Goal: Information Seeking & Learning: Learn about a topic

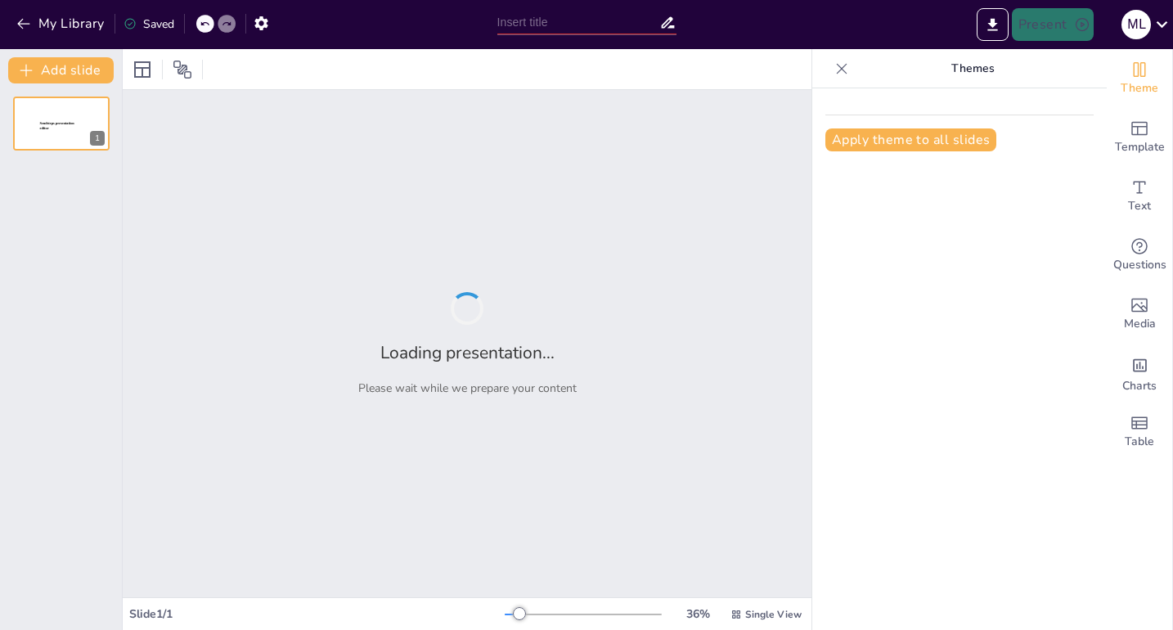
type input "Memorándum: Herramienta Clave en la Comunicación Institucional"
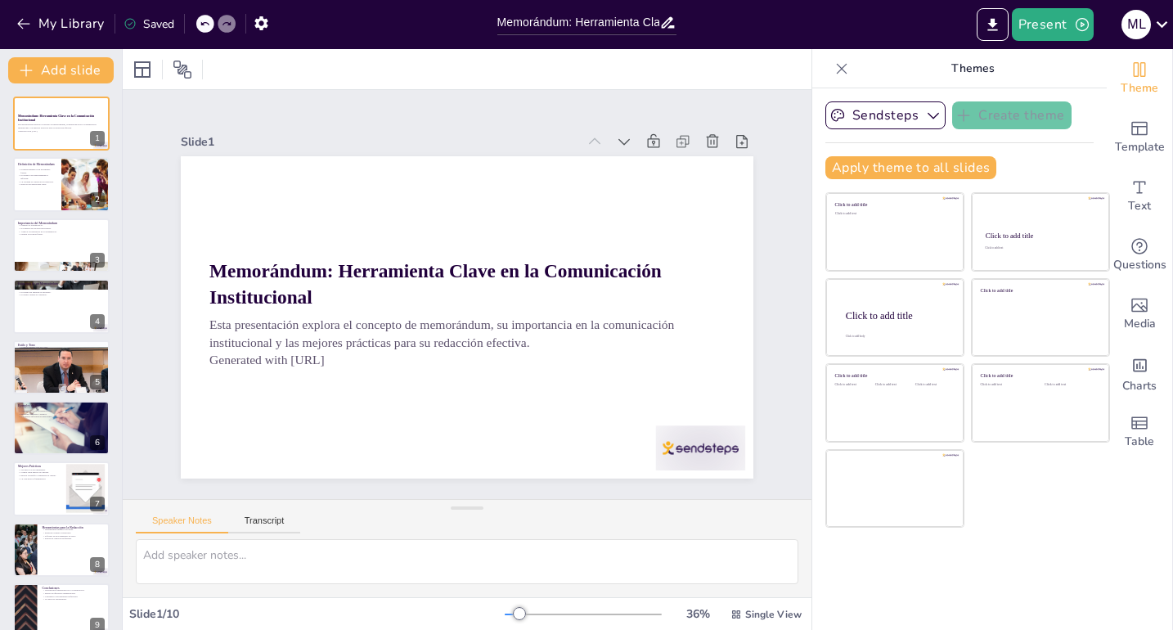
click at [458, 57] on div at bounding box center [467, 69] width 689 height 40
click at [988, 18] on icon "Export to PowerPoint" at bounding box center [992, 24] width 17 height 17
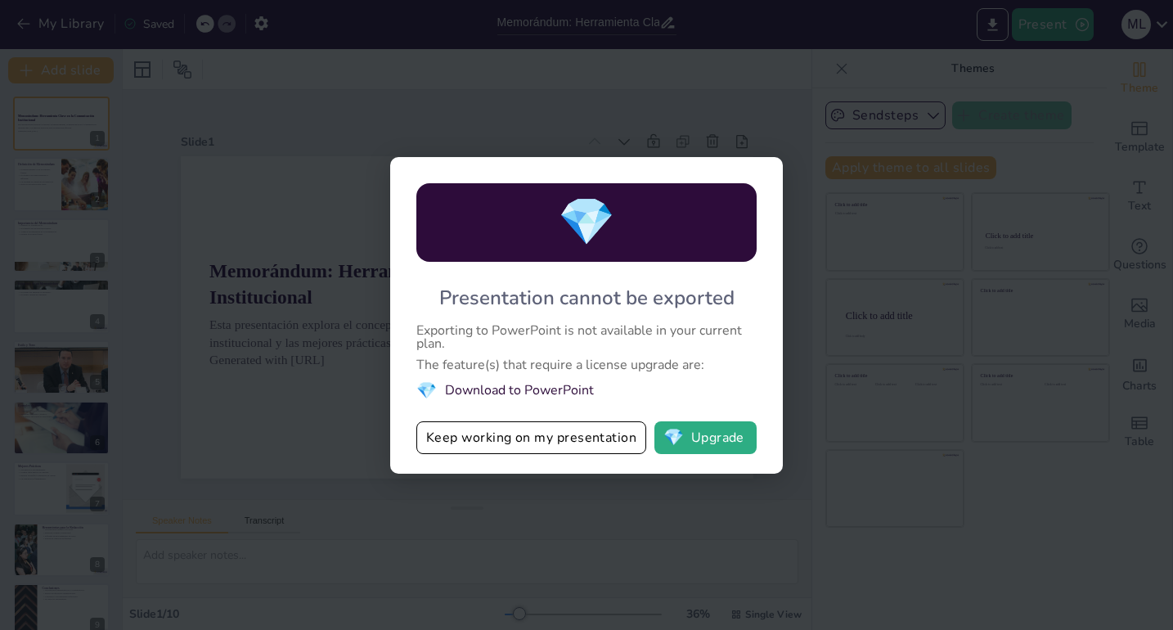
click at [567, 389] on li "💎 Download to PowerPoint" at bounding box center [586, 391] width 340 height 22
click at [723, 434] on button "💎 Upgrade" at bounding box center [705, 437] width 102 height 33
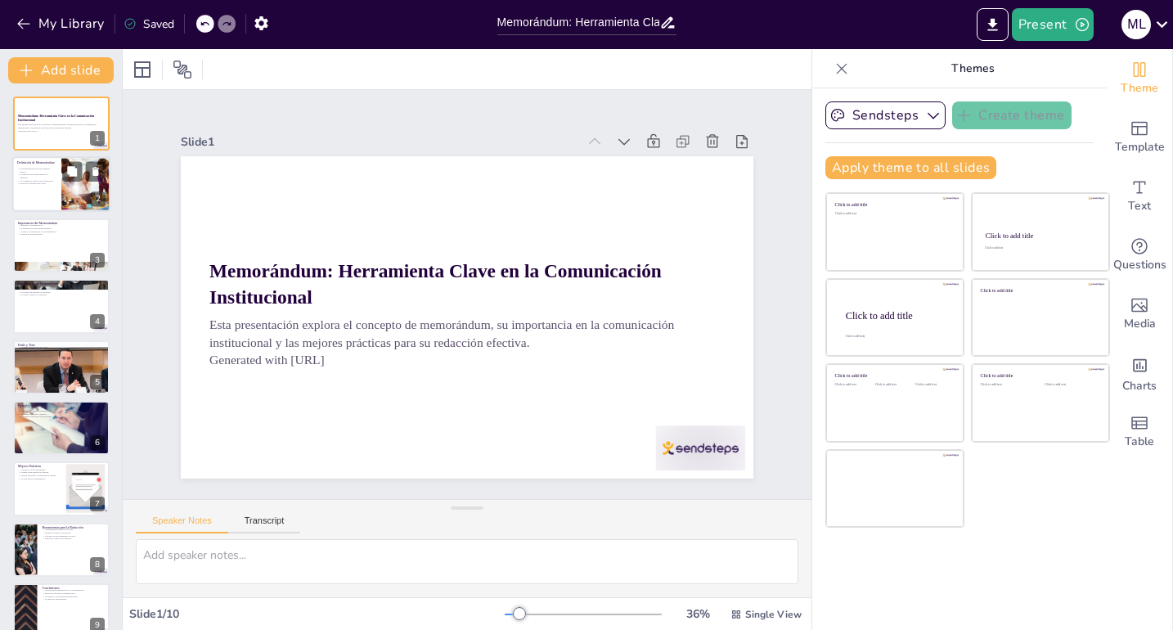
click at [76, 187] on div at bounding box center [85, 185] width 83 height 56
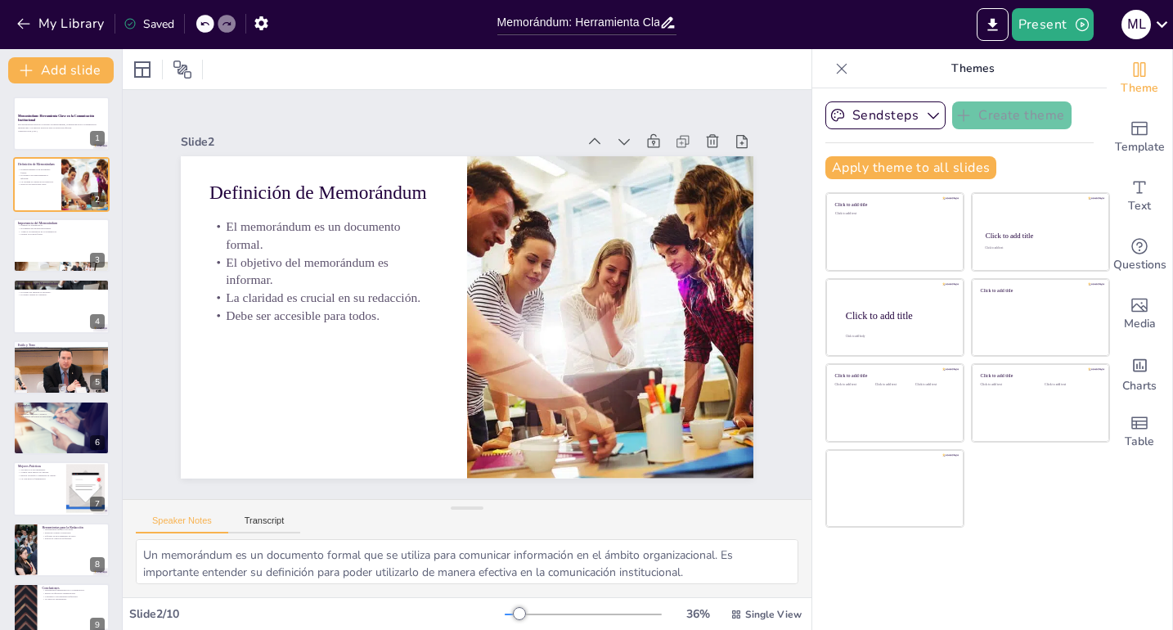
click at [834, 70] on icon at bounding box center [842, 69] width 16 height 16
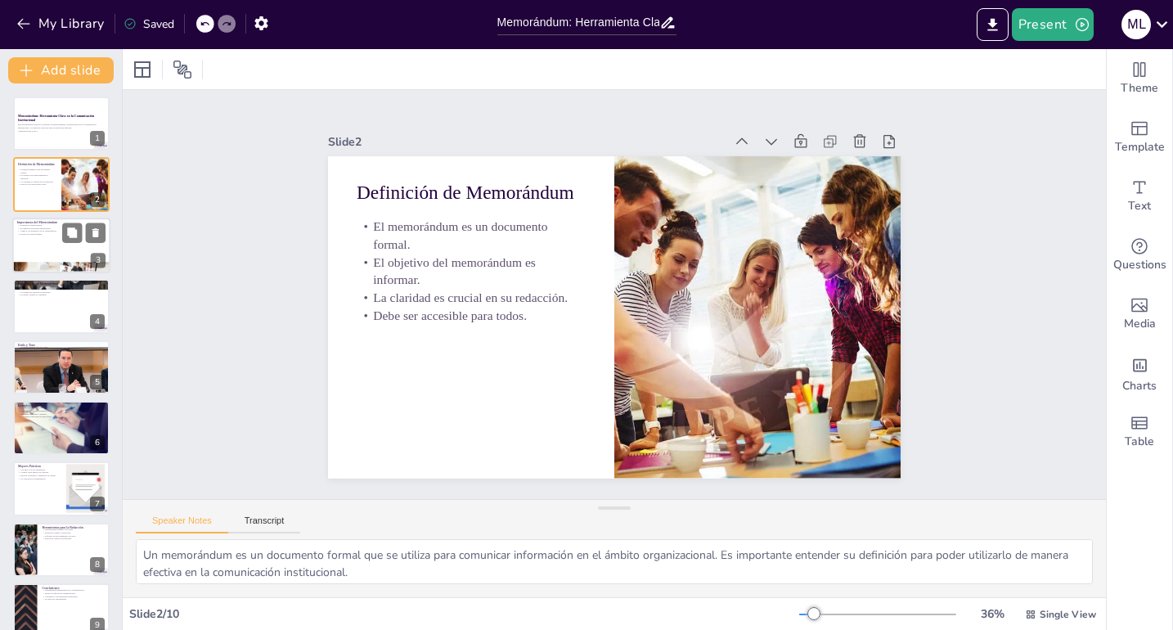
click at [76, 244] on div at bounding box center [61, 246] width 98 height 56
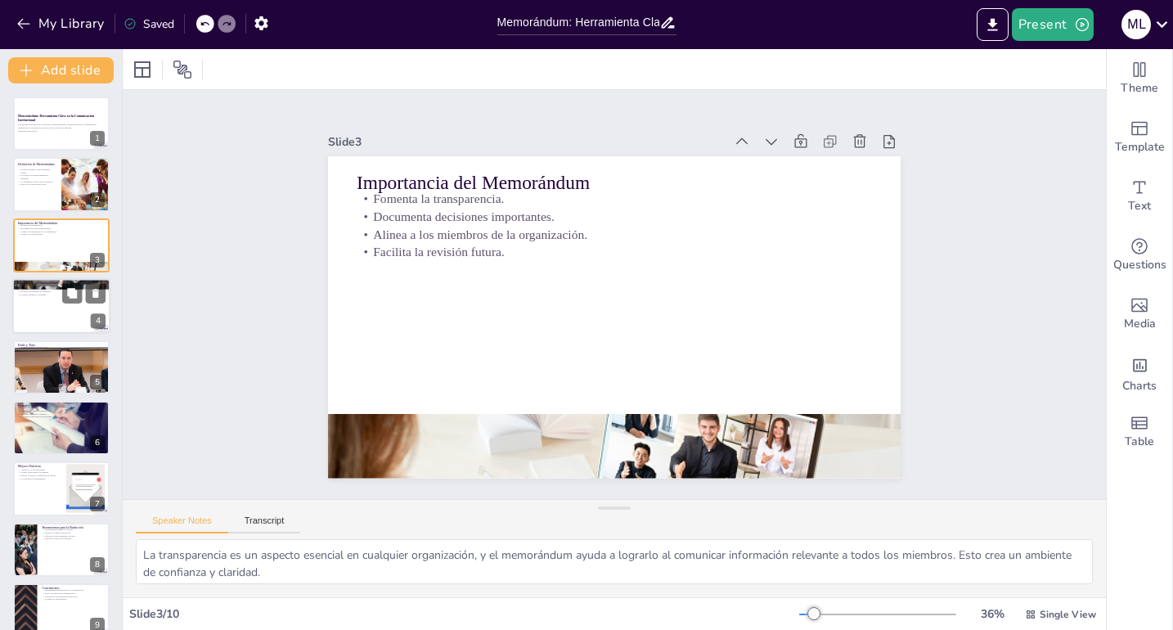
click at [64, 317] on div at bounding box center [61, 306] width 98 height 56
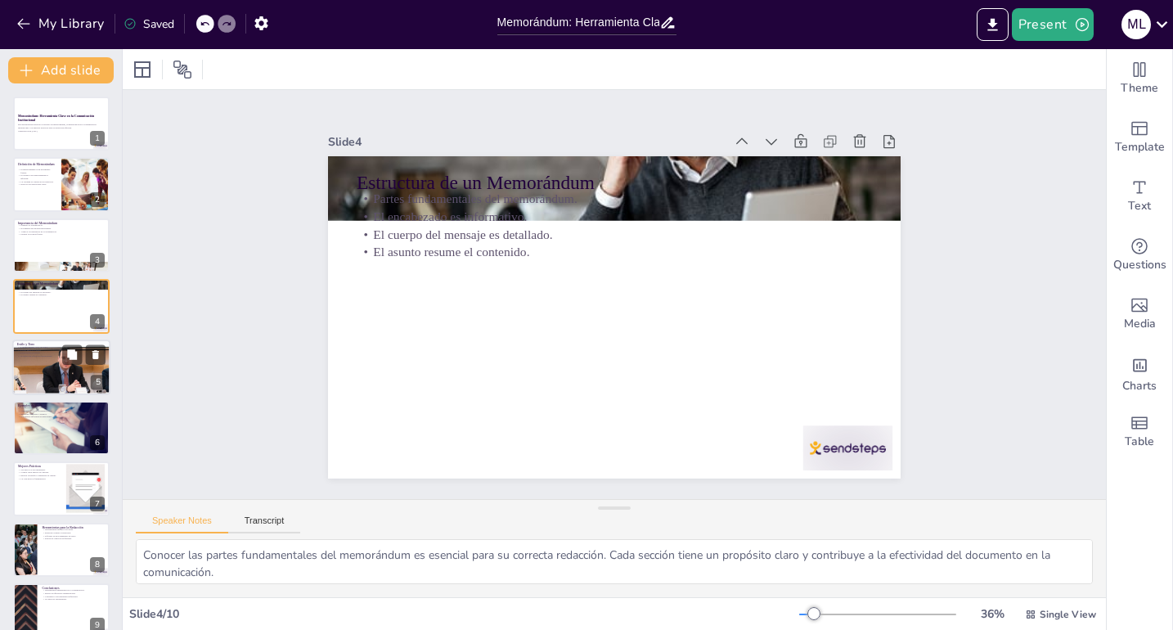
click at [52, 373] on div at bounding box center [62, 367] width 186 height 56
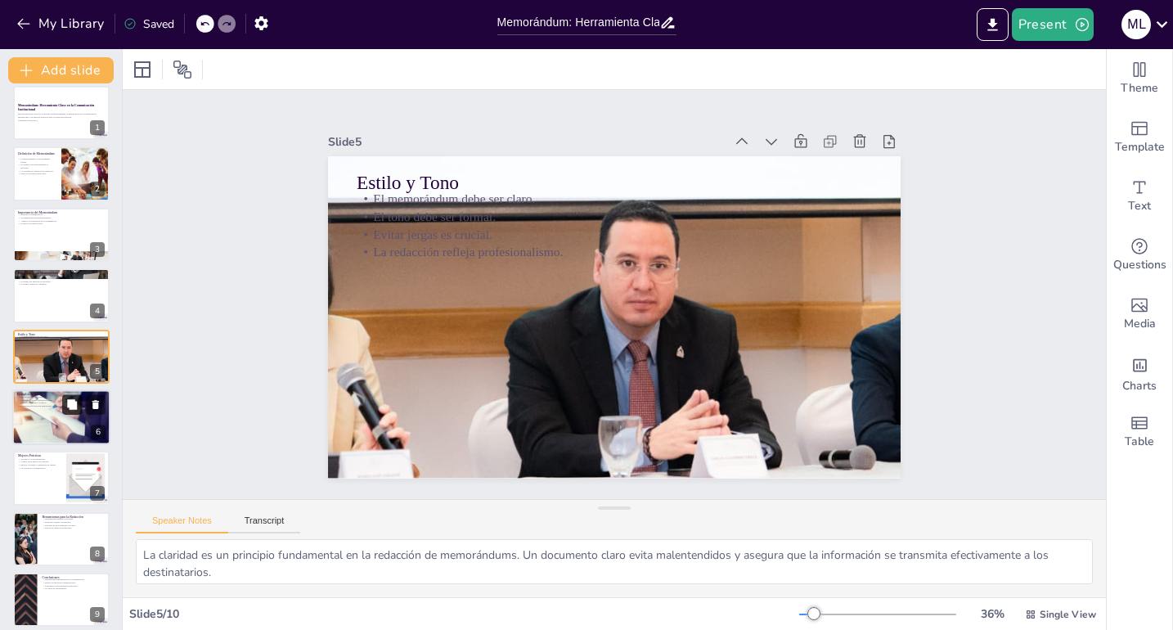
click at [71, 408] on icon at bounding box center [72, 404] width 10 height 10
type textarea "La versatilidad del memorándum lo convierte en una herramienta valiosa para la …"
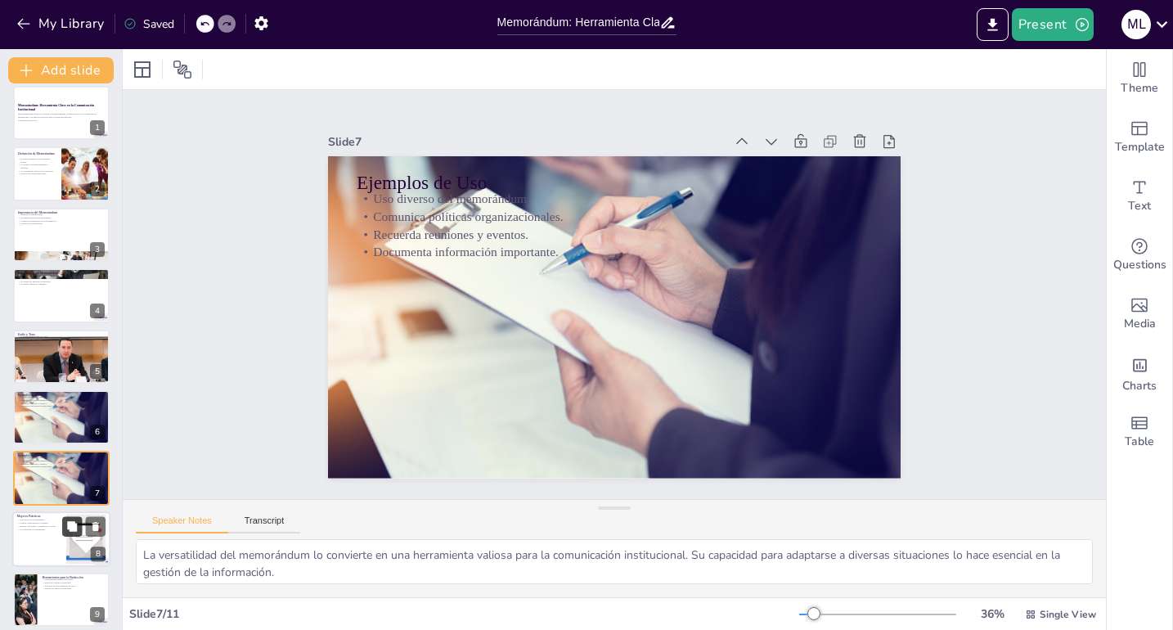
scroll to position [132, 0]
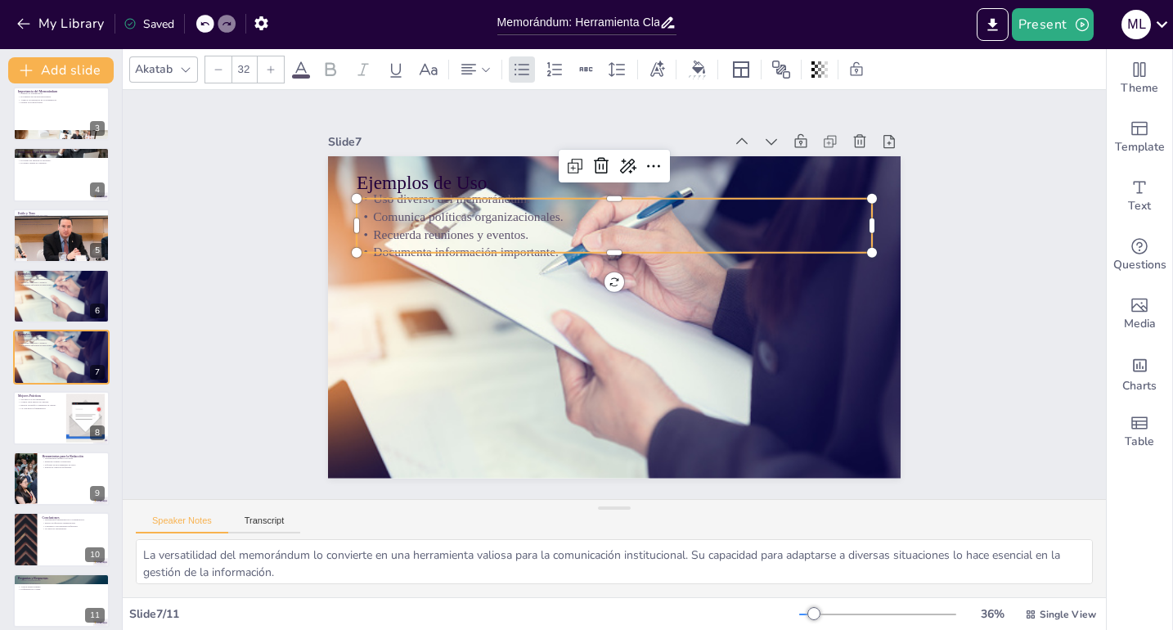
click at [390, 211] on p "Comunica políticas organizacionales." at bounding box center [638, 221] width 496 height 176
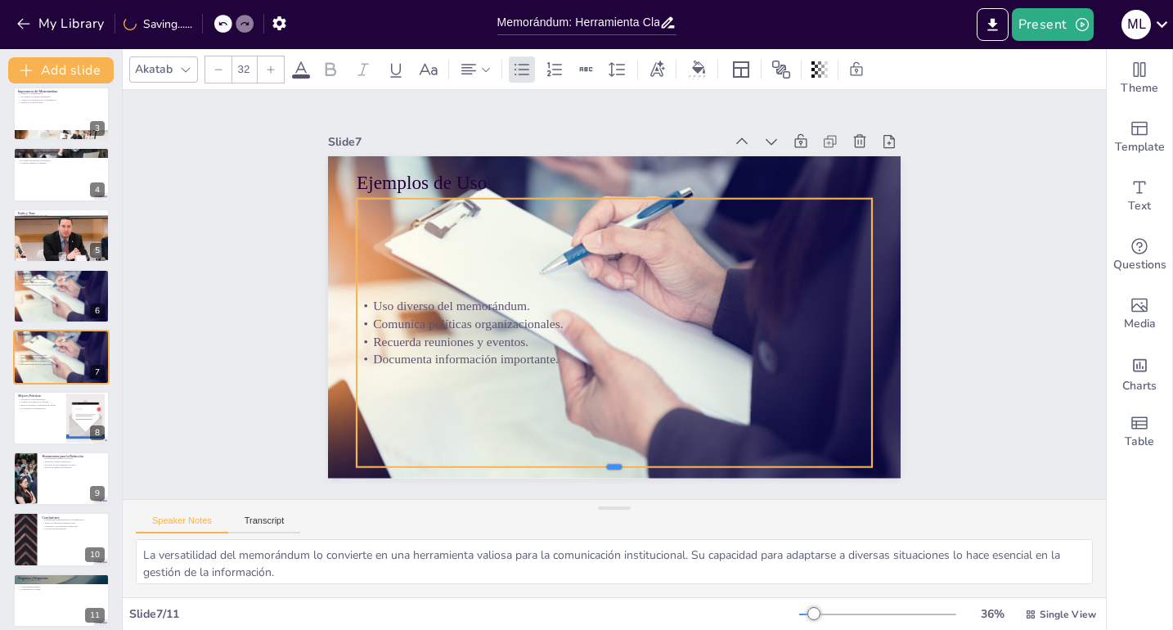
drag, startPoint x: 606, startPoint y: 246, endPoint x: 601, endPoint y: 441, distance: 194.8
click at [602, 459] on div "Ejemplos de Uso Uso diverso del memorándum. Comunica políticas organizacionales…" at bounding box center [611, 317] width 603 height 380
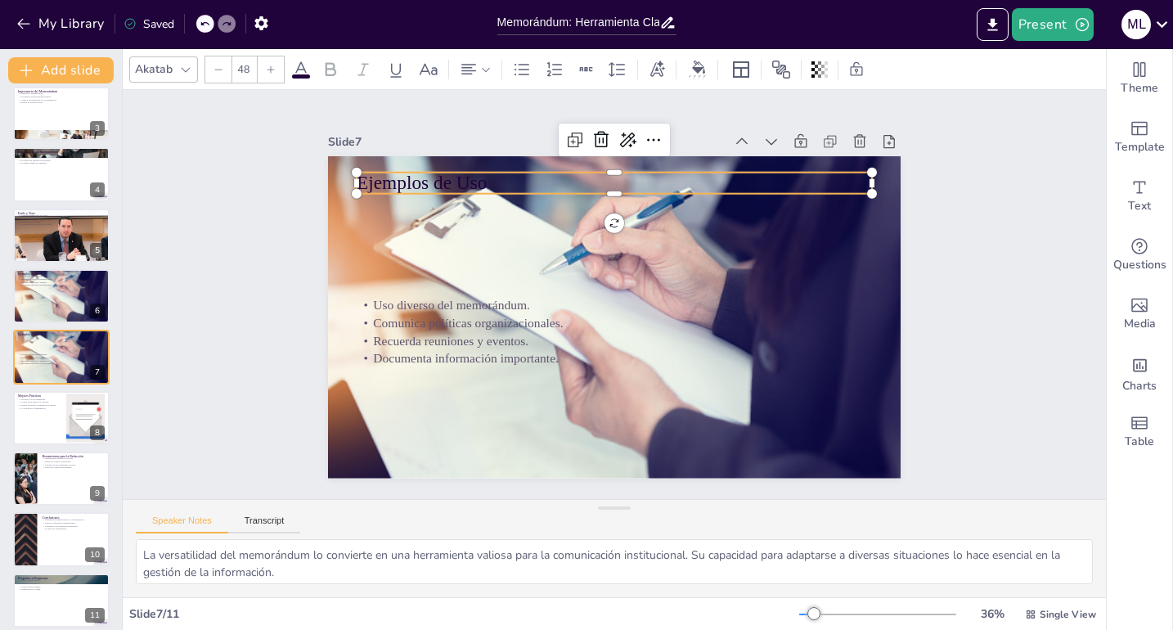
click at [383, 180] on p "Ejemplos de Uso" at bounding box center [638, 185] width 510 height 133
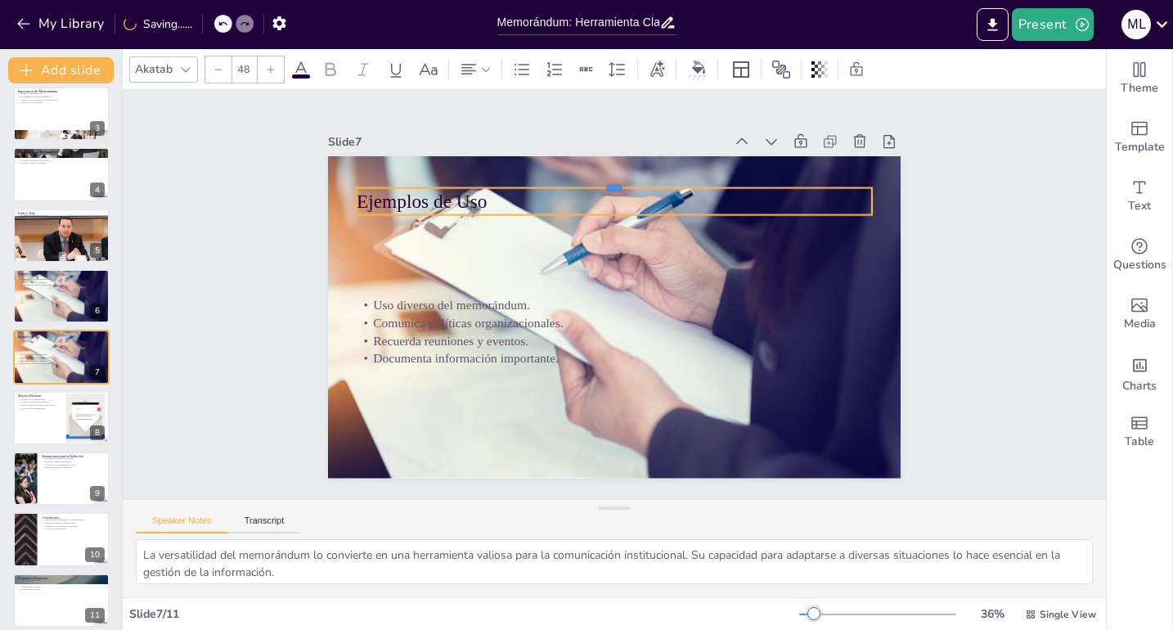
drag, startPoint x: 409, startPoint y: 165, endPoint x: 414, endPoint y: 220, distance: 55.0
click at [410, 240] on div "Ejemplos de Uso Uso diverso del memorándum. Comunica políticas organizacionales…" at bounding box center [609, 317] width 627 height 434
click at [267, 73] on icon at bounding box center [271, 70] width 10 height 10
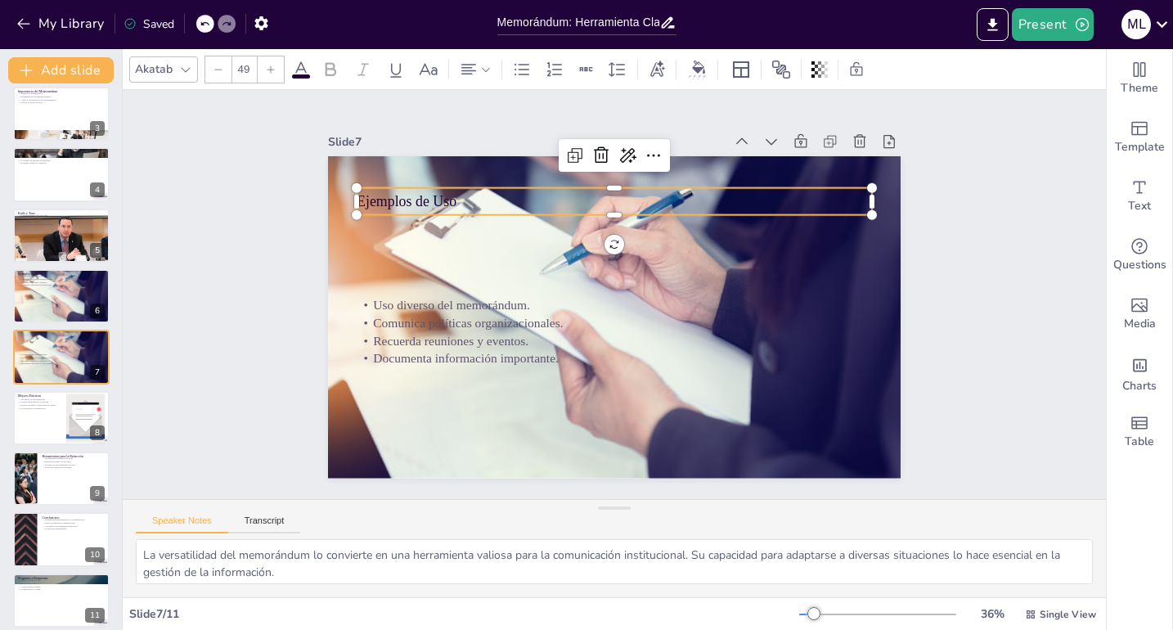
click at [268, 73] on icon at bounding box center [271, 70] width 10 height 10
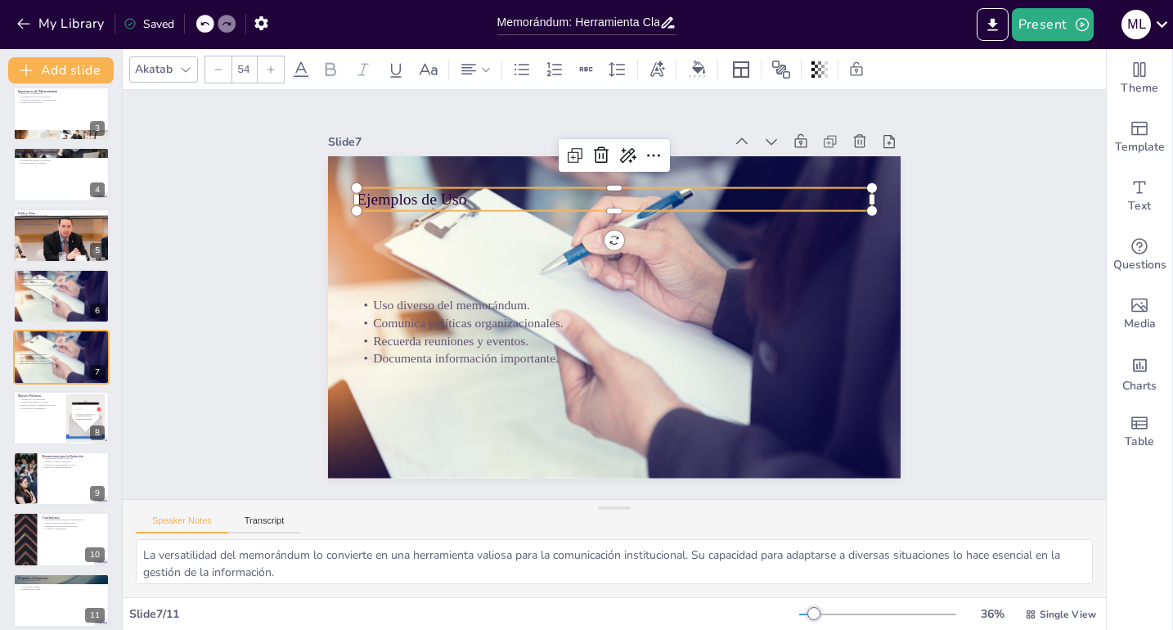
click at [268, 73] on icon at bounding box center [271, 70] width 10 height 10
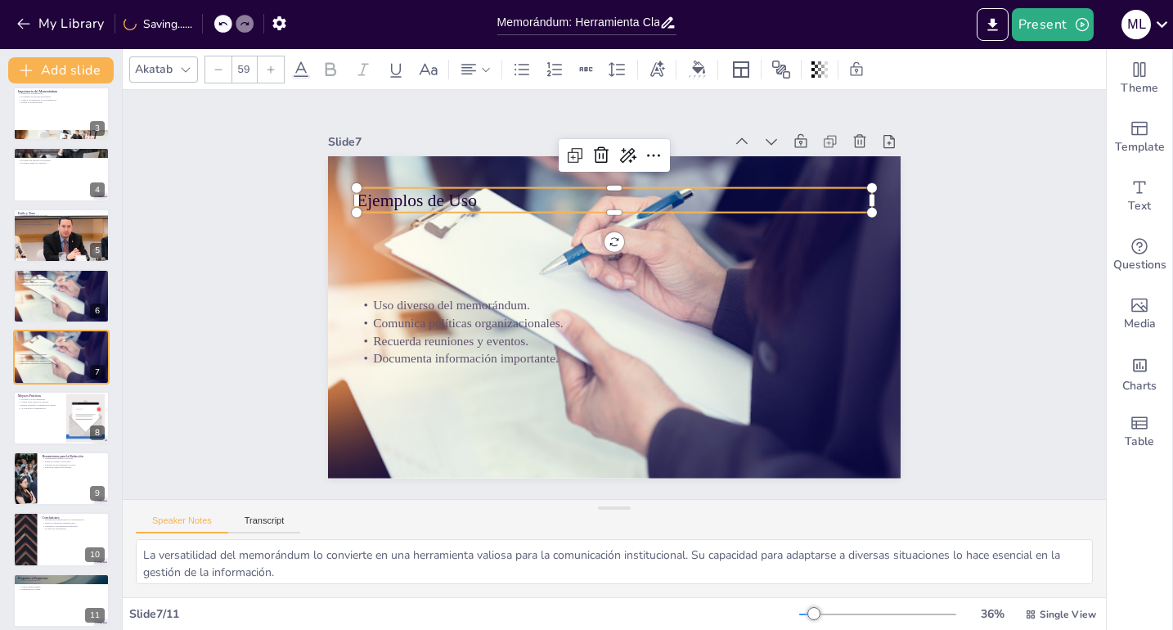
click at [268, 73] on icon at bounding box center [271, 70] width 10 height 10
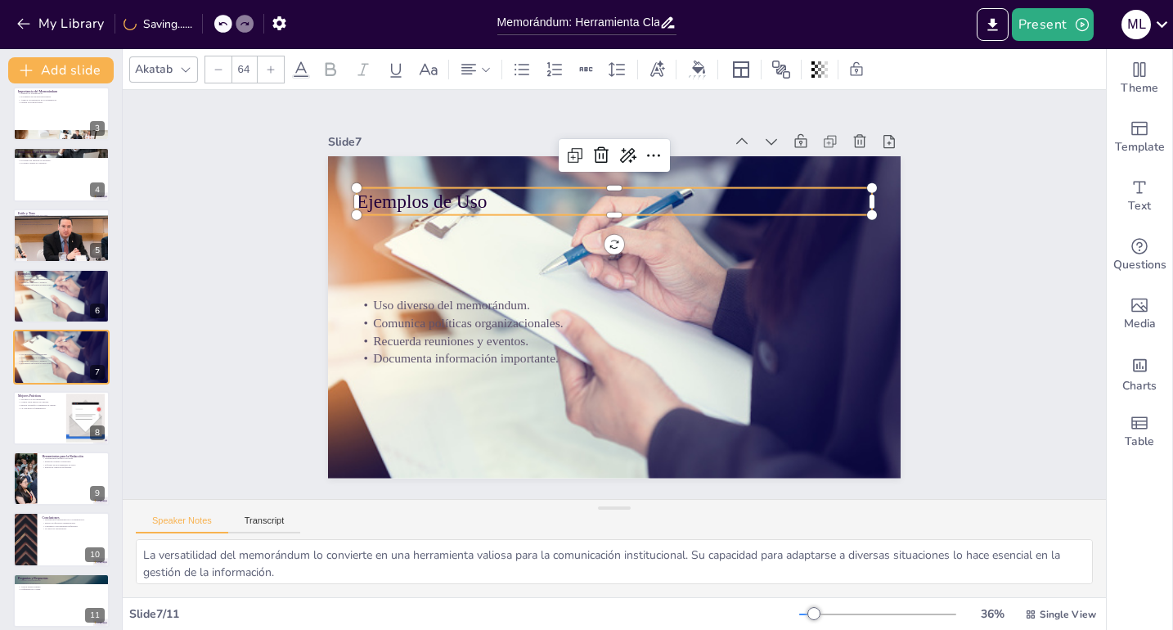
click at [268, 73] on icon at bounding box center [271, 70] width 10 height 10
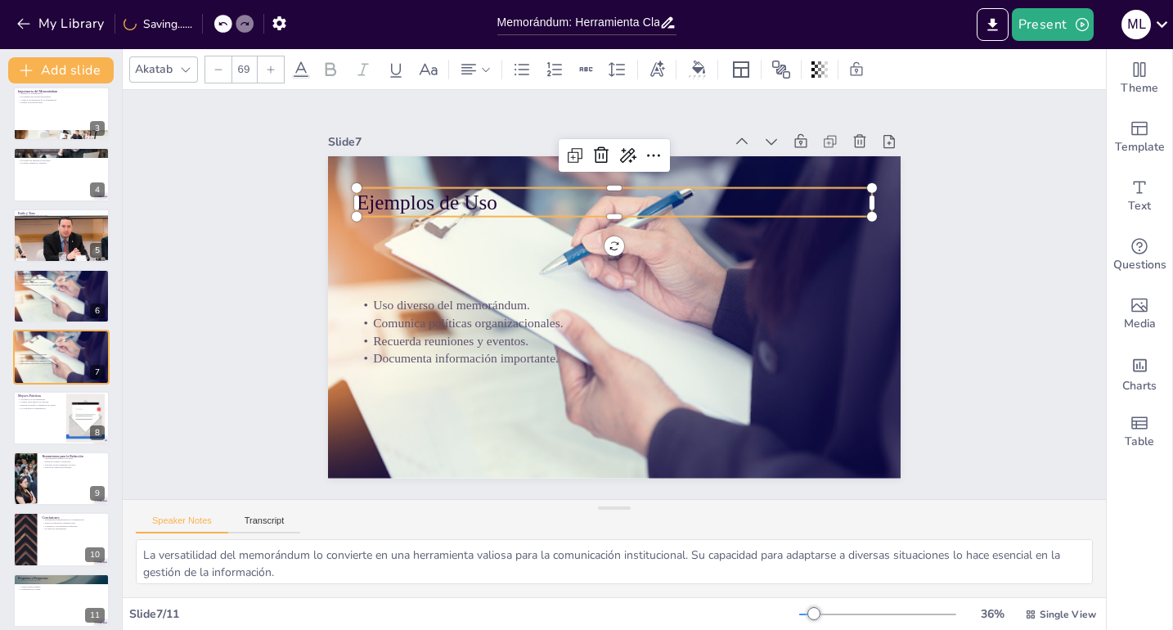
click at [269, 73] on icon at bounding box center [271, 70] width 10 height 10
click at [269, 74] on icon at bounding box center [271, 70] width 10 height 10
click at [272, 70] on icon at bounding box center [271, 70] width 10 height 10
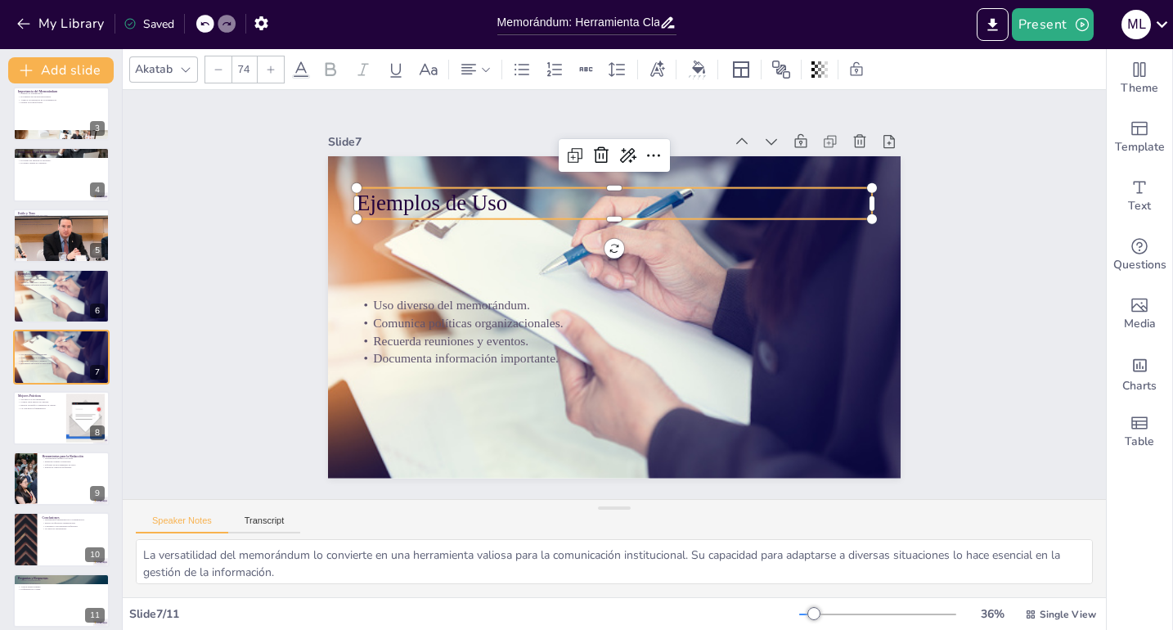
click at [272, 70] on icon at bounding box center [271, 70] width 10 height 10
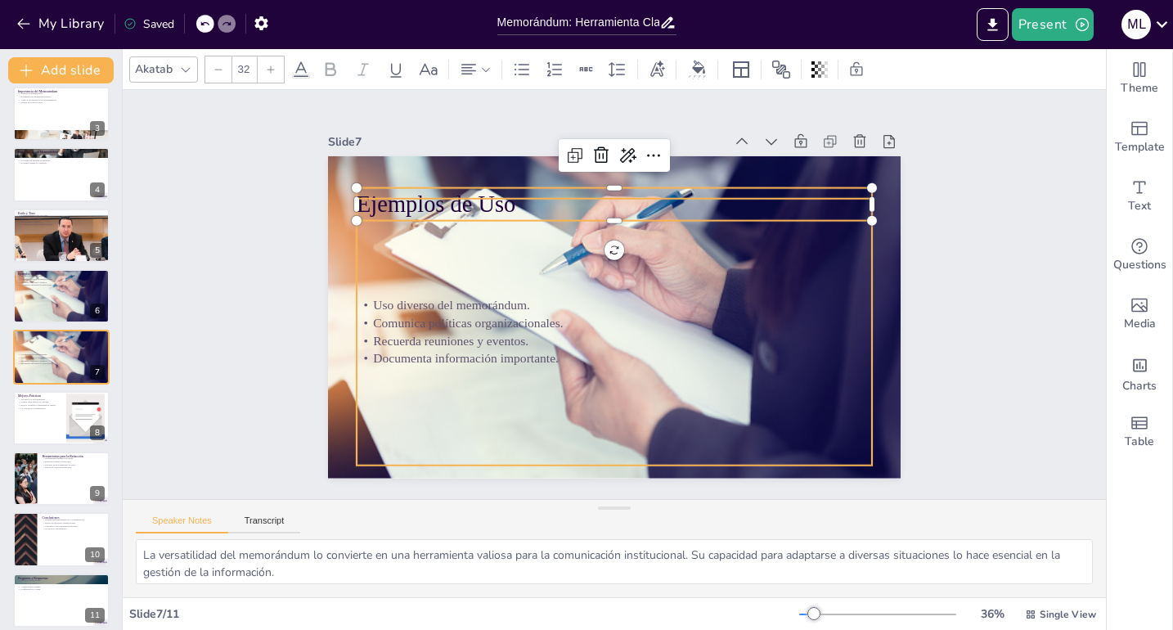
click at [427, 298] on p "Uso diverso del memorándum." at bounding box center [606, 301] width 358 height 395
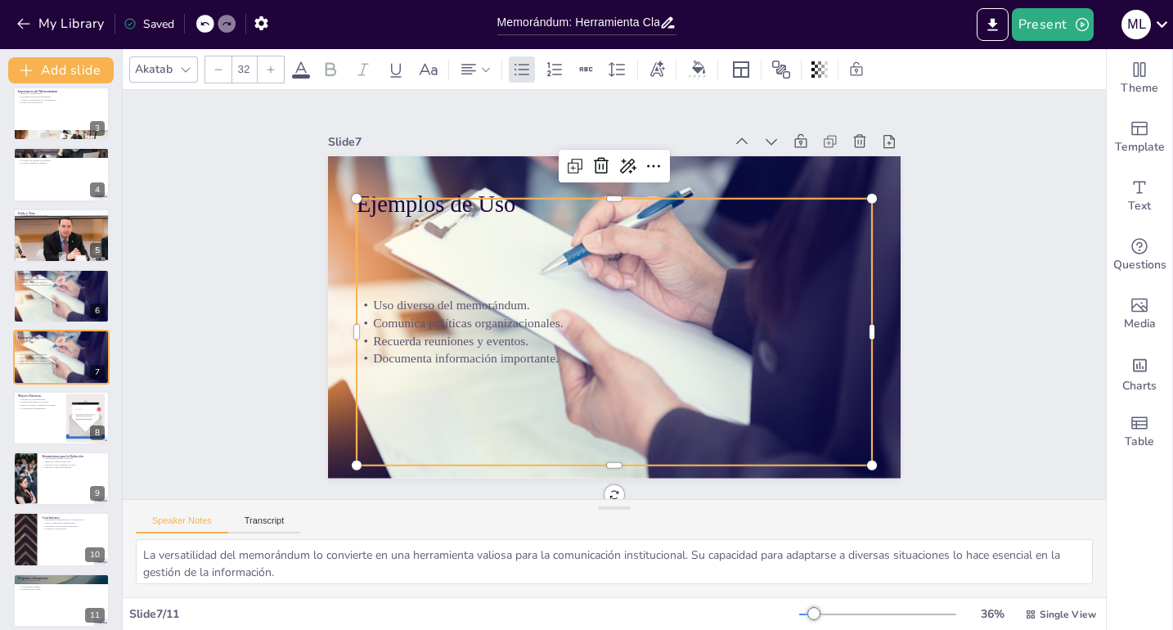
click at [269, 68] on icon at bounding box center [271, 70] width 10 height 10
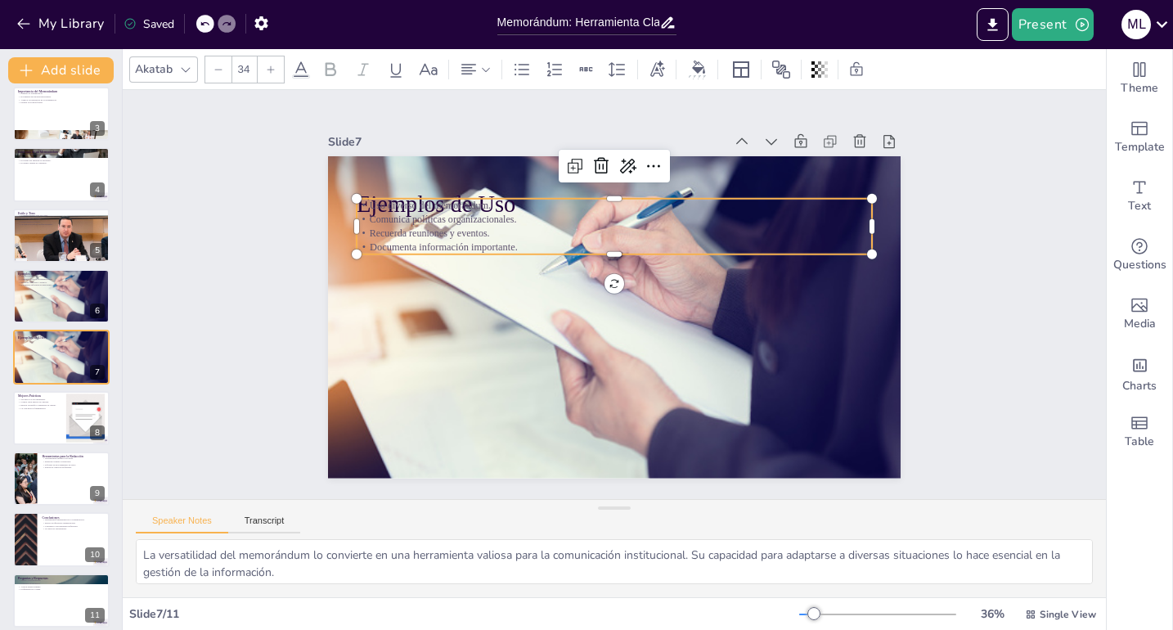
click at [269, 68] on icon at bounding box center [271, 70] width 10 height 10
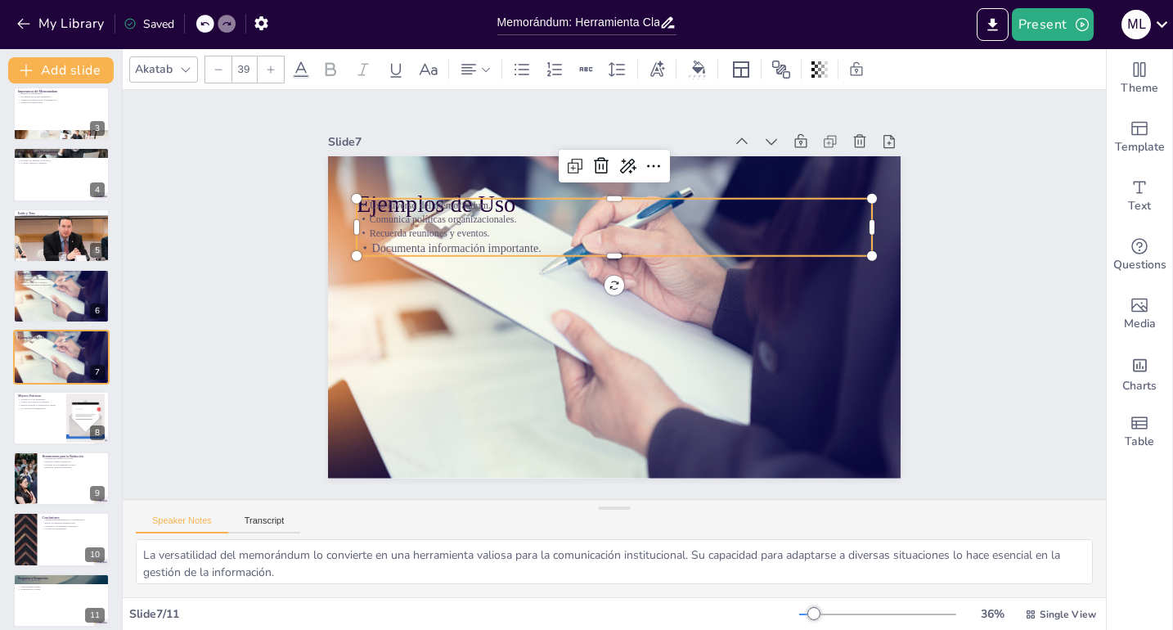
click at [269, 68] on icon at bounding box center [271, 70] width 10 height 10
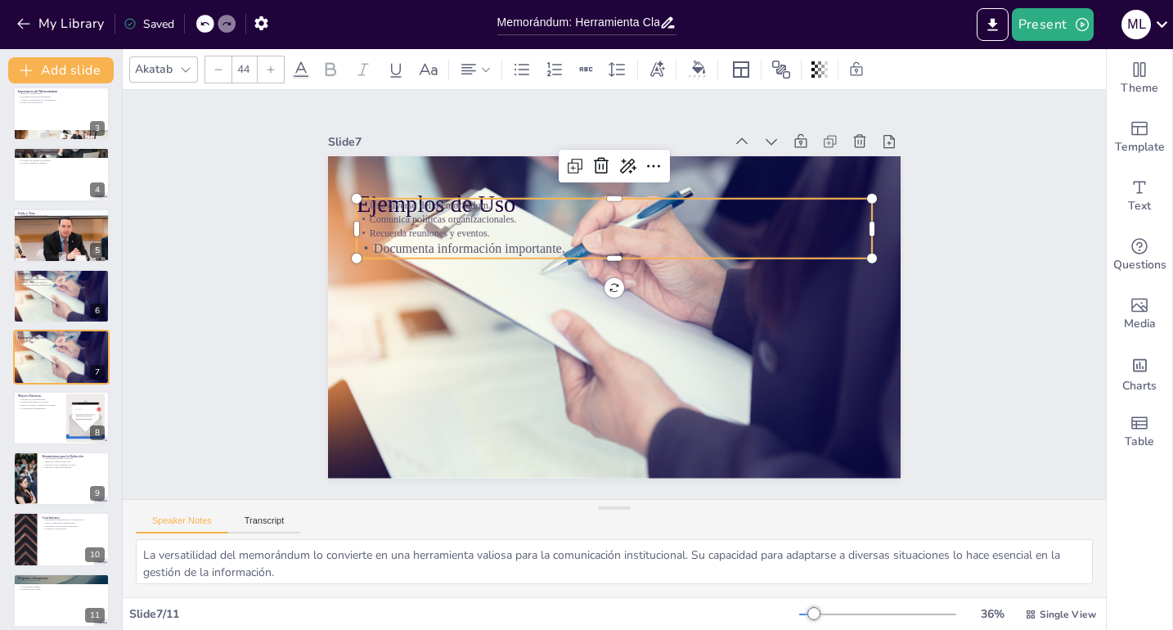
click at [269, 68] on icon at bounding box center [271, 70] width 10 height 10
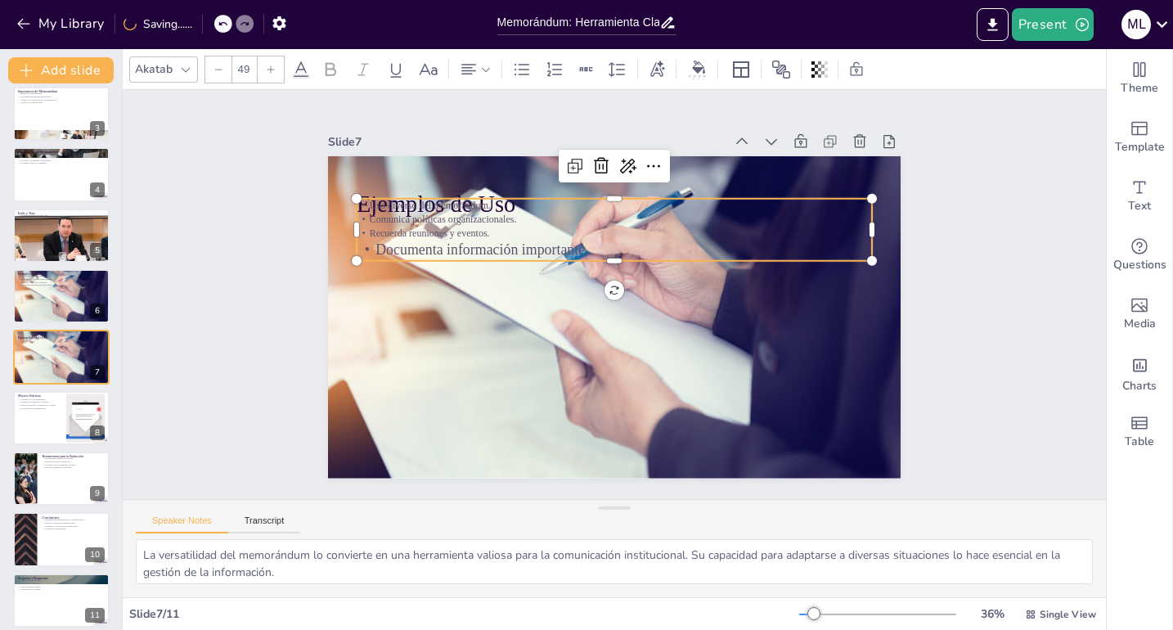
click at [269, 68] on icon at bounding box center [271, 70] width 10 height 10
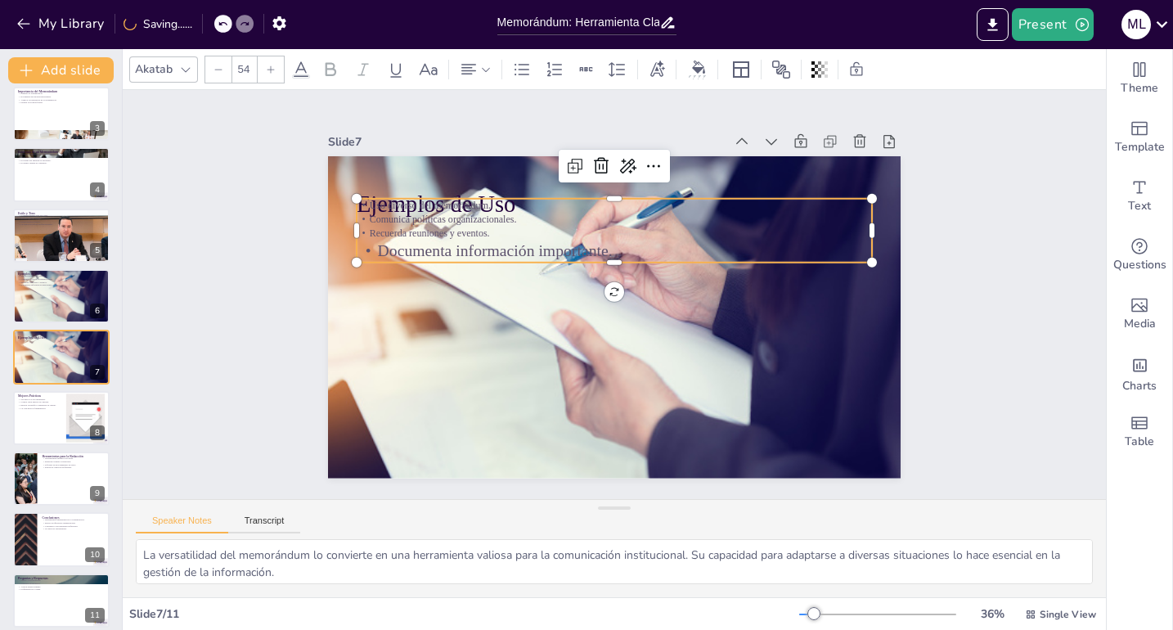
click at [269, 68] on icon at bounding box center [271, 70] width 10 height 10
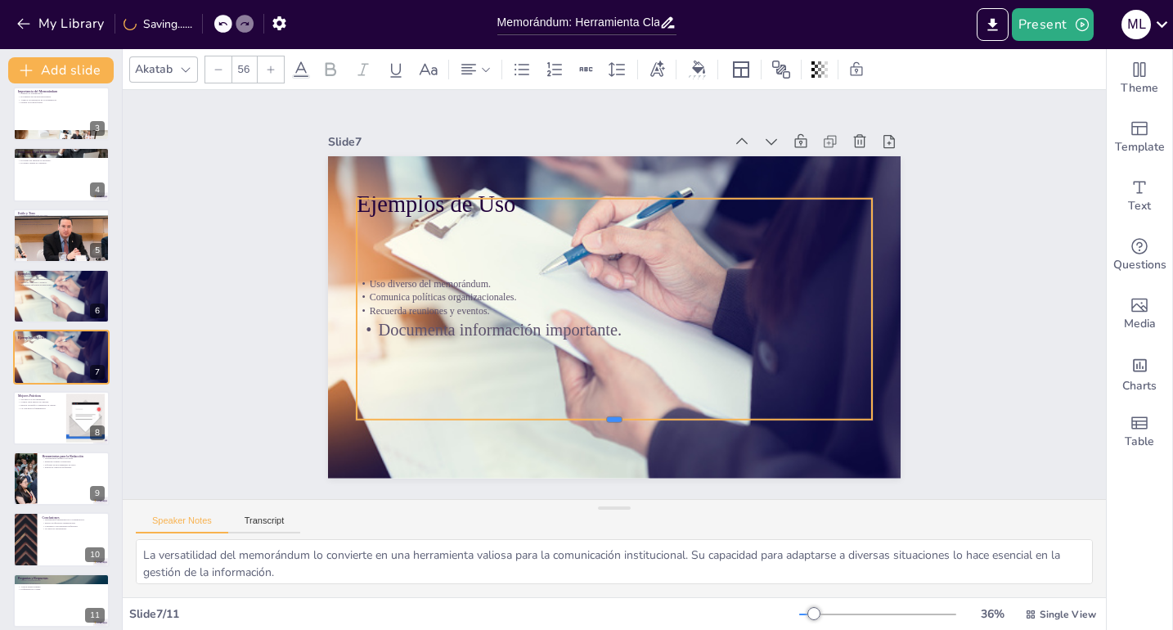
drag, startPoint x: 603, startPoint y: 258, endPoint x: 493, endPoint y: 325, distance: 128.5
click at [603, 413] on div at bounding box center [560, 415] width 476 height 222
click at [412, 308] on p "Recuerda reuniones y eventos." at bounding box center [609, 310] width 494 height 173
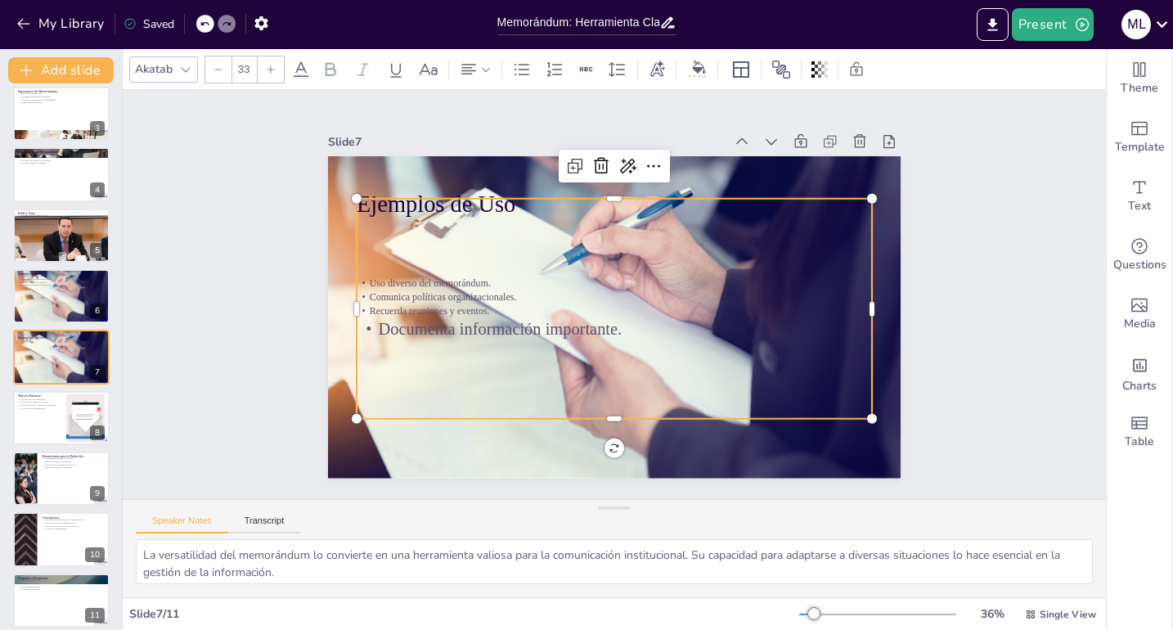
click at [268, 69] on icon at bounding box center [271, 70] width 10 height 10
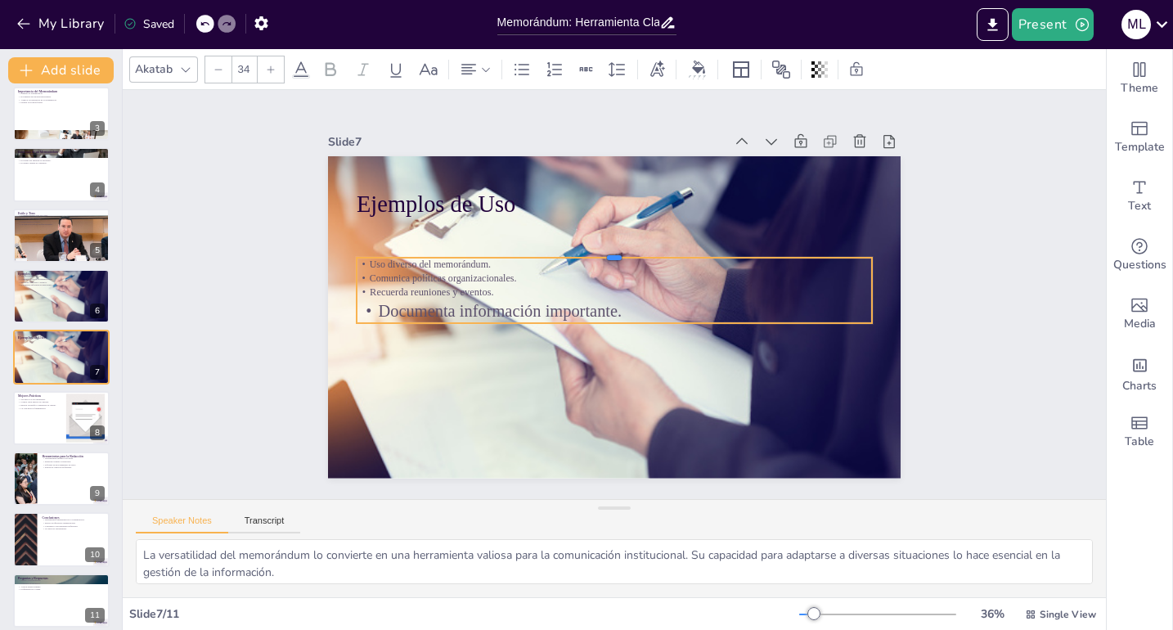
drag, startPoint x: 659, startPoint y: 191, endPoint x: 599, endPoint y: 276, distance: 104.4
click at [663, 304] on div "Ejemplos de Uso Uso diverso del memorándum. Comunica políticas organizacionales…" at bounding box center [607, 315] width 644 height 483
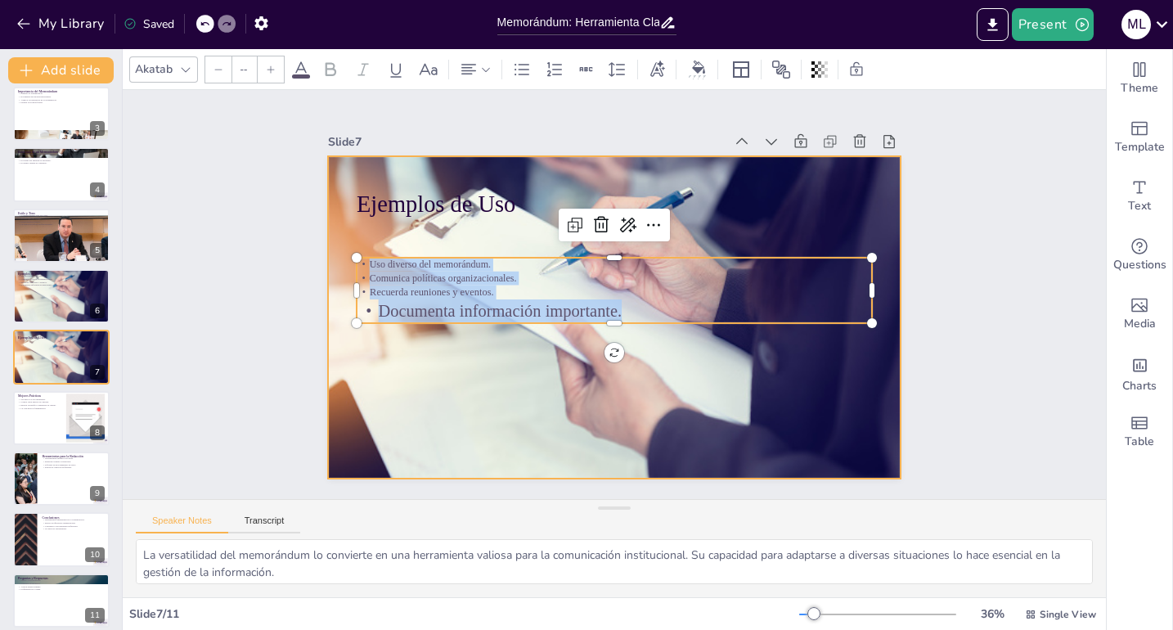
drag, startPoint x: 360, startPoint y: 263, endPoint x: 637, endPoint y: 287, distance: 278.4
click at [626, 339] on div "Ejemplos de Uso Uso diverso del memorándum. Comunica políticas organizacionales…" at bounding box center [609, 317] width 627 height 434
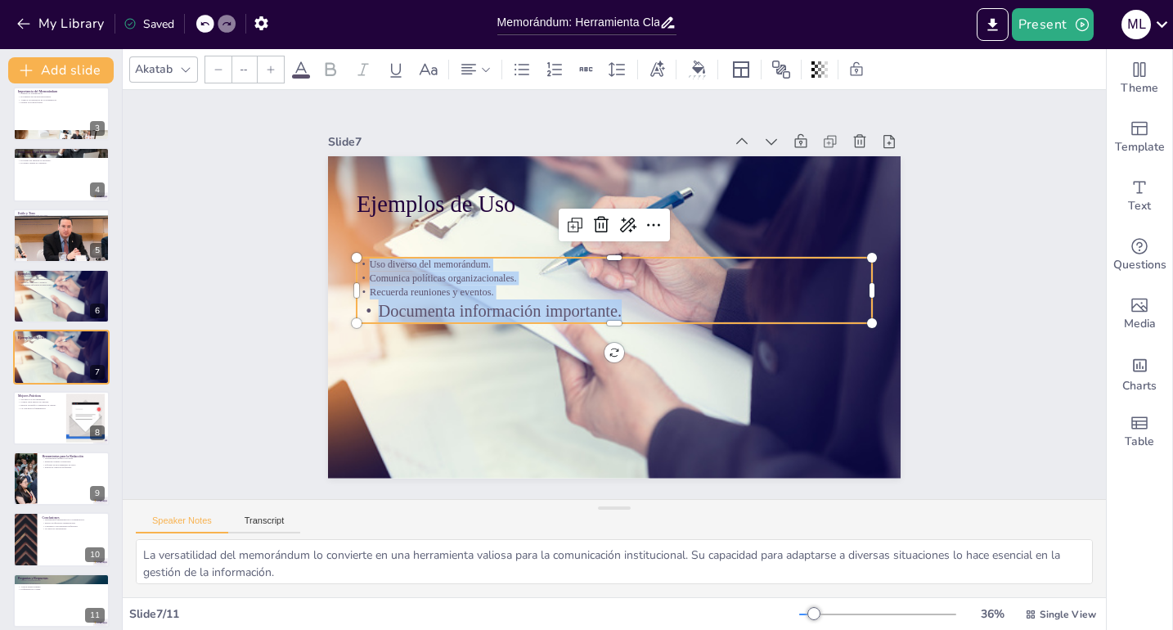
click at [272, 72] on icon at bounding box center [271, 70] width 10 height 10
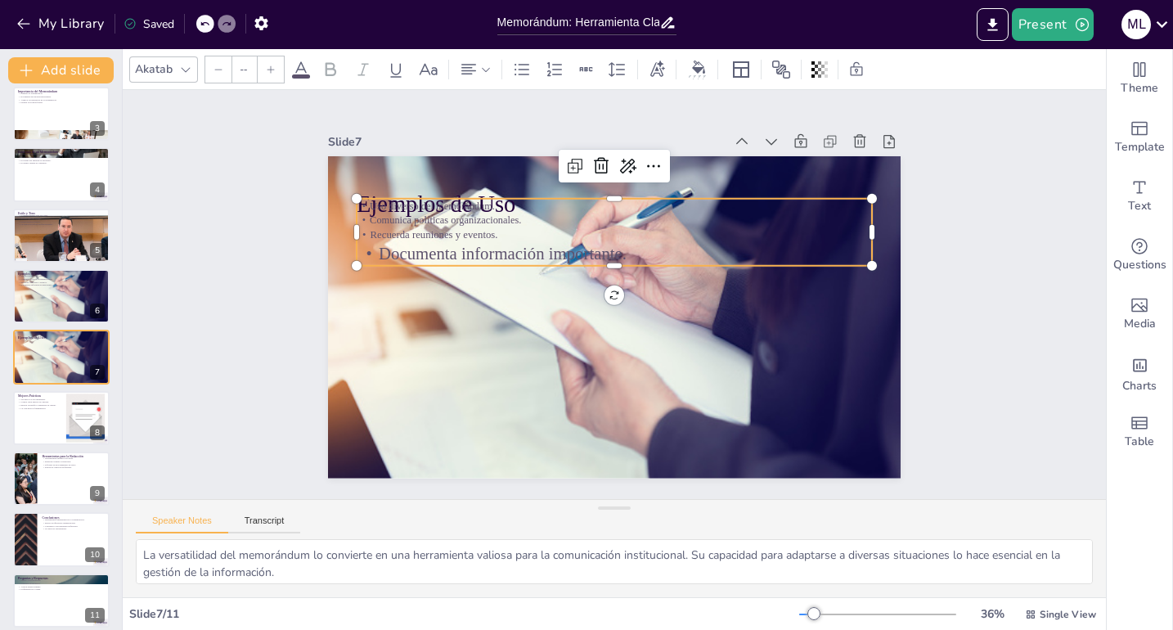
click at [272, 72] on icon at bounding box center [271, 70] width 10 height 10
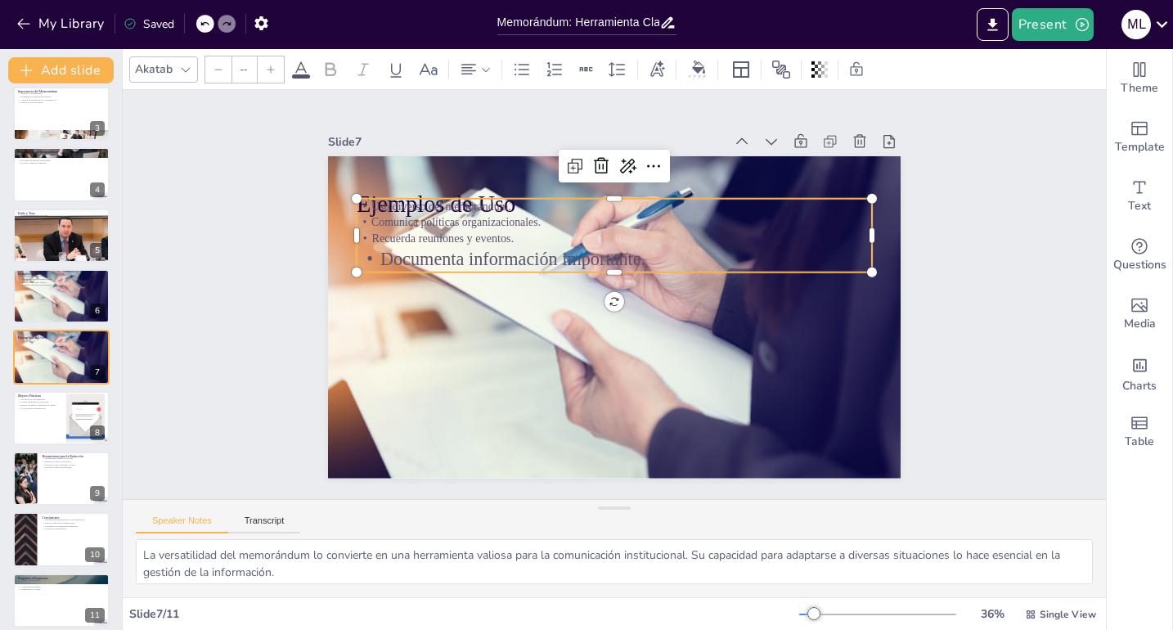
click at [272, 72] on icon at bounding box center [271, 70] width 10 height 10
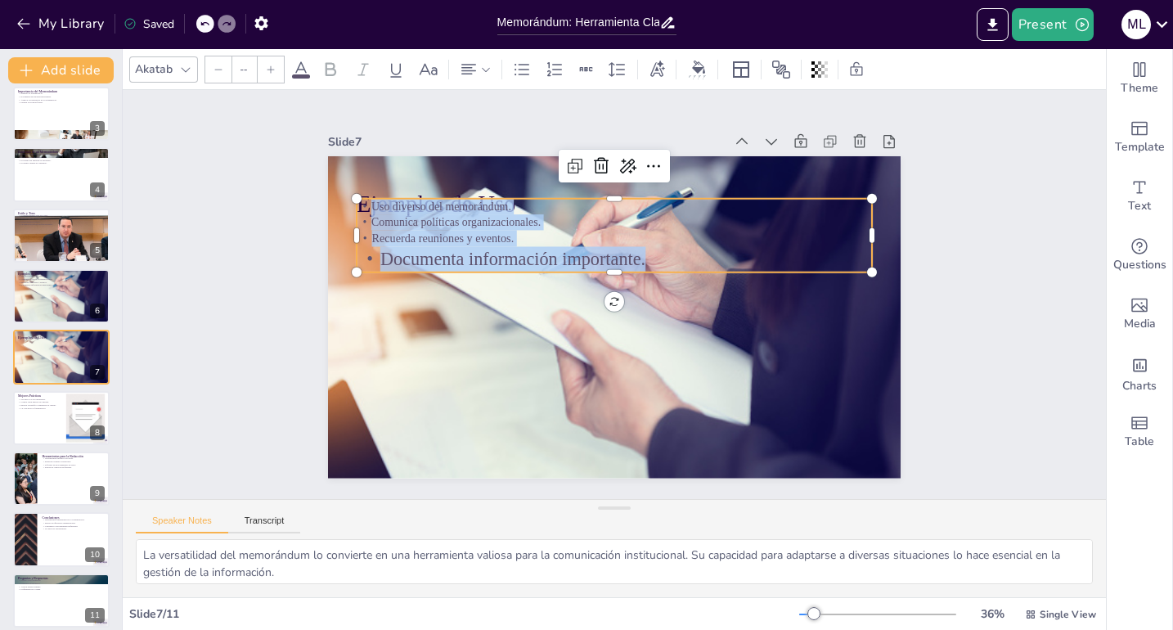
click at [272, 72] on icon at bounding box center [271, 70] width 10 height 10
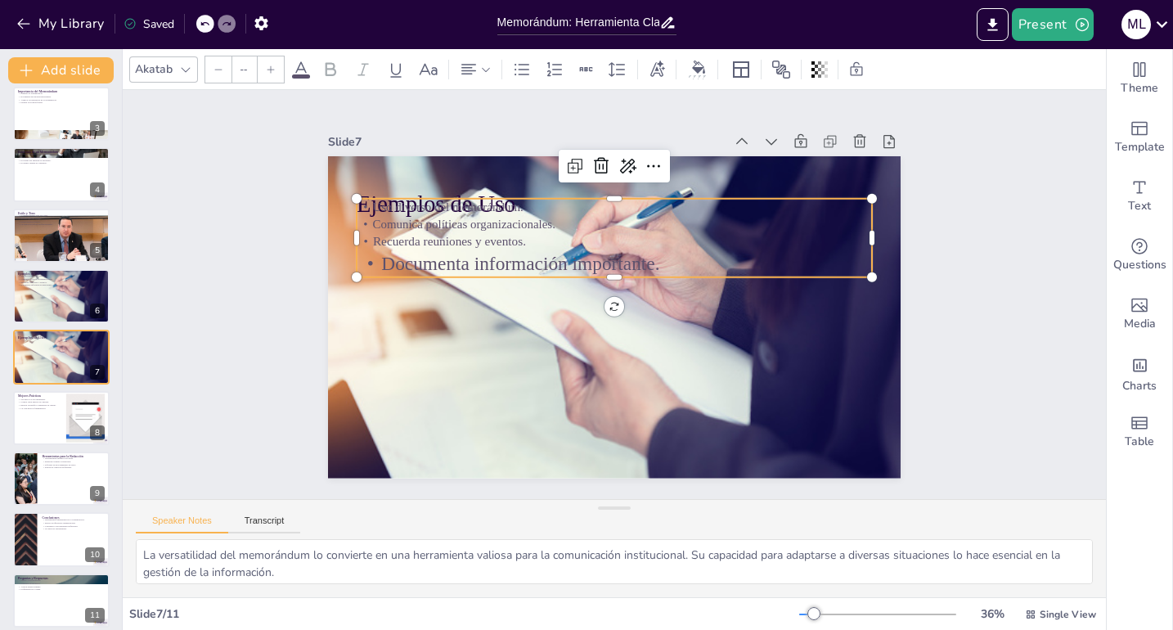
click at [272, 72] on icon at bounding box center [271, 70] width 10 height 10
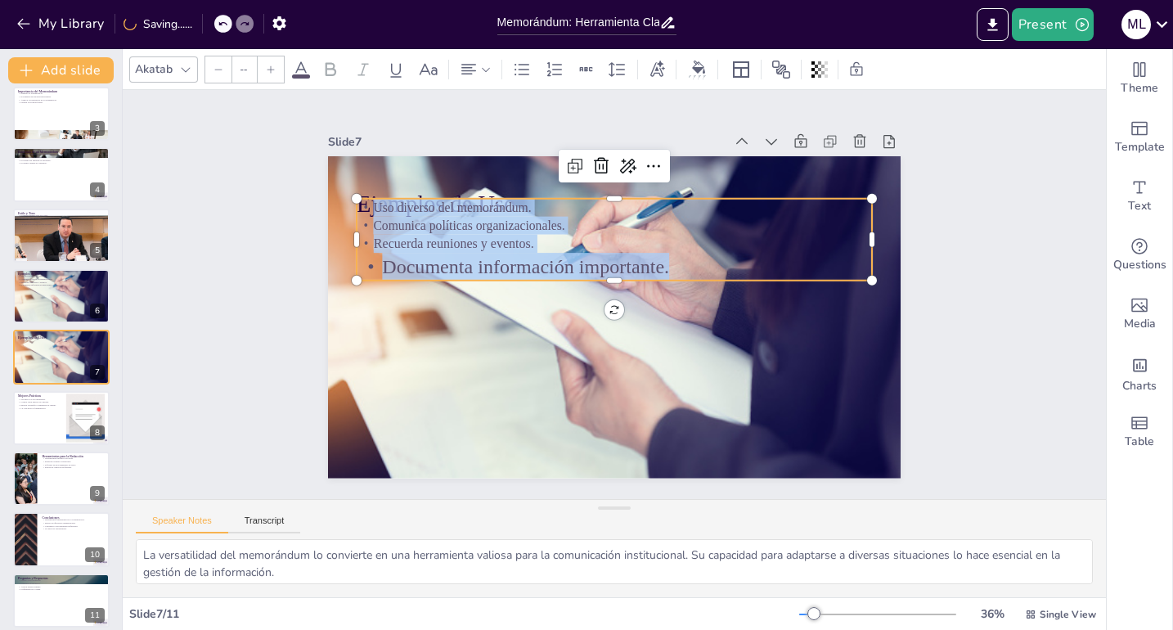
click at [272, 72] on icon at bounding box center [271, 70] width 10 height 10
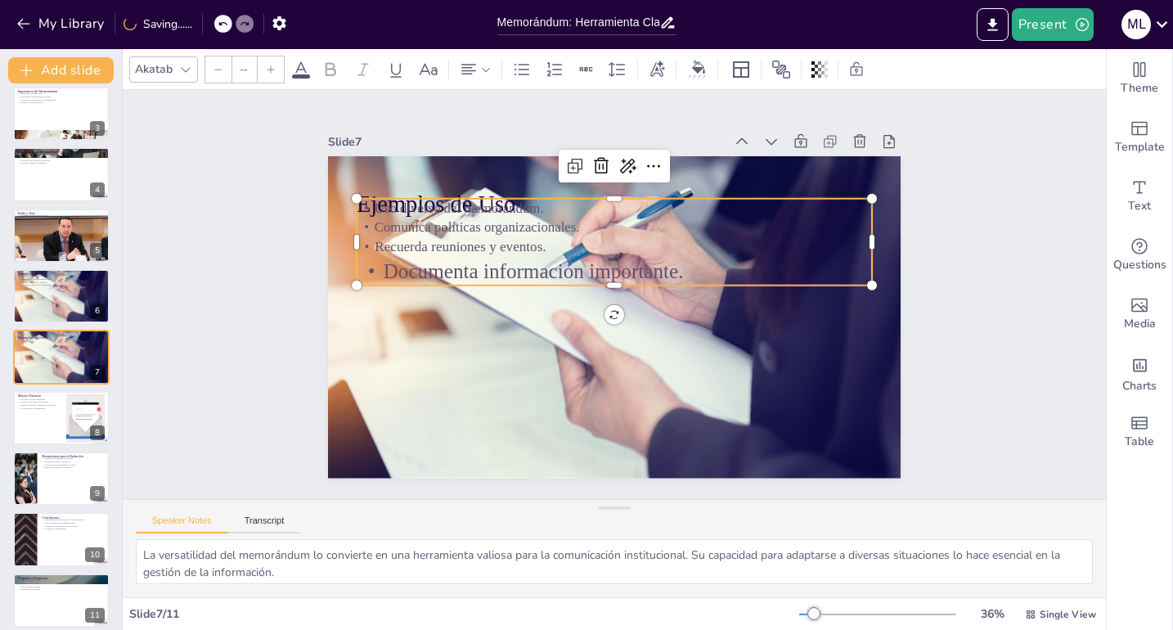
click at [272, 72] on icon at bounding box center [271, 70] width 10 height 10
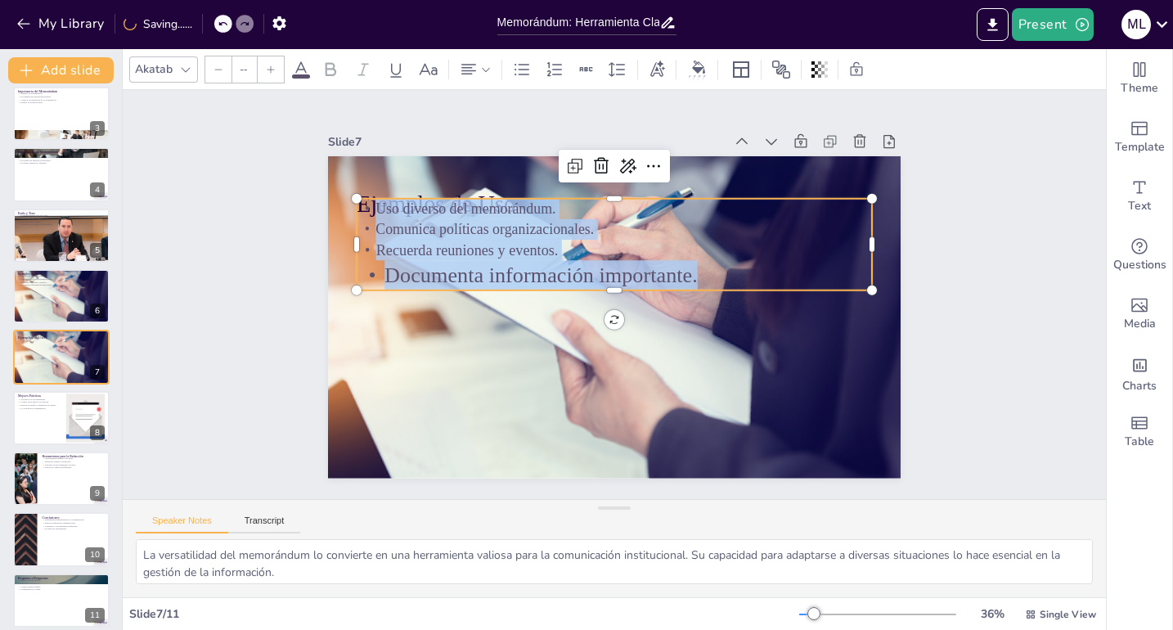
click at [272, 72] on icon at bounding box center [271, 70] width 10 height 10
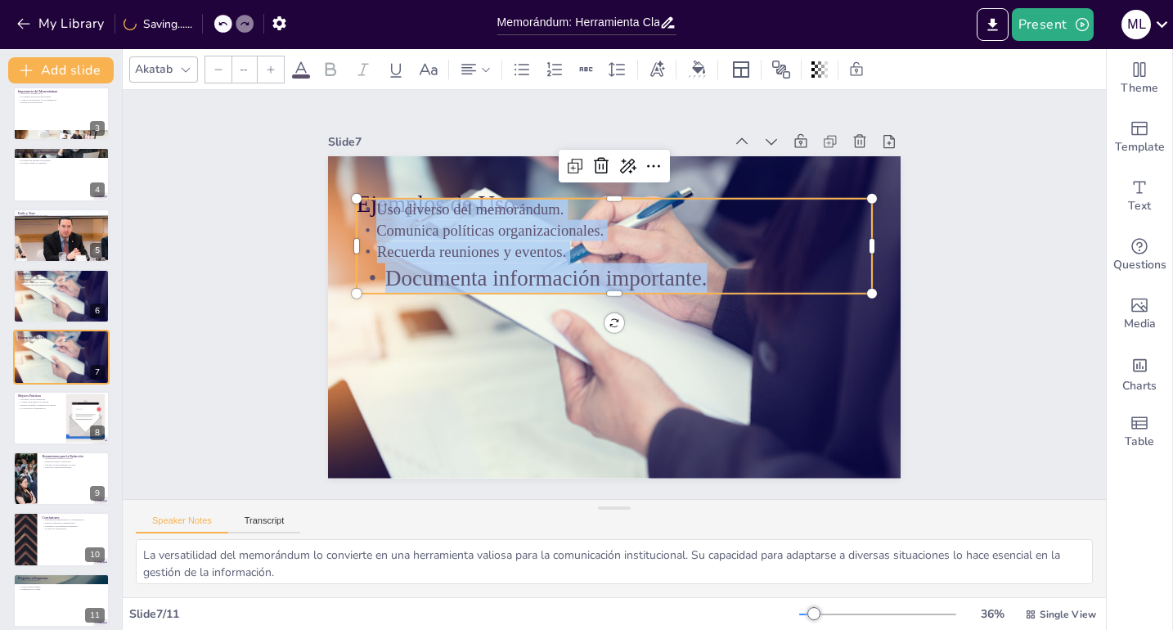
click at [272, 72] on icon at bounding box center [271, 70] width 10 height 10
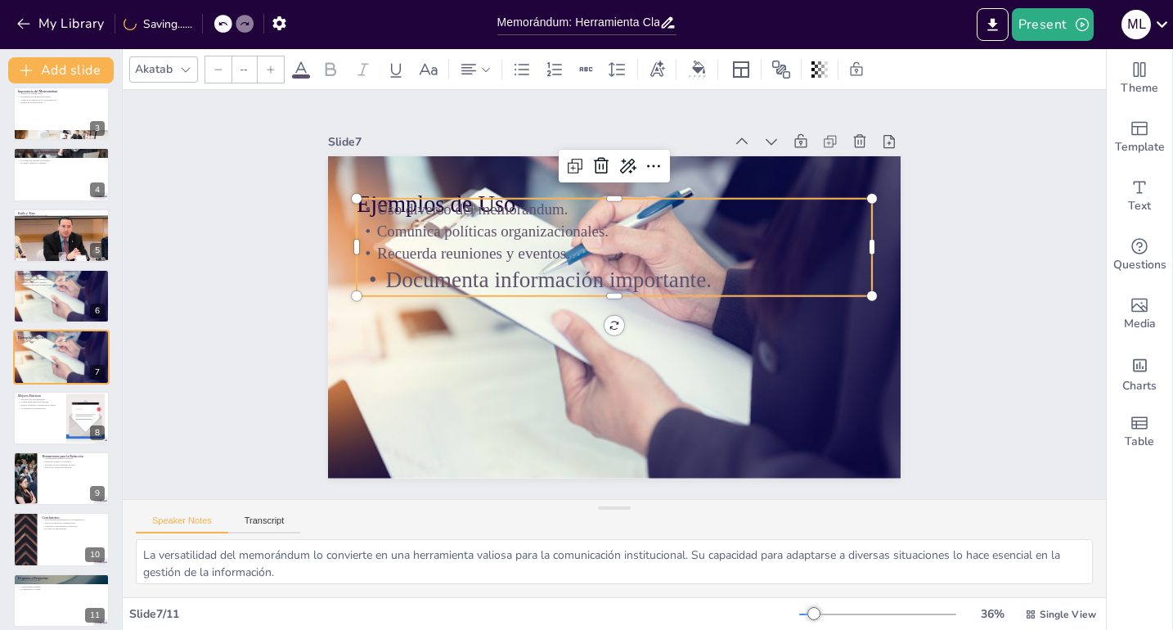
click at [272, 72] on icon at bounding box center [271, 70] width 10 height 10
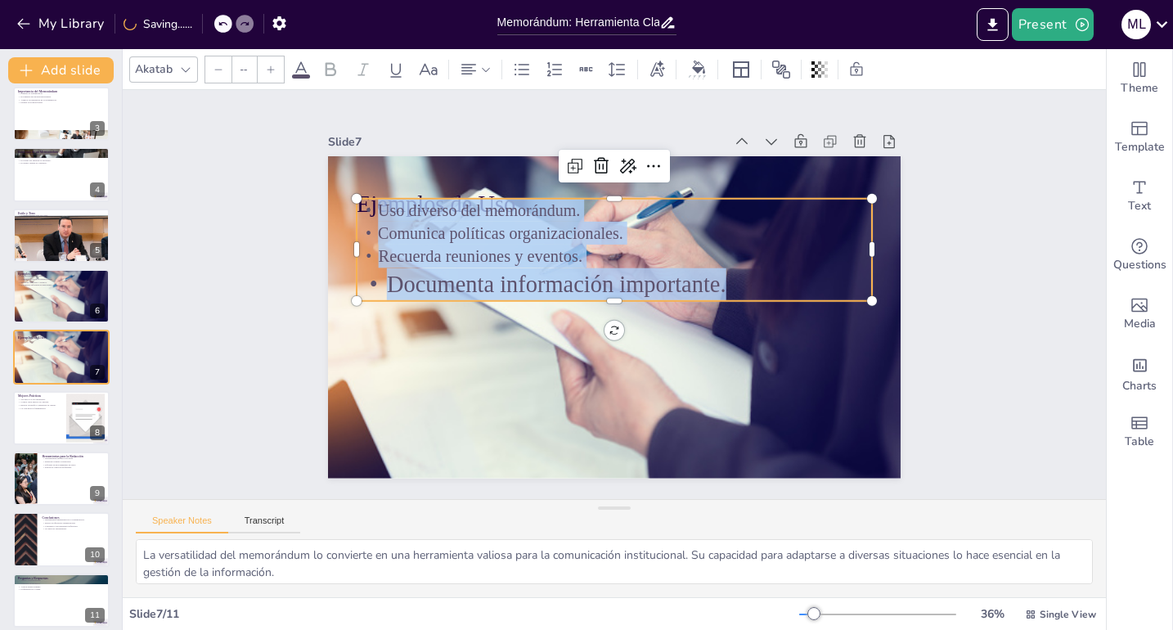
click at [272, 72] on icon at bounding box center [271, 70] width 10 height 10
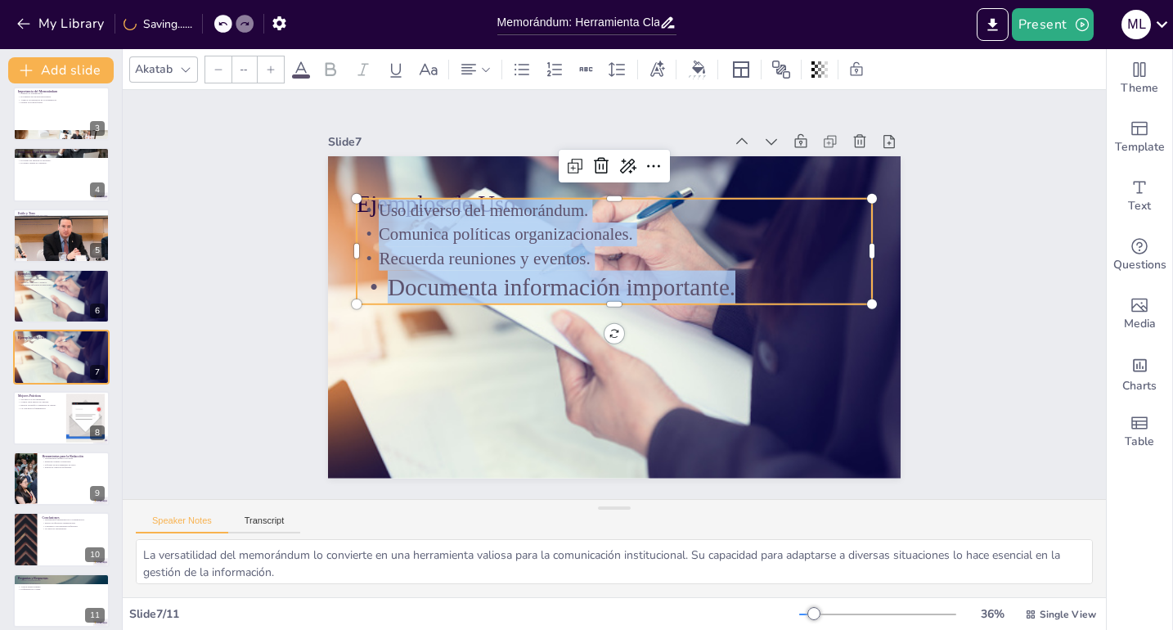
click at [272, 72] on icon at bounding box center [271, 70] width 10 height 10
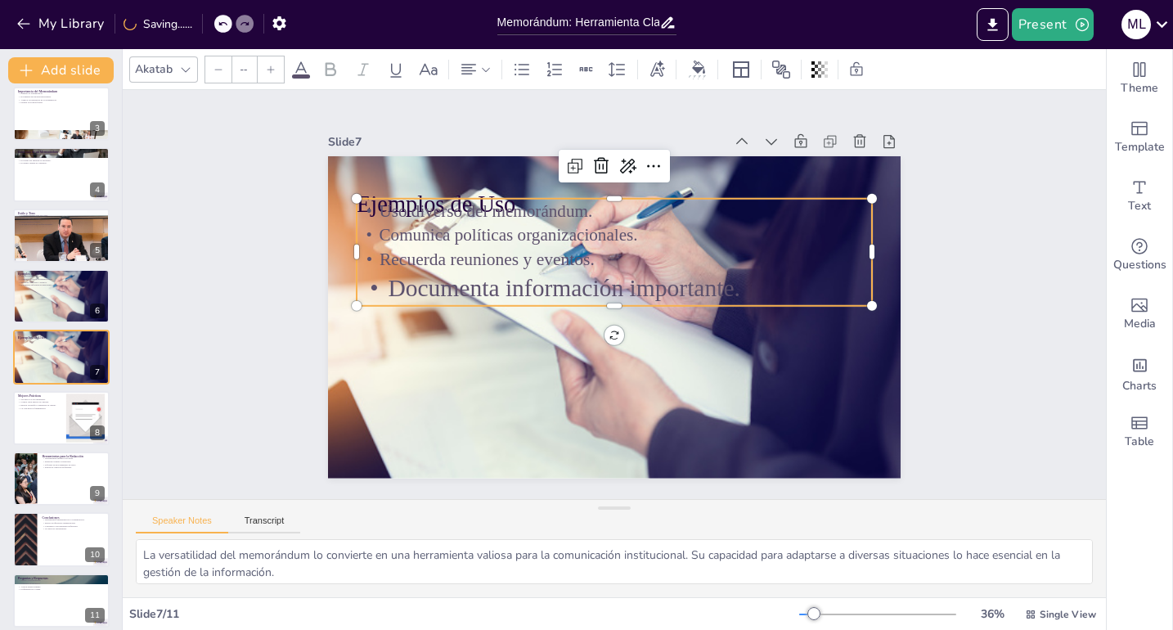
click at [272, 72] on icon at bounding box center [271, 70] width 10 height 10
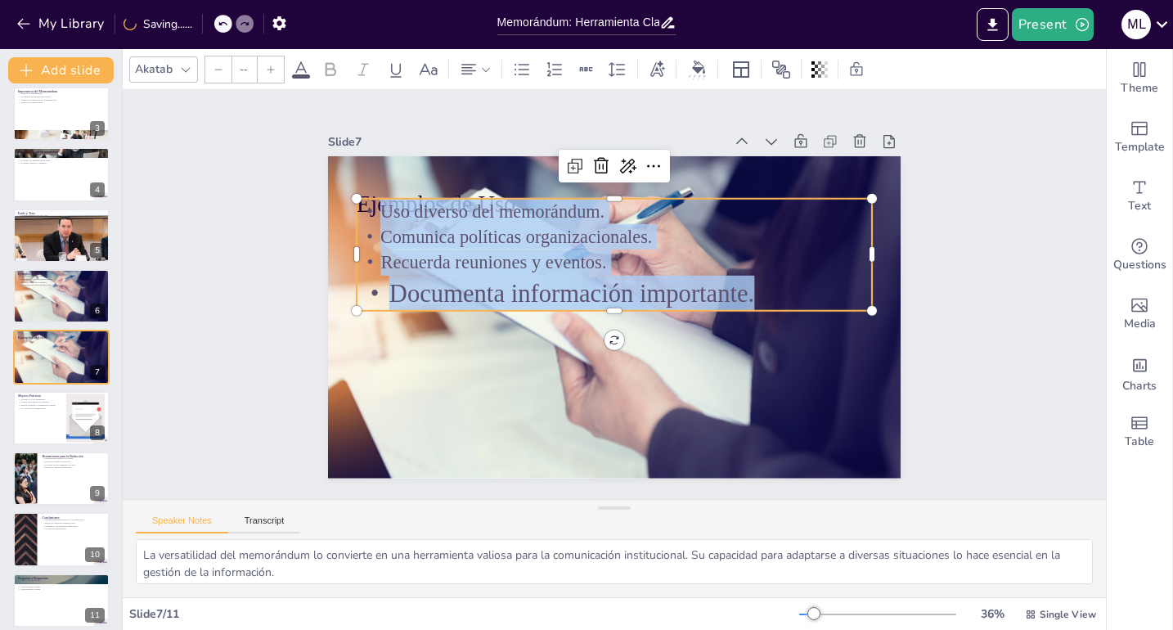
click at [272, 72] on icon at bounding box center [271, 70] width 10 height 10
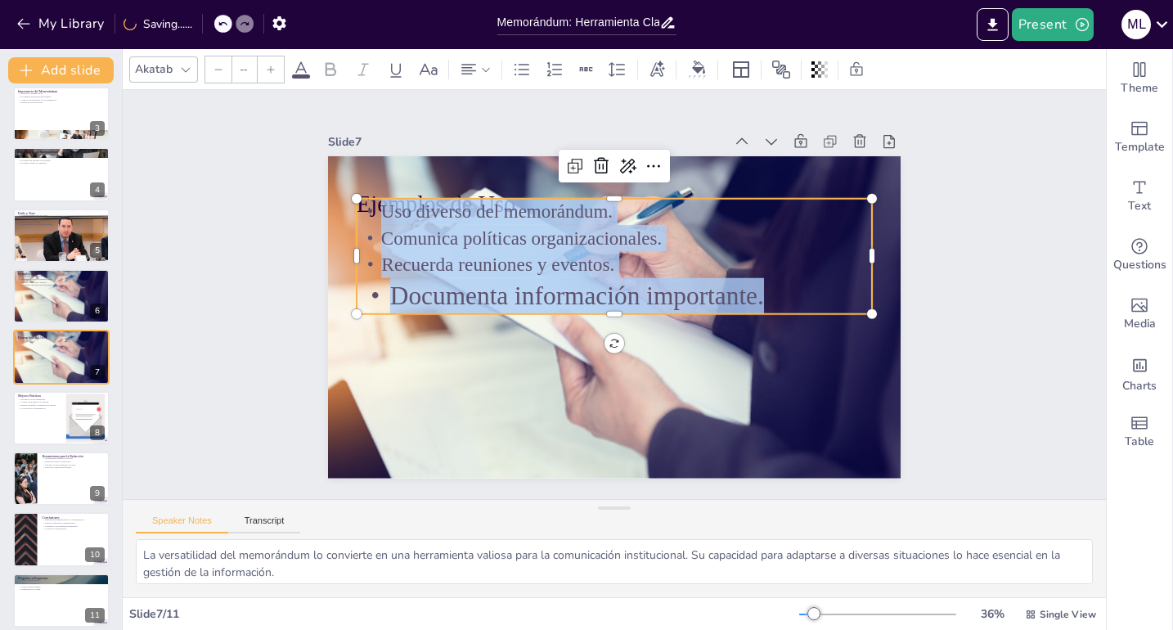
click at [272, 72] on icon at bounding box center [271, 70] width 10 height 10
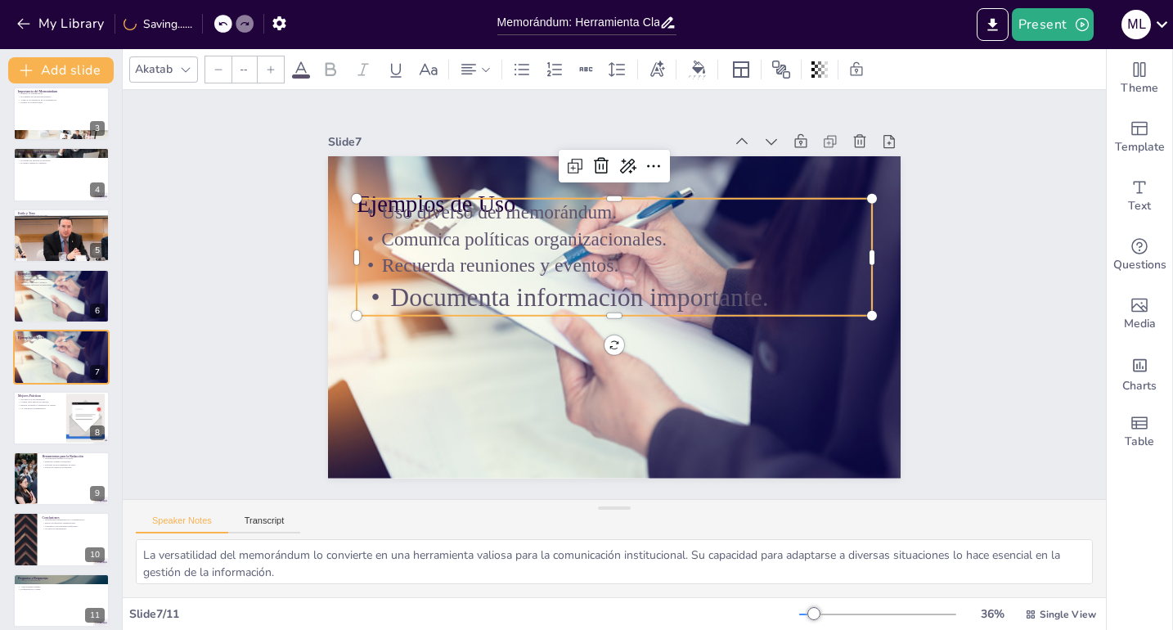
click at [272, 72] on icon at bounding box center [271, 70] width 10 height 10
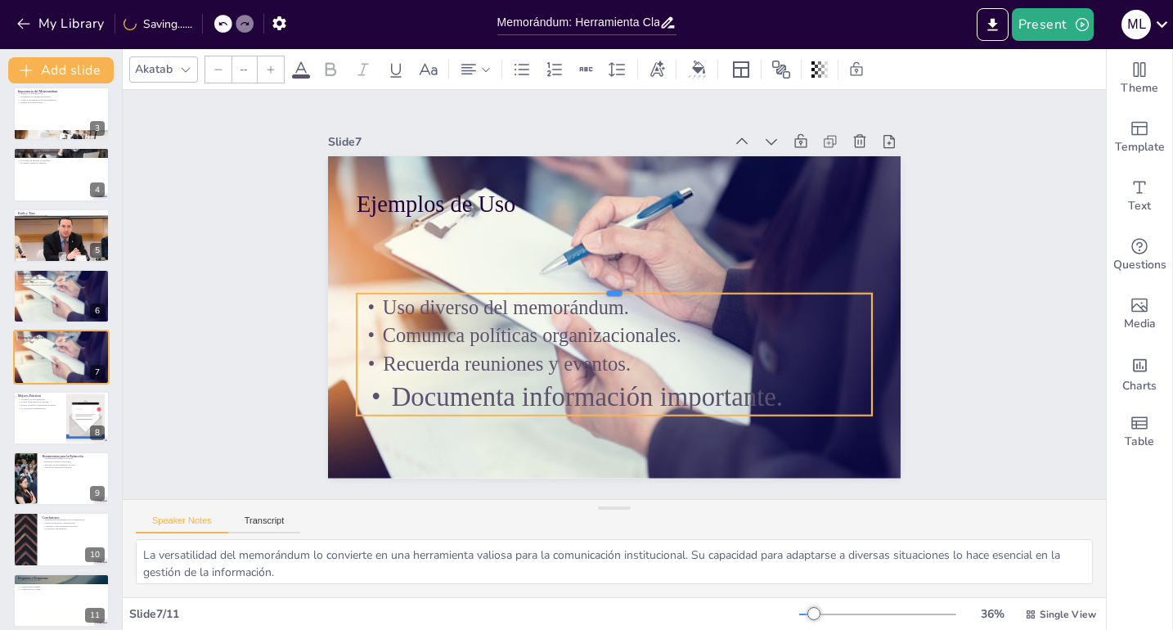
drag, startPoint x: 717, startPoint y: 187, endPoint x: 682, endPoint y: 281, distance: 101.2
click at [682, 281] on div at bounding box center [617, 288] width 494 height 172
click at [375, 392] on p "Documenta información importante." at bounding box center [562, 383] width 465 height 290
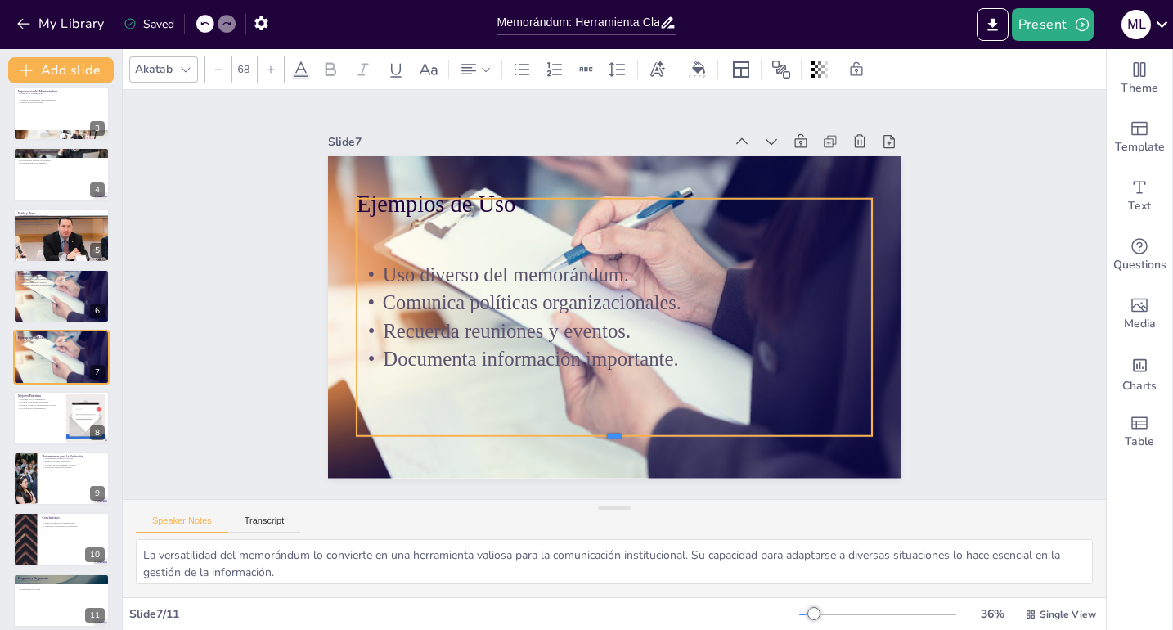
drag, startPoint x: 598, startPoint y: 308, endPoint x: 600, endPoint y: 432, distance: 124.4
click at [600, 432] on div at bounding box center [583, 439] width 507 height 120
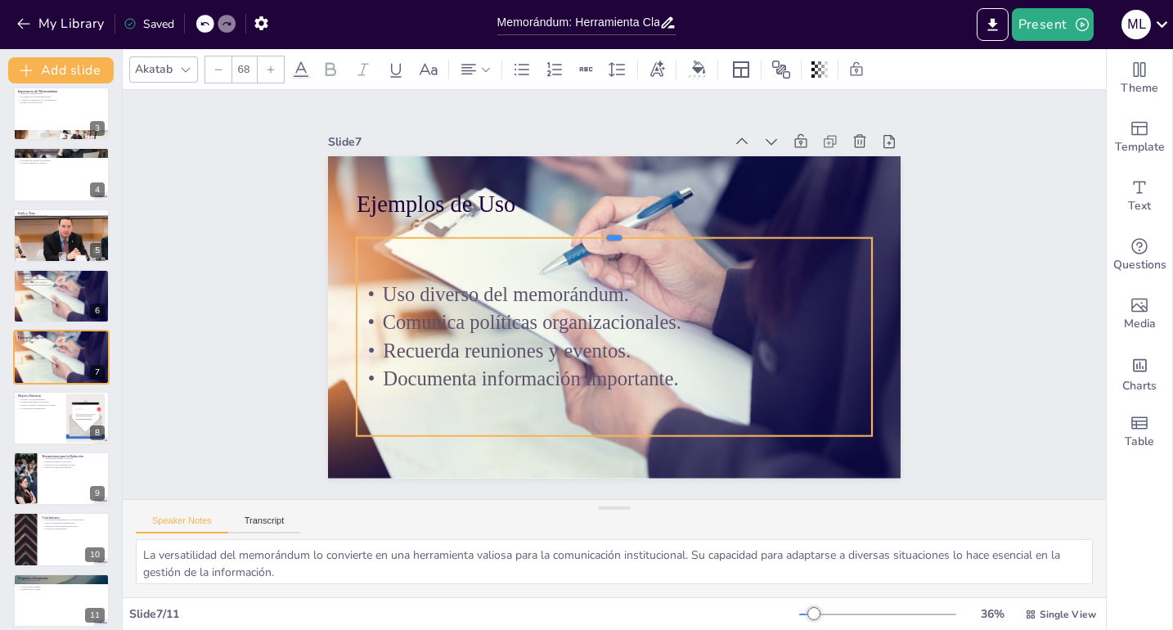
drag, startPoint x: 515, startPoint y: 190, endPoint x: 514, endPoint y: 229, distance: 39.3
click at [515, 229] on div at bounding box center [621, 231] width 514 height 67
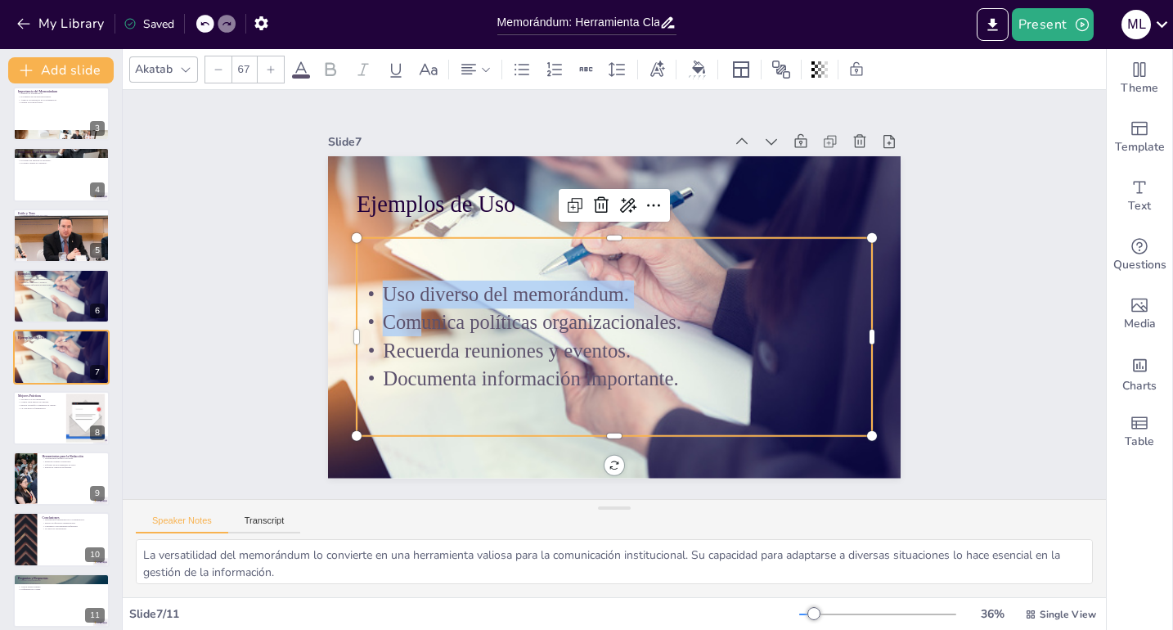
type input "--"
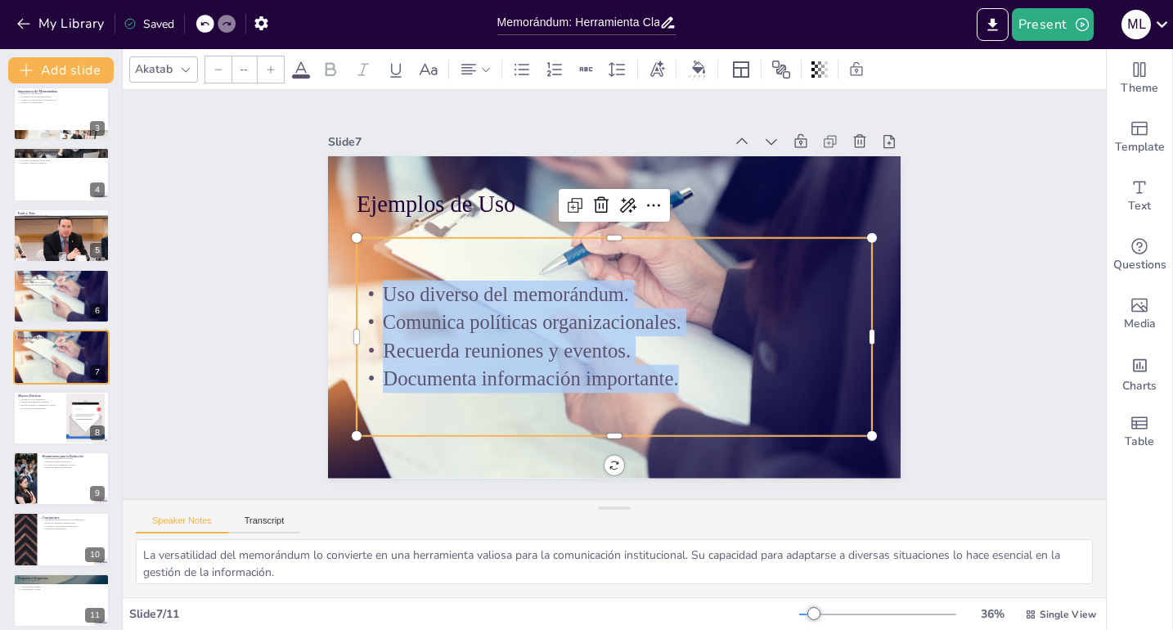
drag, startPoint x: 371, startPoint y: 285, endPoint x: 717, endPoint y: 71, distance: 406.6
click at [717, 396] on div "Uso diverso del memorándum. Comunica políticas organizacionales. Recuerda reuni…" at bounding box center [601, 335] width 551 height 348
click at [69, 350] on button at bounding box center [72, 345] width 20 height 20
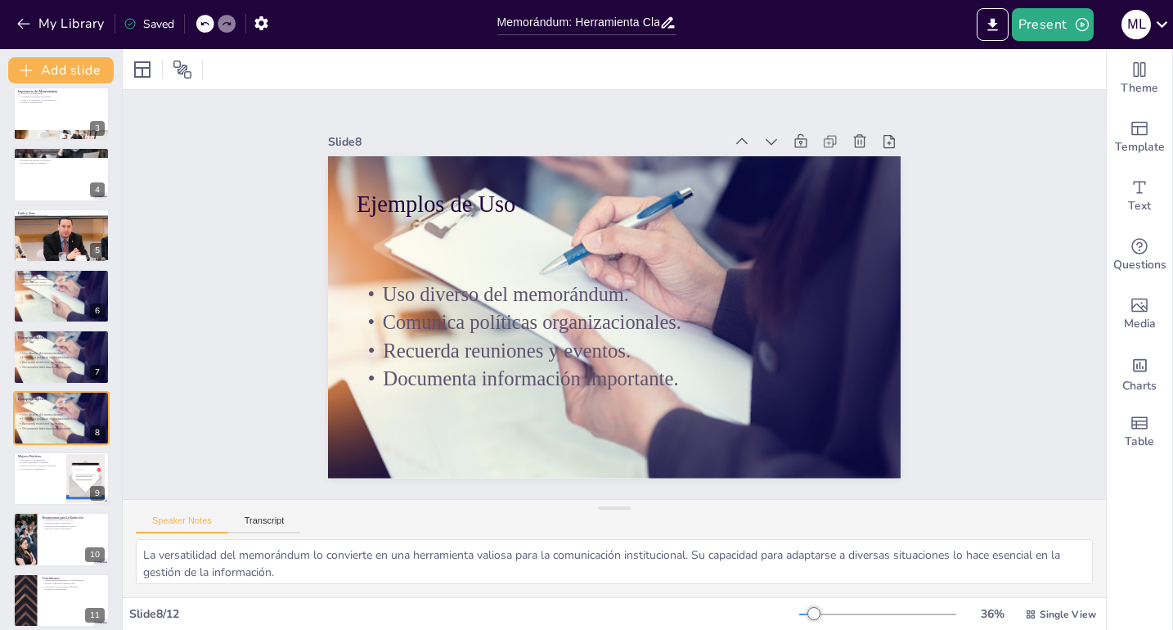
scroll to position [193, 0]
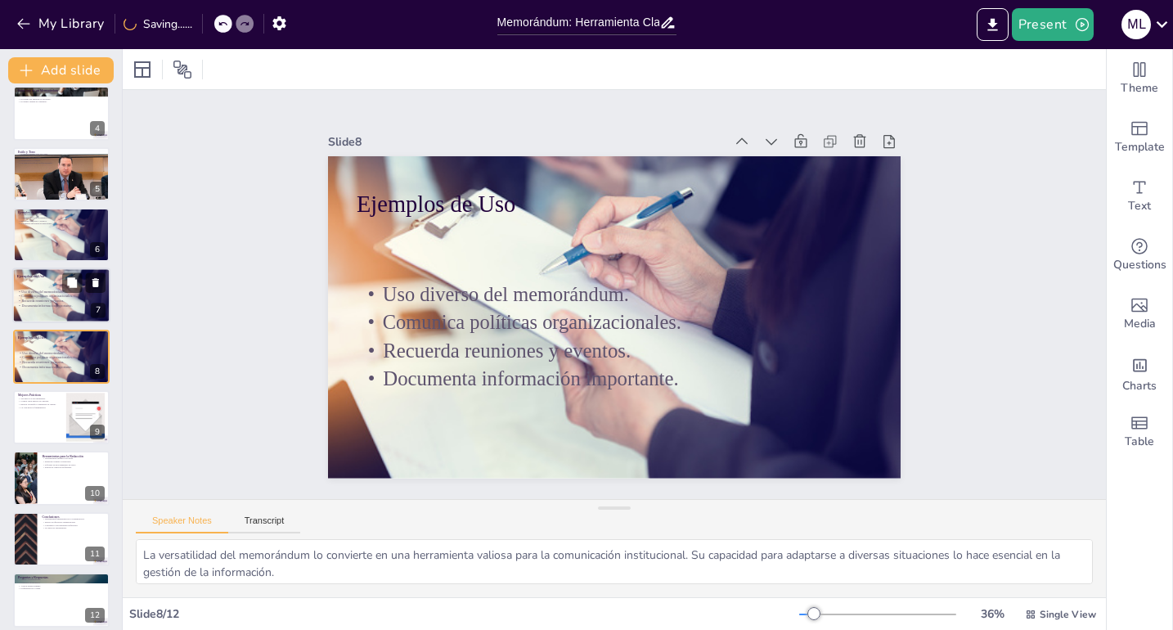
click at [75, 299] on p "Recuerda reuniones y eventos." at bounding box center [61, 301] width 88 height 5
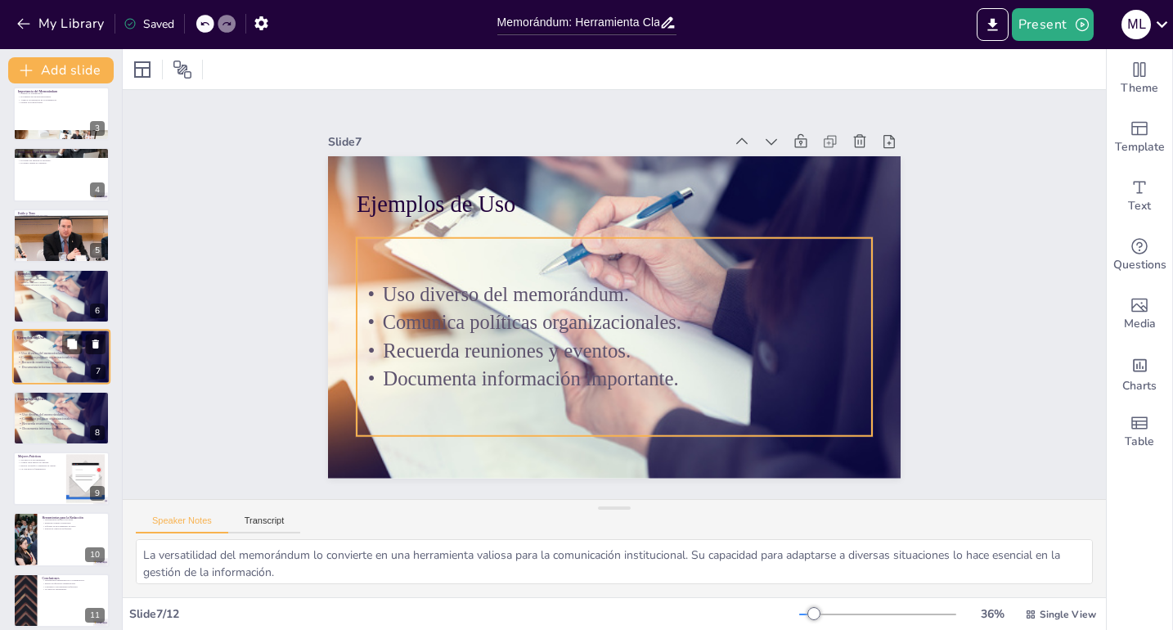
click at [62, 358] on p "Comunica políticas organizacionales." at bounding box center [61, 358] width 88 height 5
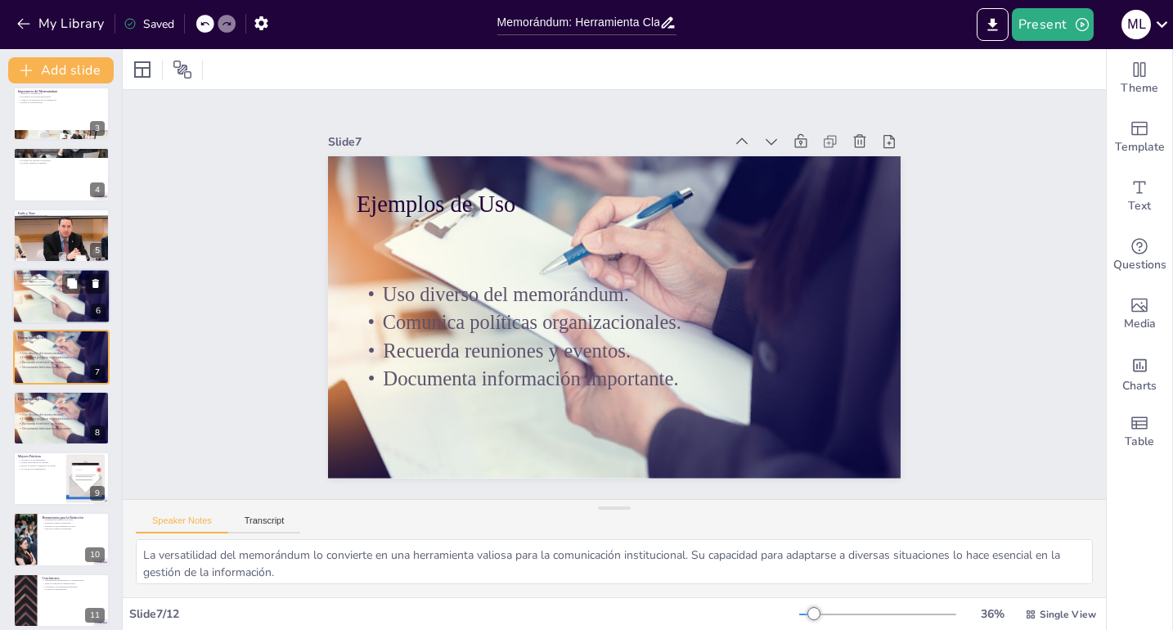
click at [72, 304] on div at bounding box center [61, 295] width 98 height 65
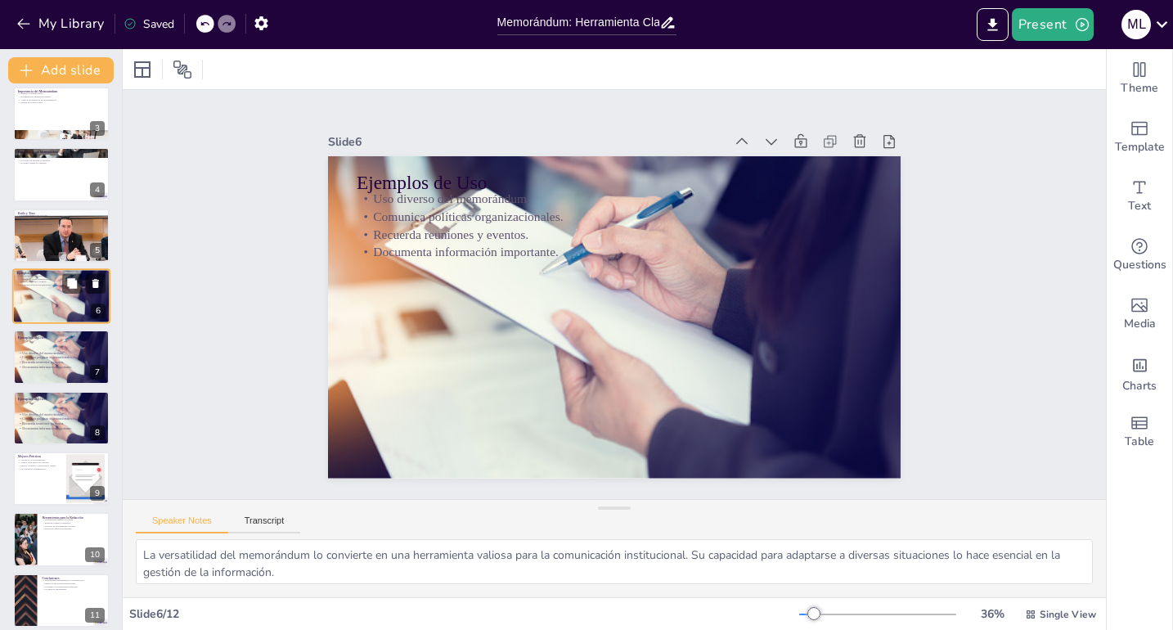
scroll to position [71, 0]
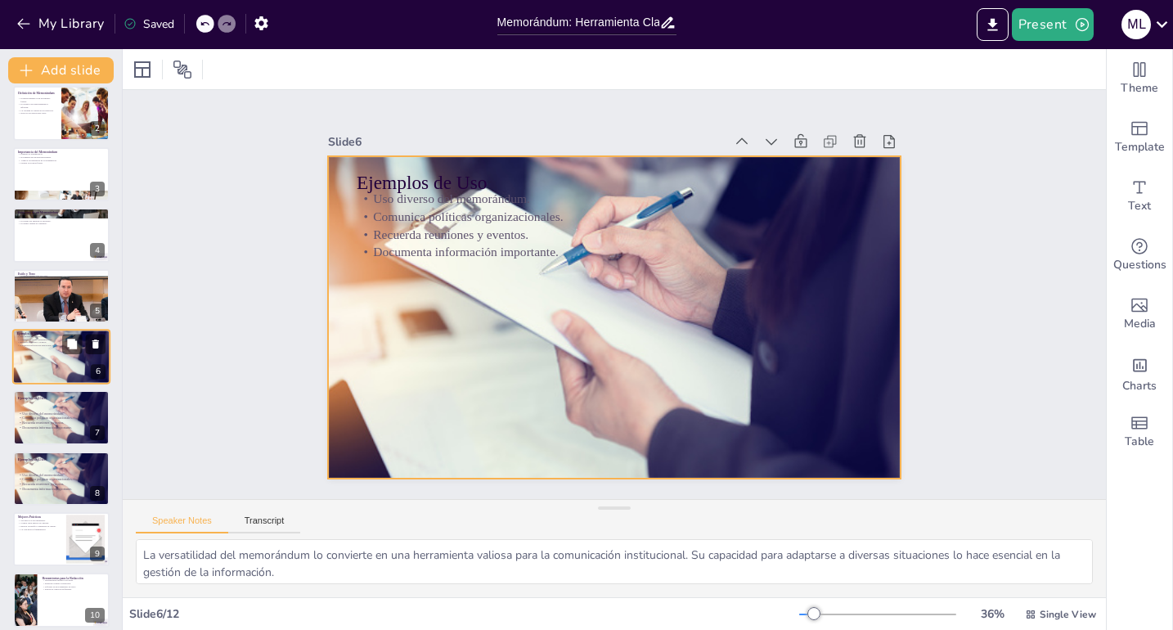
click at [87, 358] on div at bounding box center [61, 356] width 98 height 65
click at [84, 356] on div at bounding box center [61, 356] width 98 height 65
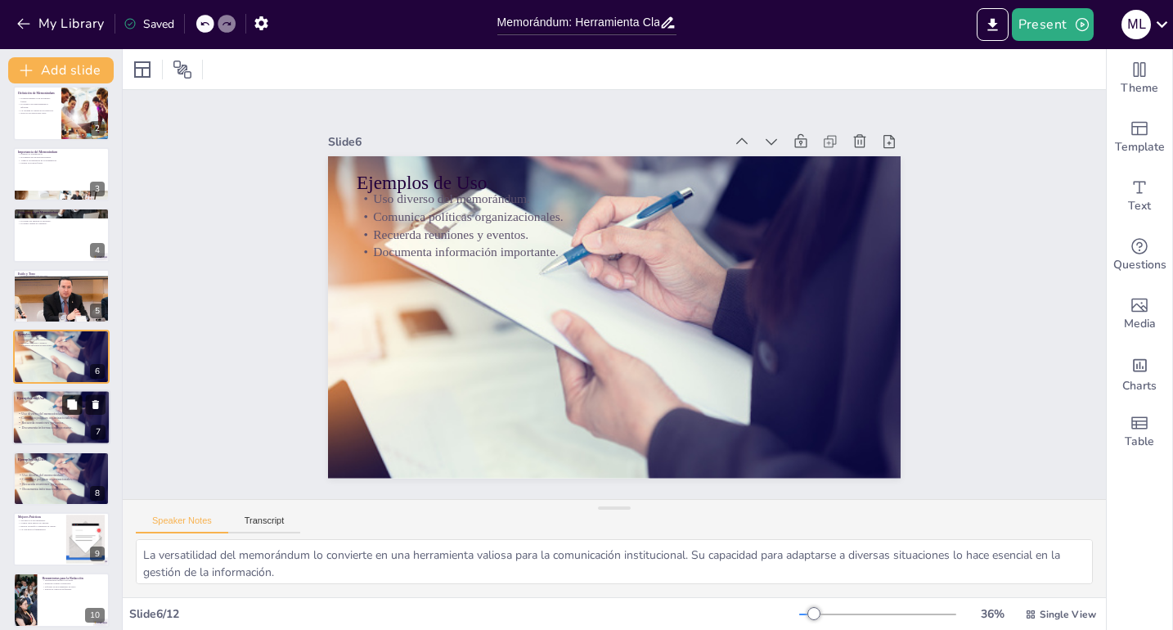
click at [76, 412] on button at bounding box center [72, 405] width 20 height 20
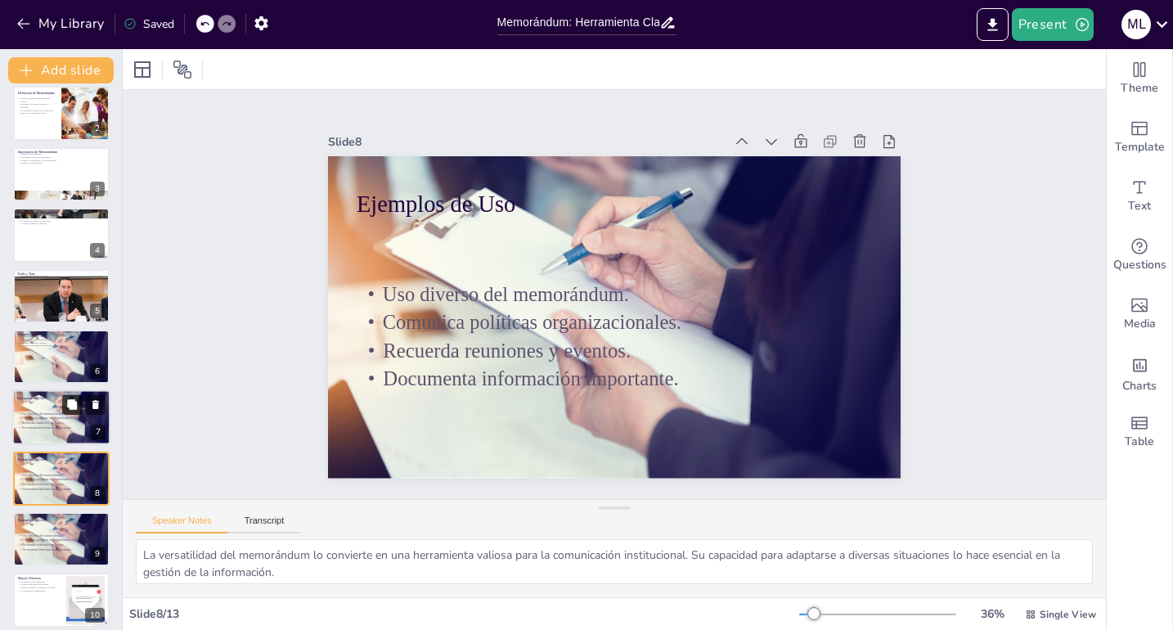
scroll to position [193, 0]
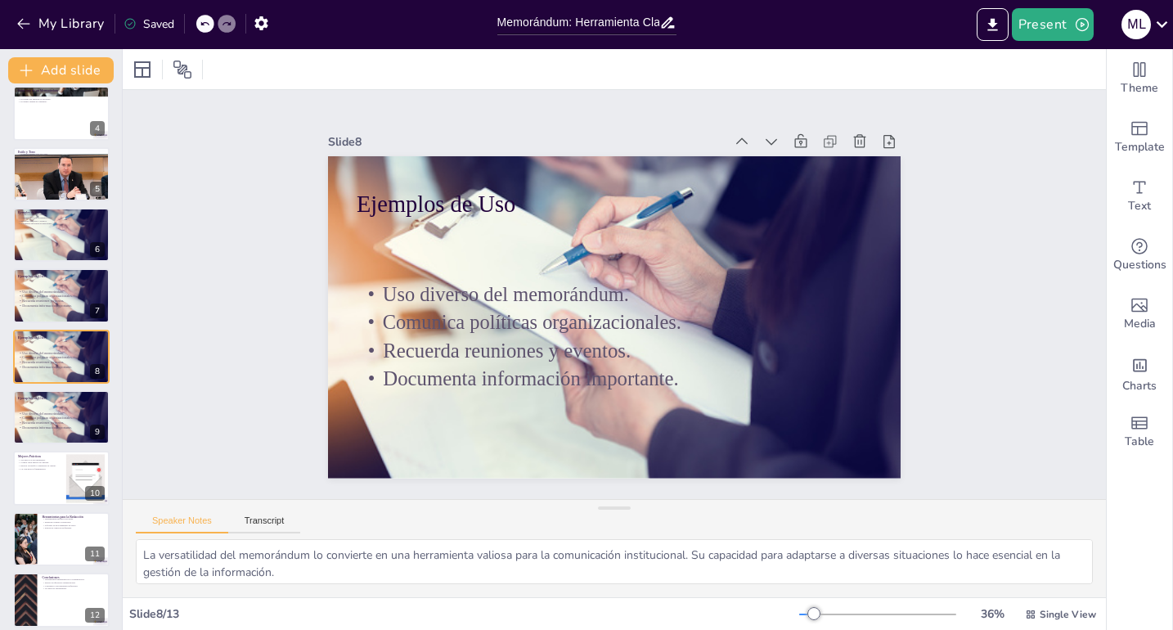
click at [969, 343] on div "Slide 1 Memorándum: Herramienta Clave en la Comunicación Institucional Esta pre…" at bounding box center [614, 295] width 1047 height 605
click at [85, 482] on div at bounding box center [86, 478] width 74 height 49
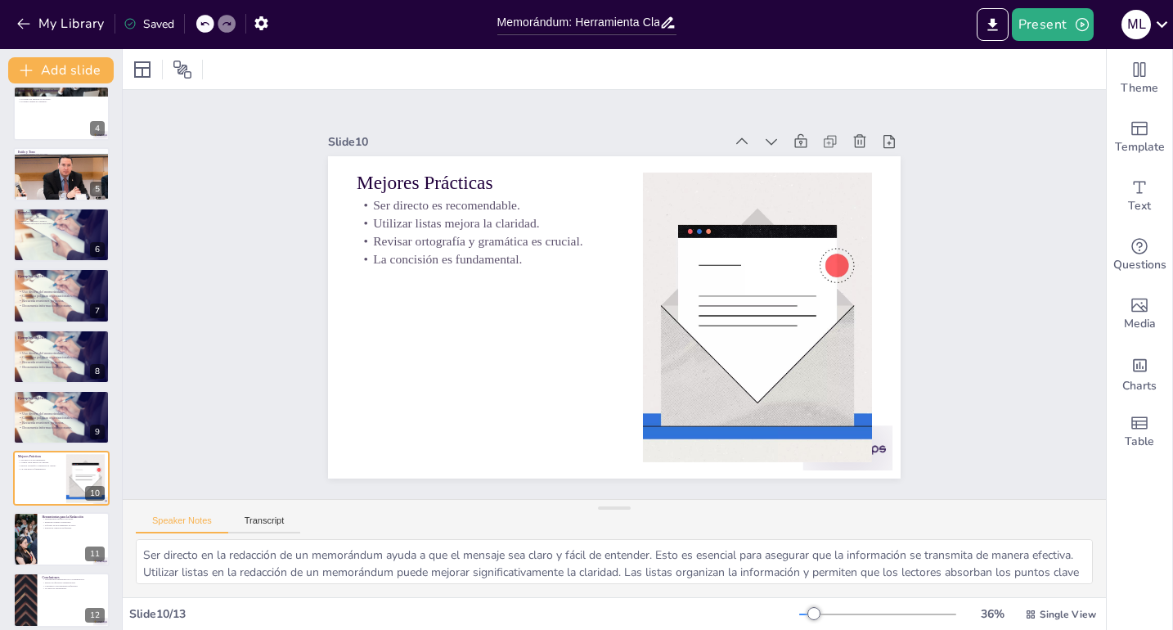
scroll to position [264, 0]
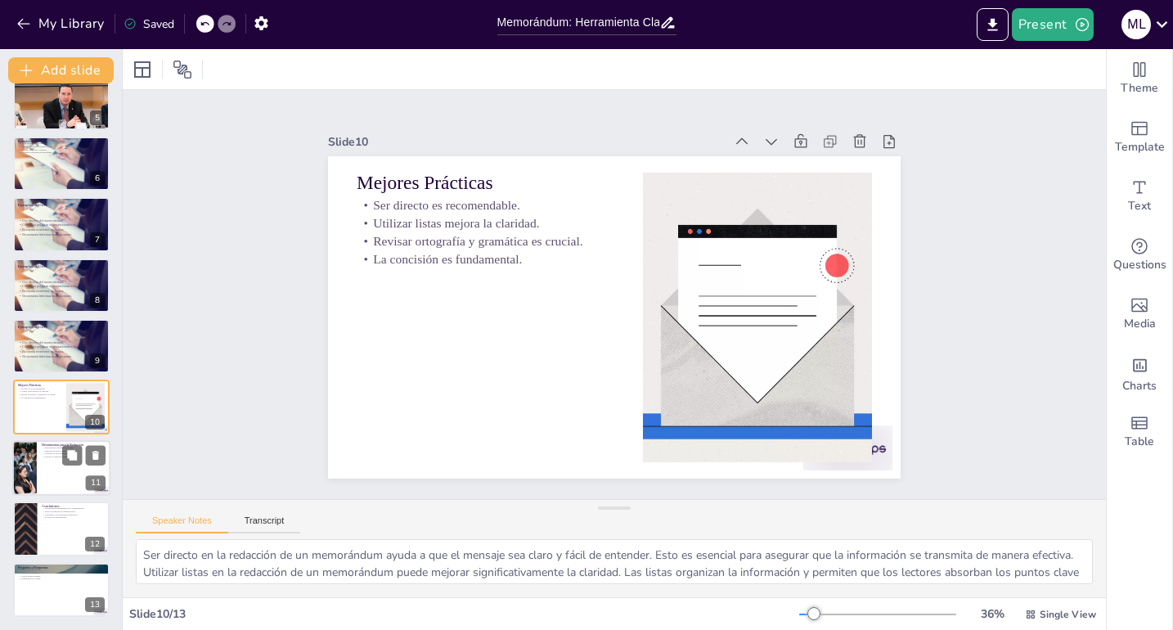
click at [29, 479] on div at bounding box center [25, 468] width 186 height 56
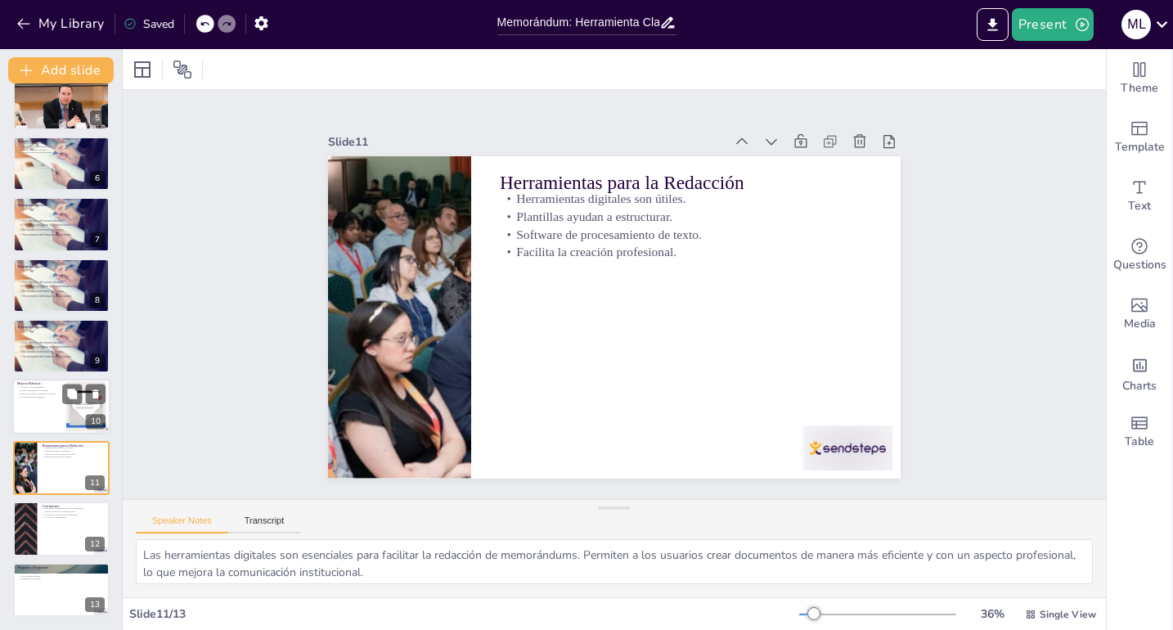
click at [52, 401] on div at bounding box center [61, 408] width 98 height 56
type textarea "Ser directo en la redacción de un memorándum ayuda a que el mensaje sea claro y…"
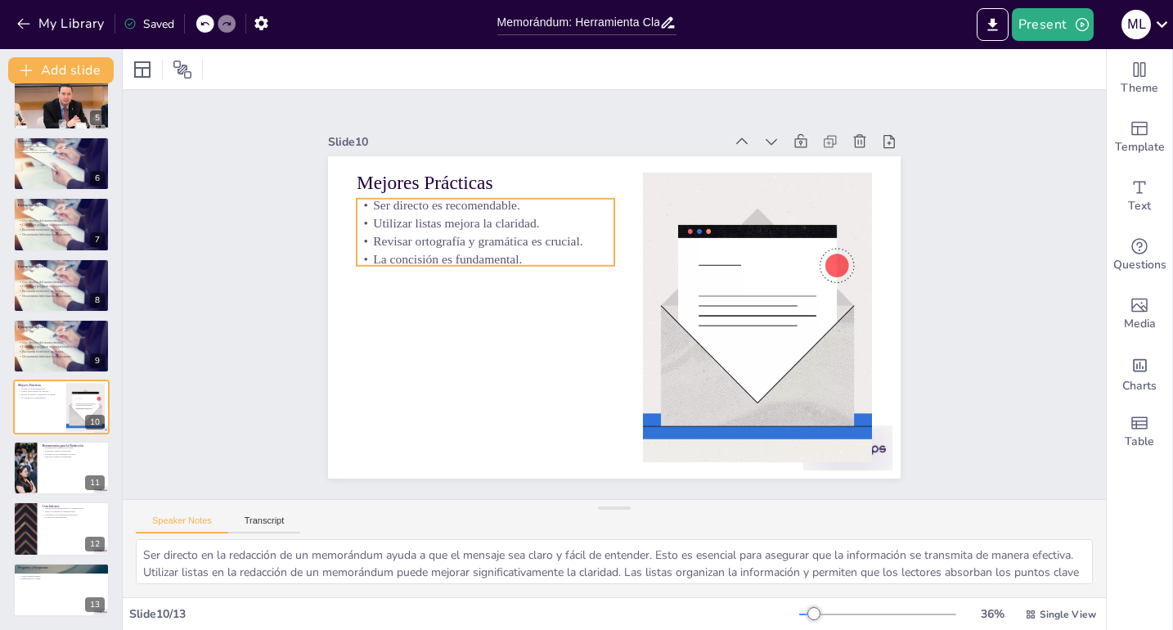
click at [464, 191] on p "Ser directo es recomendable." at bounding box center [507, 180] width 256 height 71
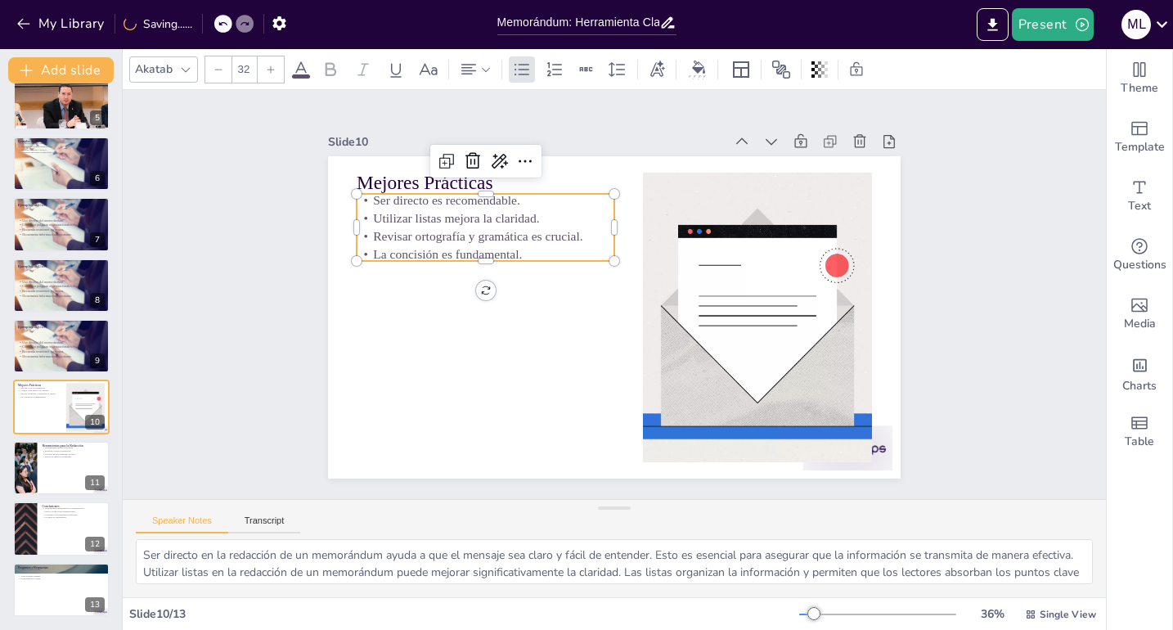
click at [270, 70] on icon at bounding box center [271, 70] width 10 height 10
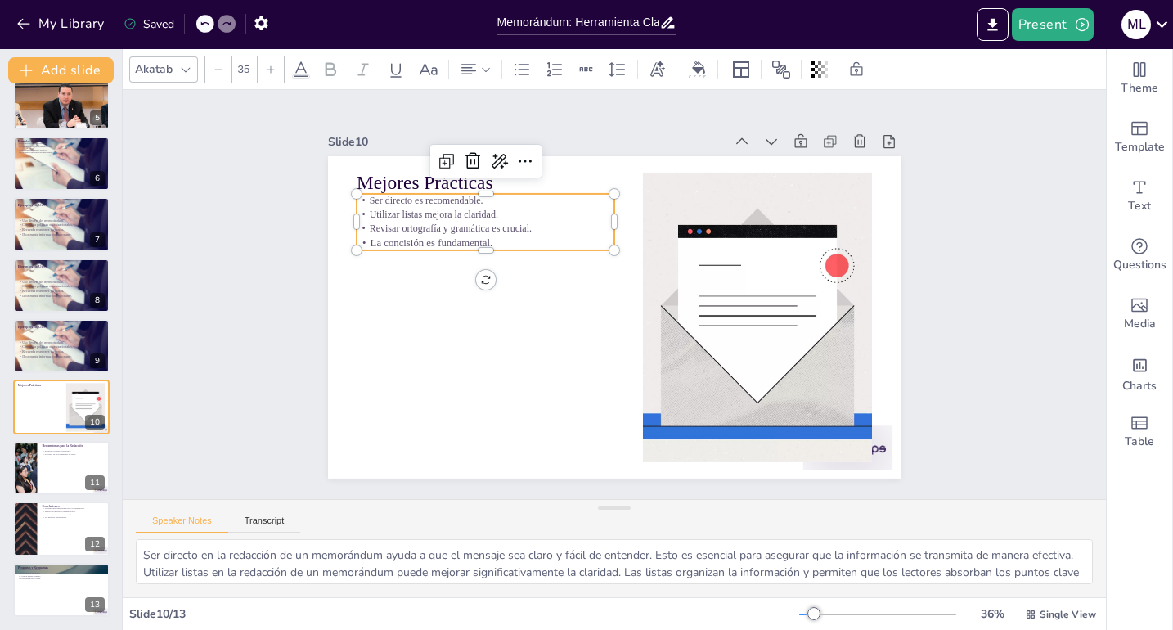
click at [270, 70] on icon at bounding box center [271, 70] width 10 height 10
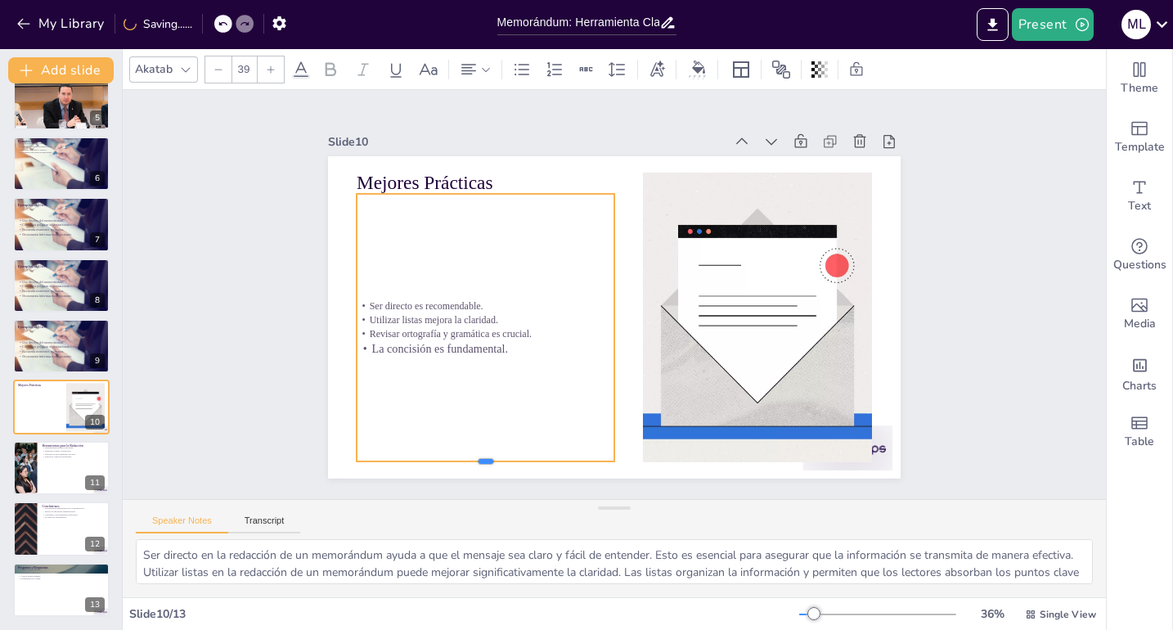
drag, startPoint x: 471, startPoint y: 245, endPoint x: 446, endPoint y: 357, distance: 114.9
click at [458, 454] on div "Mejores Prácticas Ser directo es recomendable. Utilizar listas mejora la clarid…" at bounding box center [607, 315] width 644 height 483
click at [403, 248] on div "Ser directo es recomendable. Utilizar listas mejora la claridad. Revisar ortogr…" at bounding box center [482, 299] width 308 height 315
click at [272, 70] on icon at bounding box center [271, 70] width 10 height 10
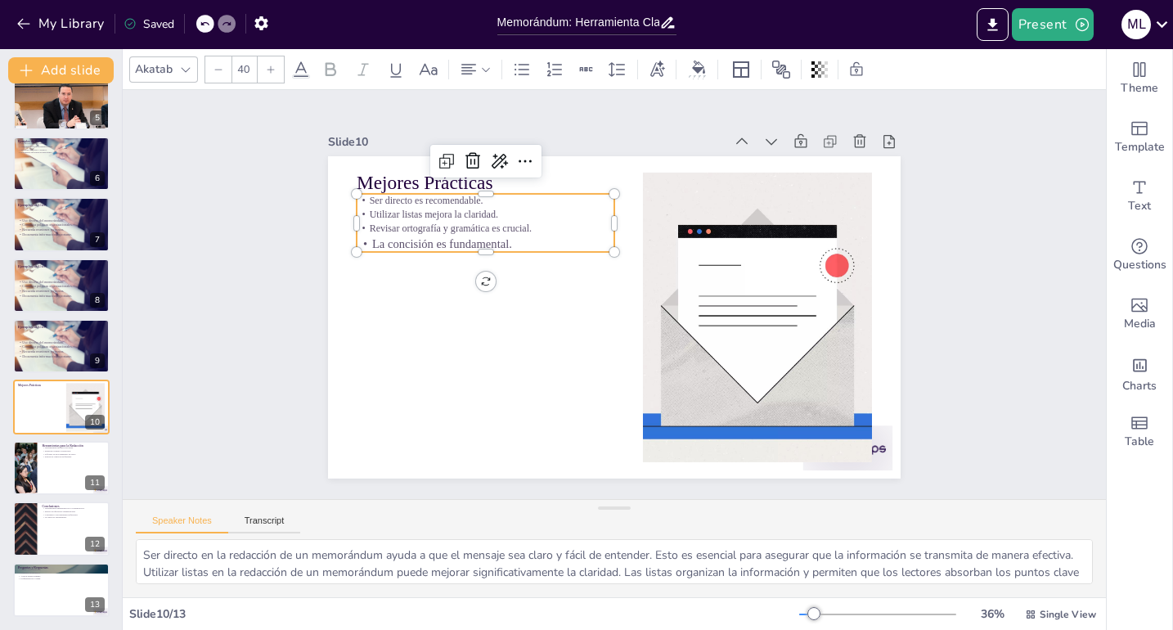
click at [272, 70] on icon at bounding box center [271, 70] width 10 height 10
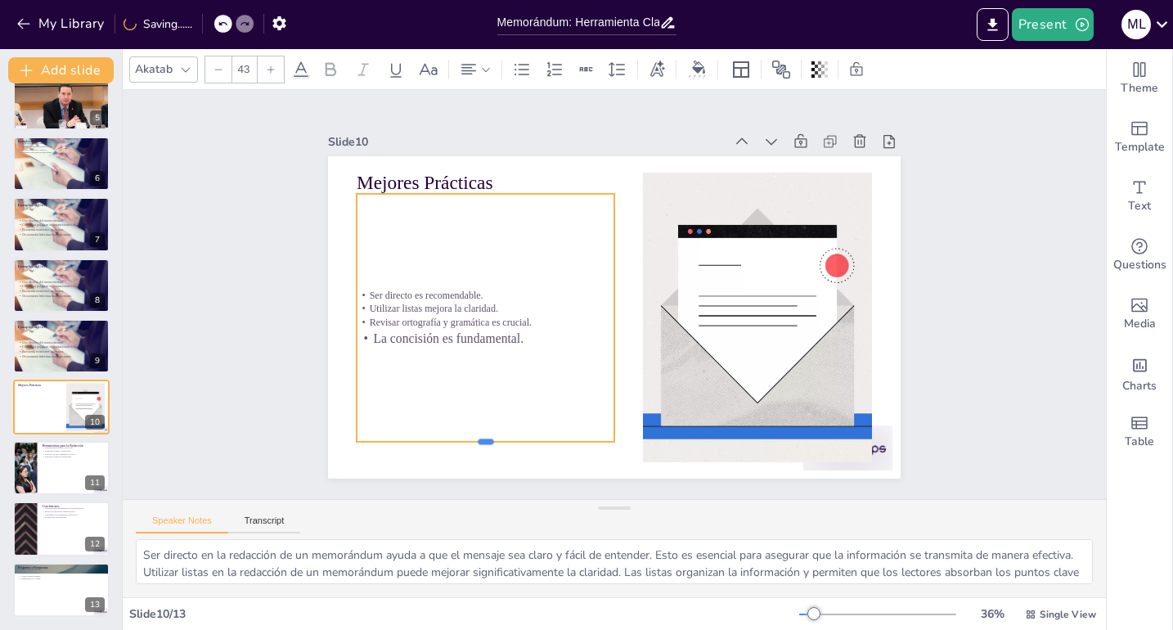
drag, startPoint x: 475, startPoint y: 247, endPoint x: 472, endPoint y: 435, distance: 188.2
click at [472, 402] on div at bounding box center [414, 301] width 182 height 200
drag, startPoint x: 470, startPoint y: 188, endPoint x: 470, endPoint y: 200, distance: 11.5
click at [470, 200] on div "Ser directo es recomendable. Utilizar listas mejora la claridad. Revisar ortogr…" at bounding box center [483, 289] width 303 height 295
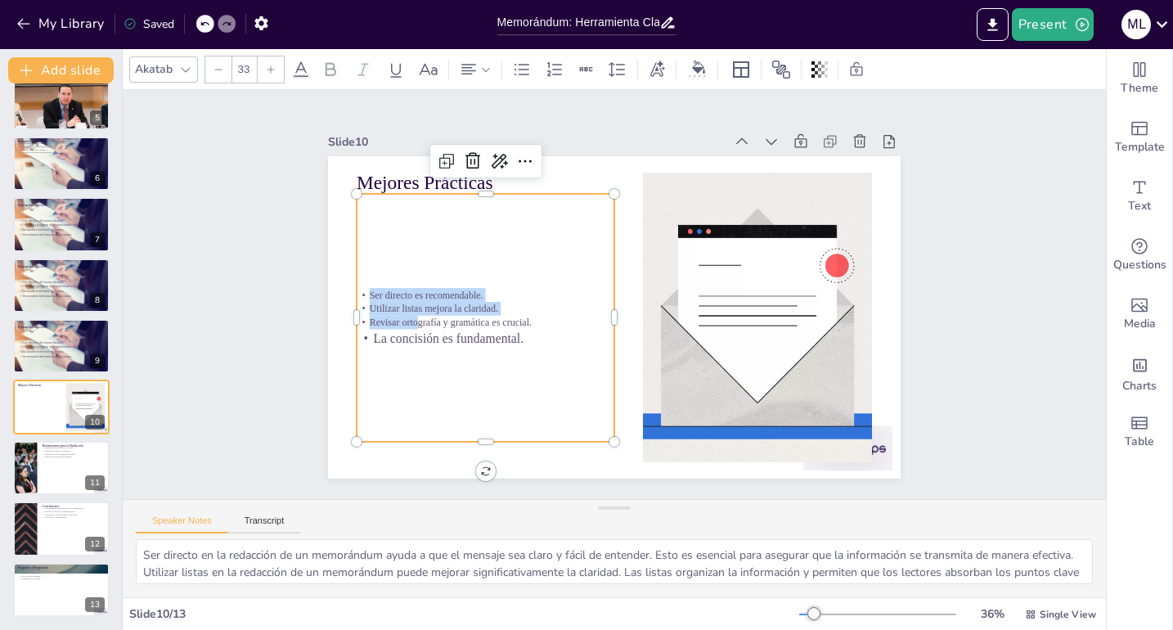
type input "--"
drag, startPoint x: 355, startPoint y: 285, endPoint x: 526, endPoint y: 352, distance: 183.7
click at [526, 352] on div "Ser directo es recomendable. Utilizar listas mejora la claridad. Revisar ortogr…" at bounding box center [486, 318] width 258 height 248
click at [269, 72] on icon at bounding box center [271, 70] width 10 height 10
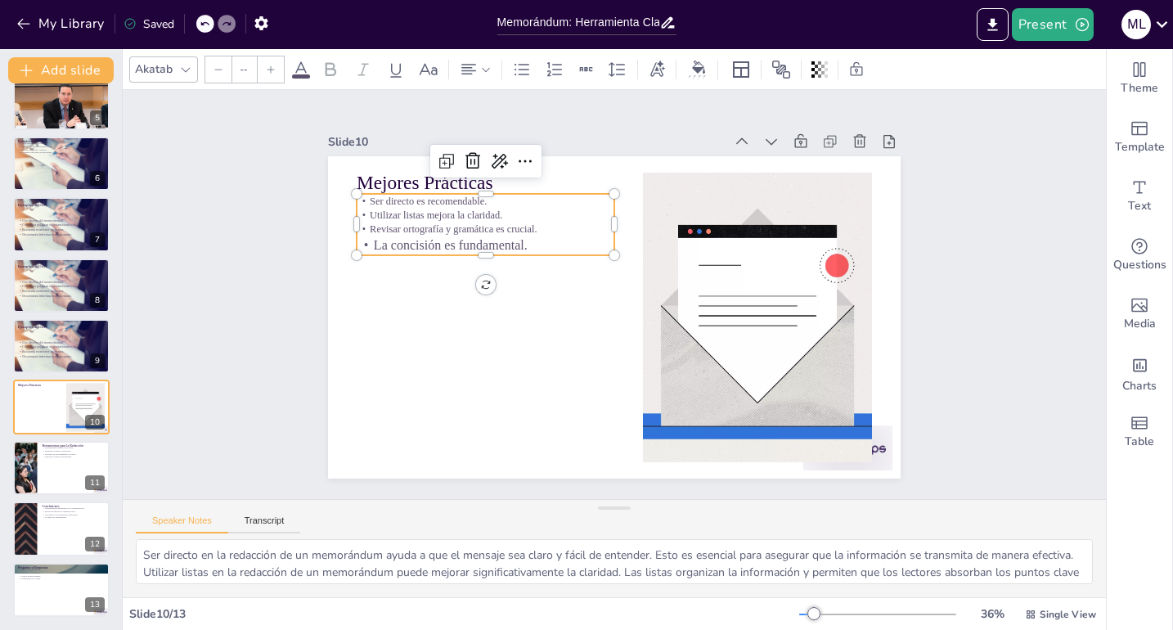
click at [269, 72] on icon at bounding box center [271, 70] width 10 height 10
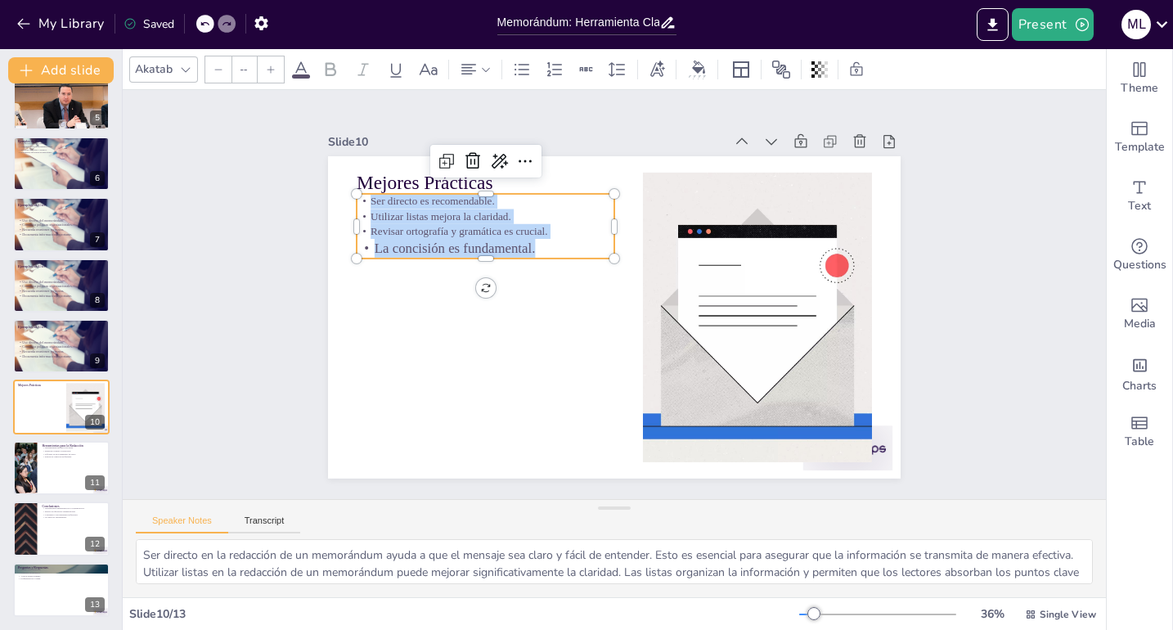
click at [269, 72] on icon at bounding box center [271, 70] width 10 height 10
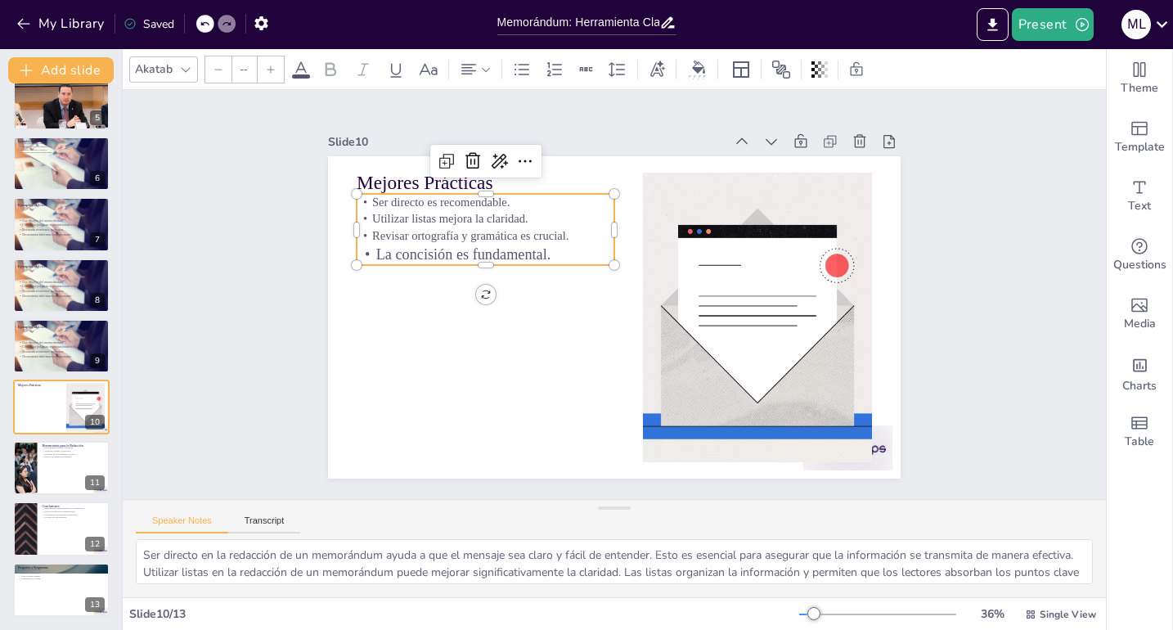
click at [269, 72] on icon at bounding box center [271, 70] width 10 height 10
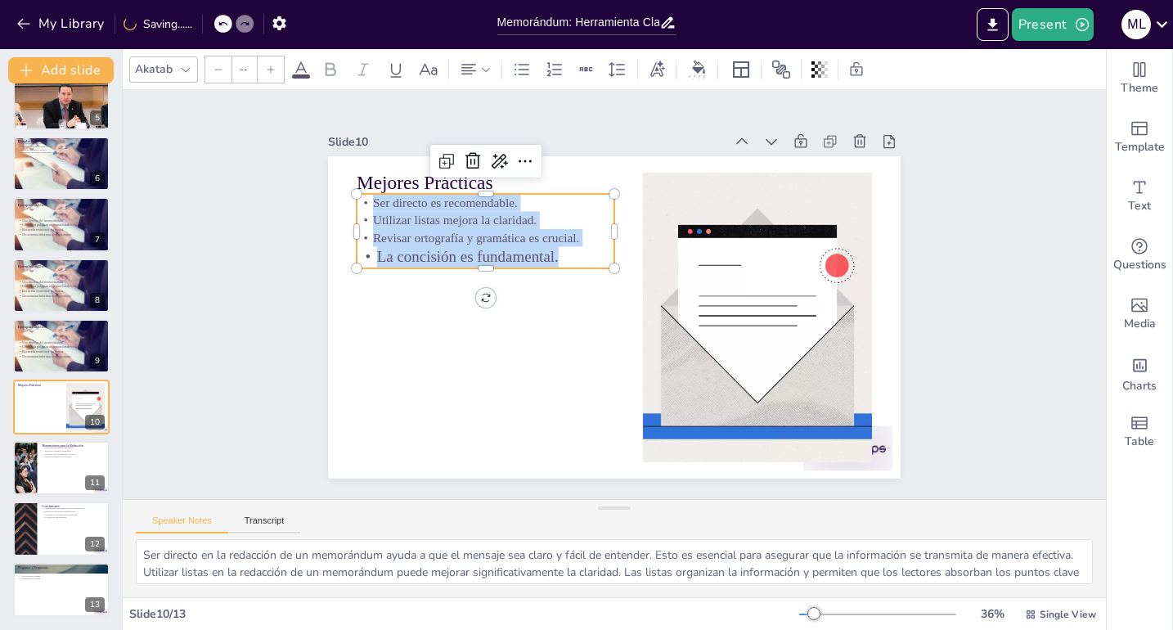
click at [269, 72] on icon at bounding box center [271, 70] width 10 height 10
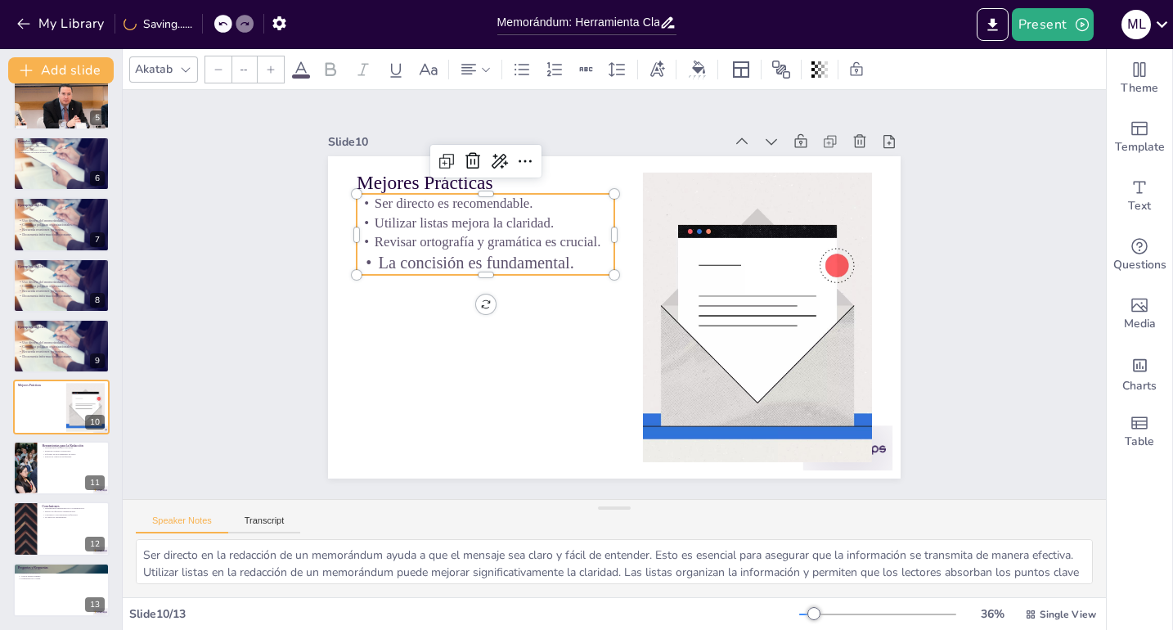
click at [269, 72] on icon at bounding box center [271, 70] width 10 height 10
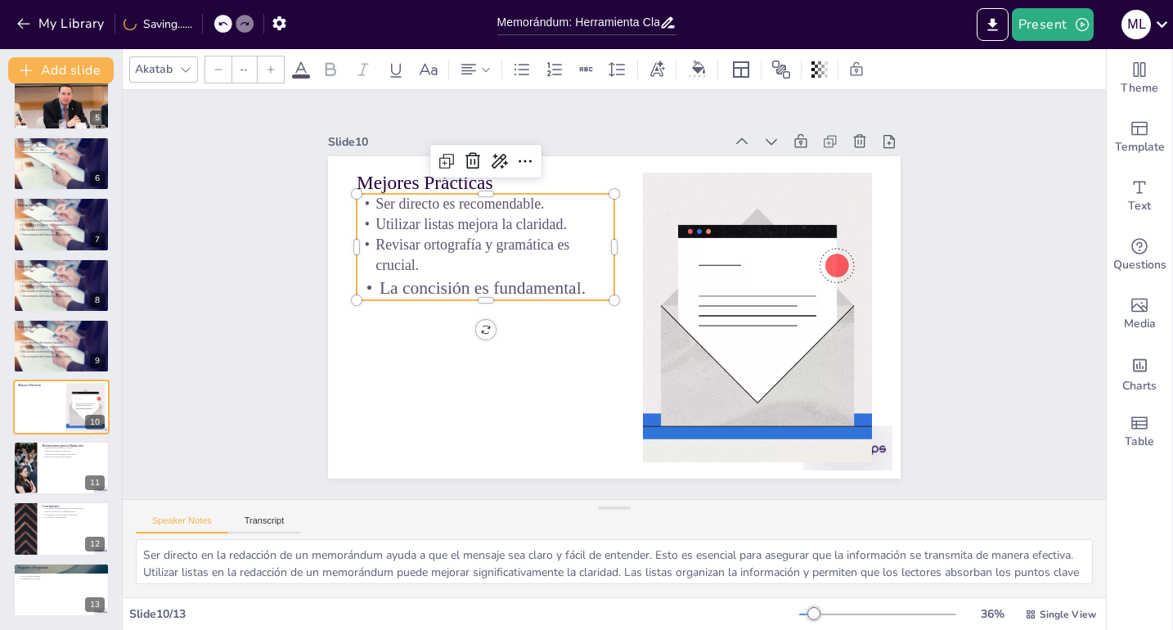
click at [269, 72] on icon at bounding box center [271, 70] width 10 height 10
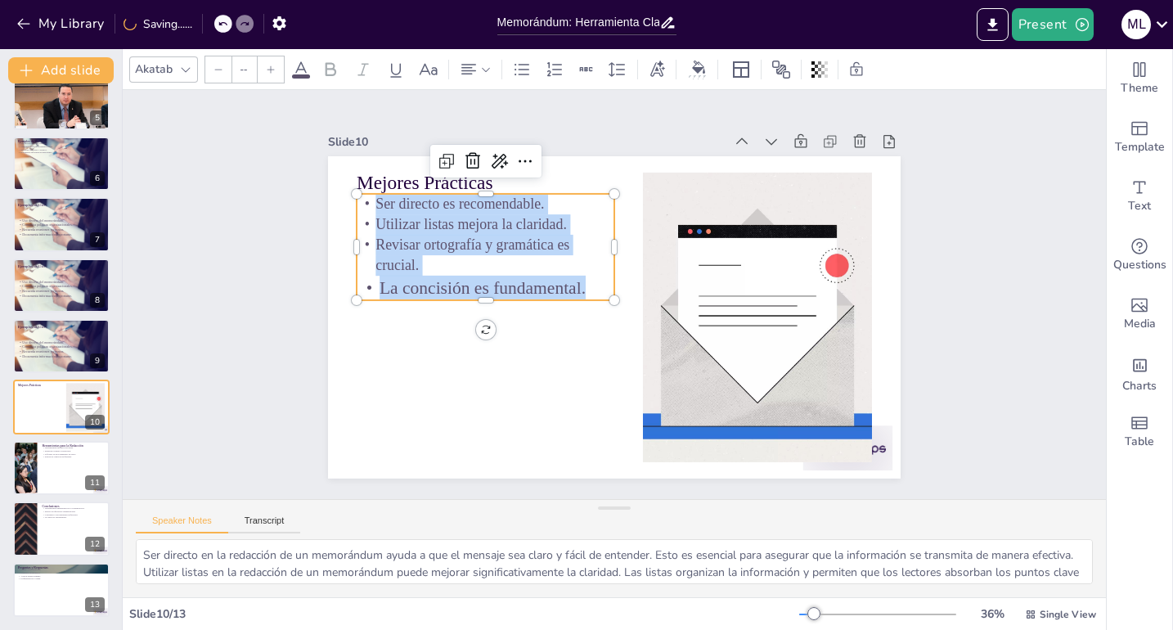
click at [269, 72] on icon at bounding box center [271, 70] width 10 height 10
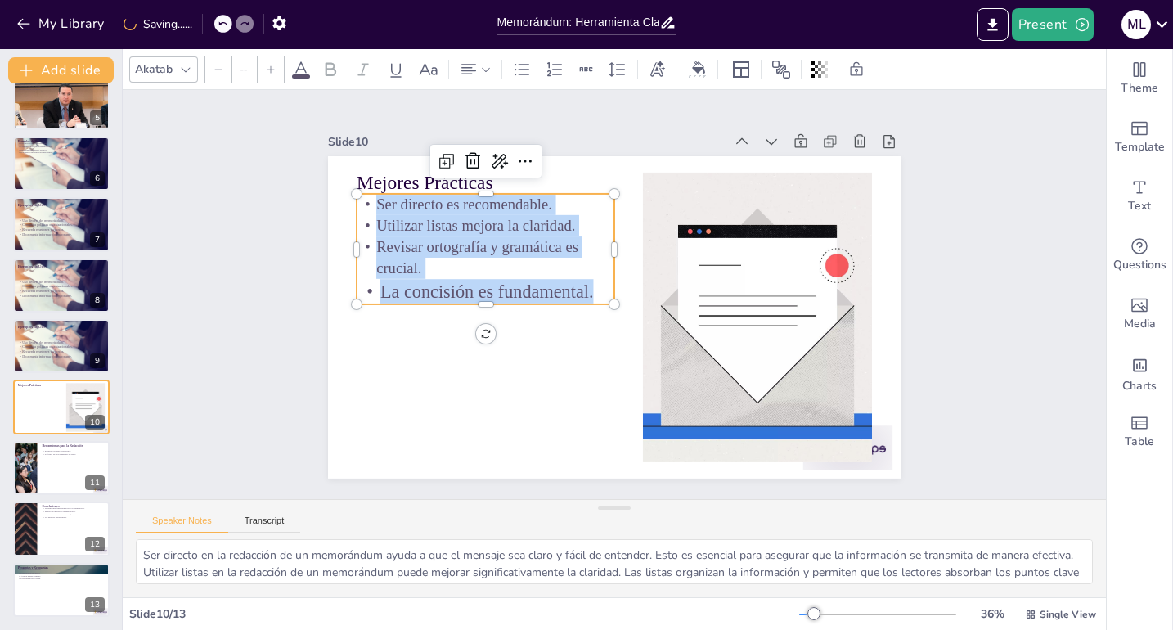
click at [269, 72] on icon at bounding box center [271, 70] width 10 height 10
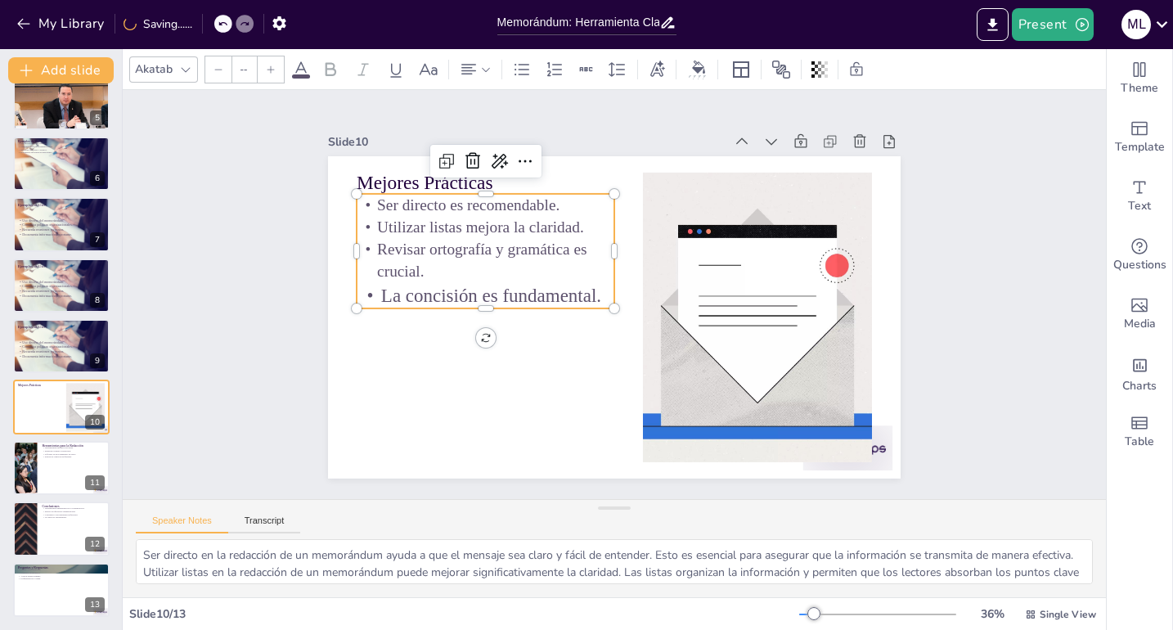
click at [269, 72] on icon at bounding box center [271, 70] width 10 height 10
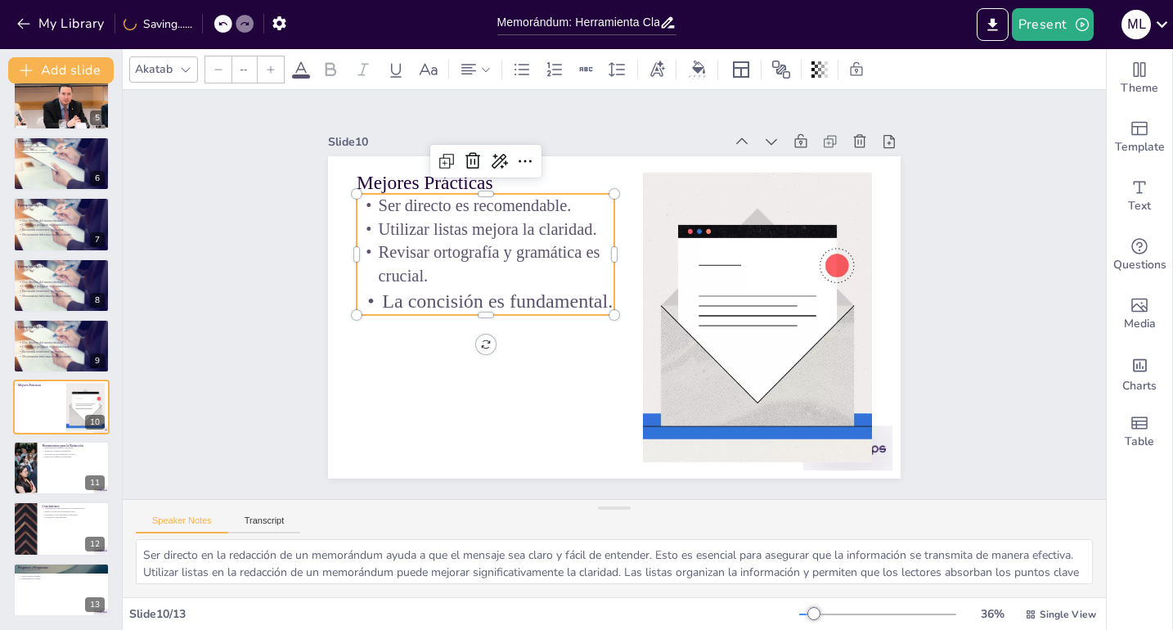
click at [269, 72] on icon at bounding box center [271, 70] width 10 height 10
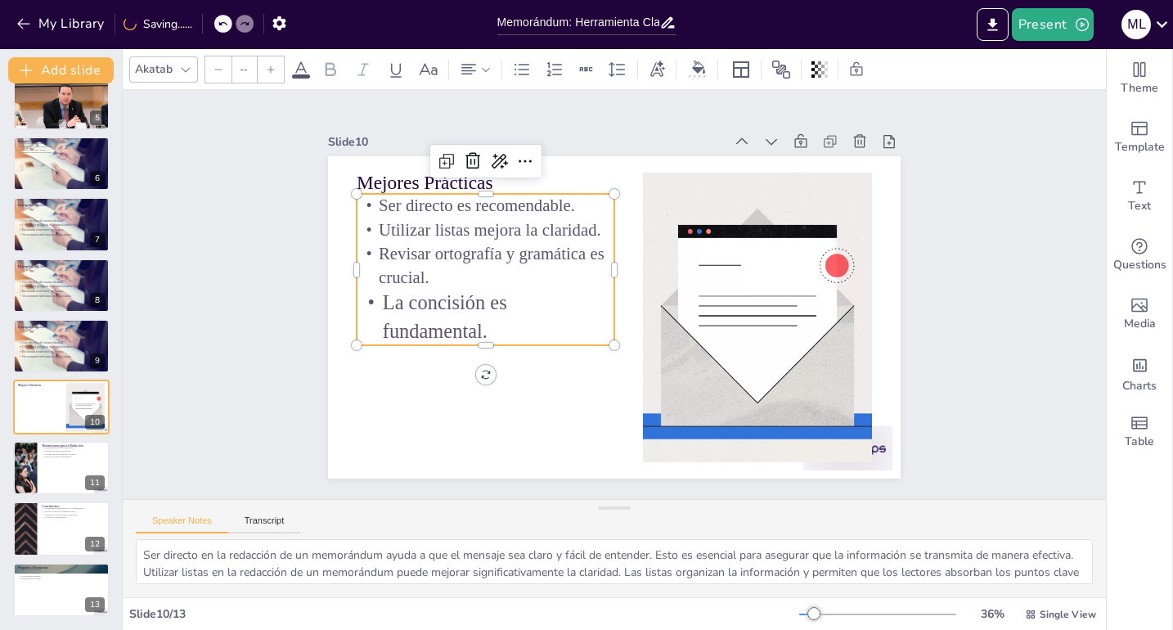
click at [269, 72] on icon at bounding box center [271, 70] width 10 height 10
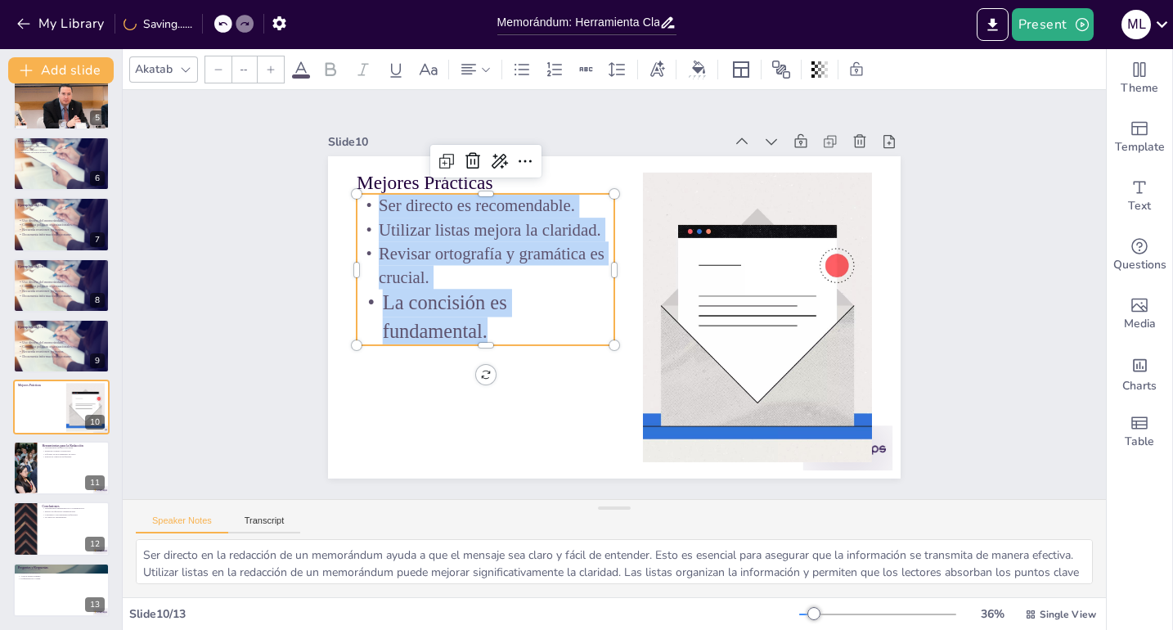
click at [269, 72] on icon at bounding box center [271, 70] width 10 height 10
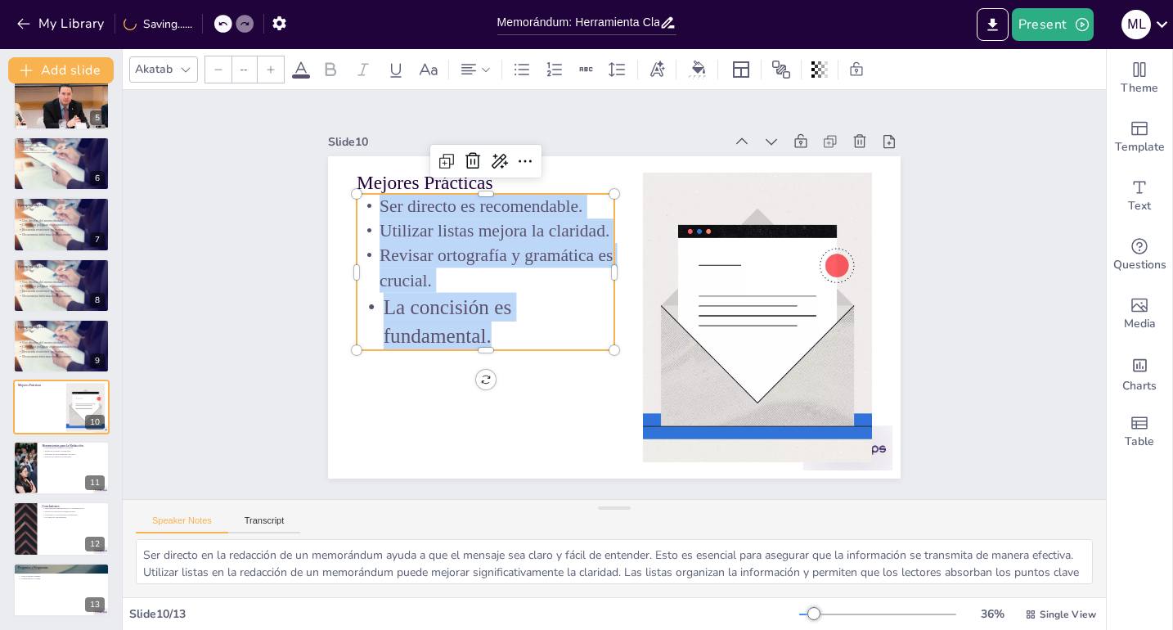
click at [269, 72] on icon at bounding box center [271, 70] width 10 height 10
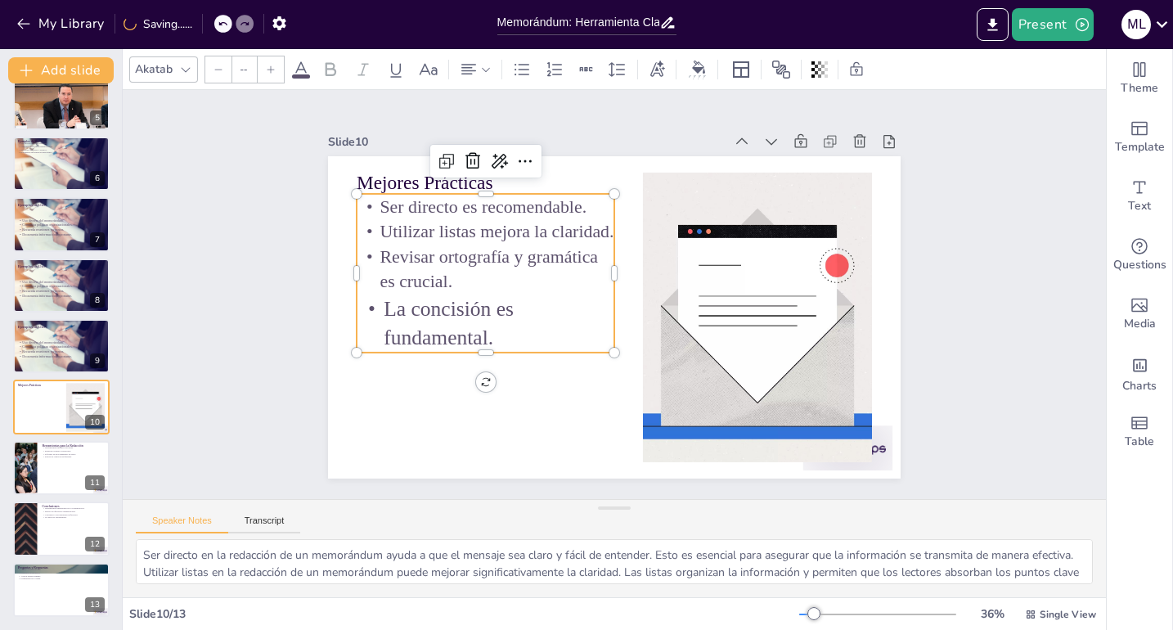
click at [269, 72] on icon at bounding box center [271, 70] width 10 height 10
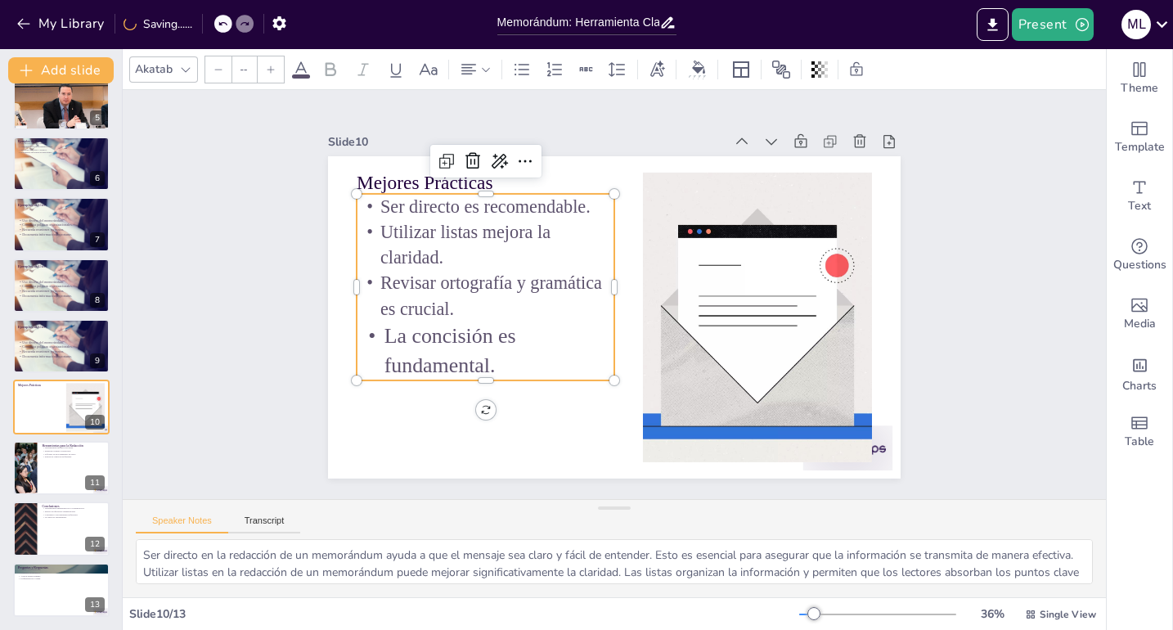
click at [269, 72] on icon at bounding box center [271, 70] width 10 height 10
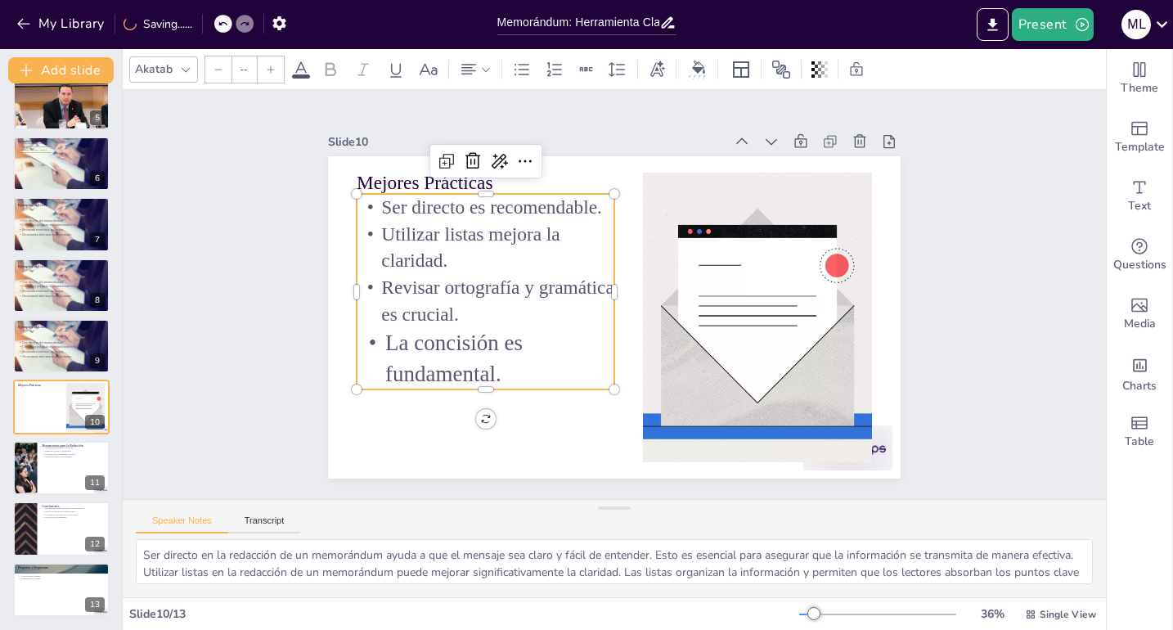
click at [269, 72] on icon at bounding box center [271, 70] width 10 height 10
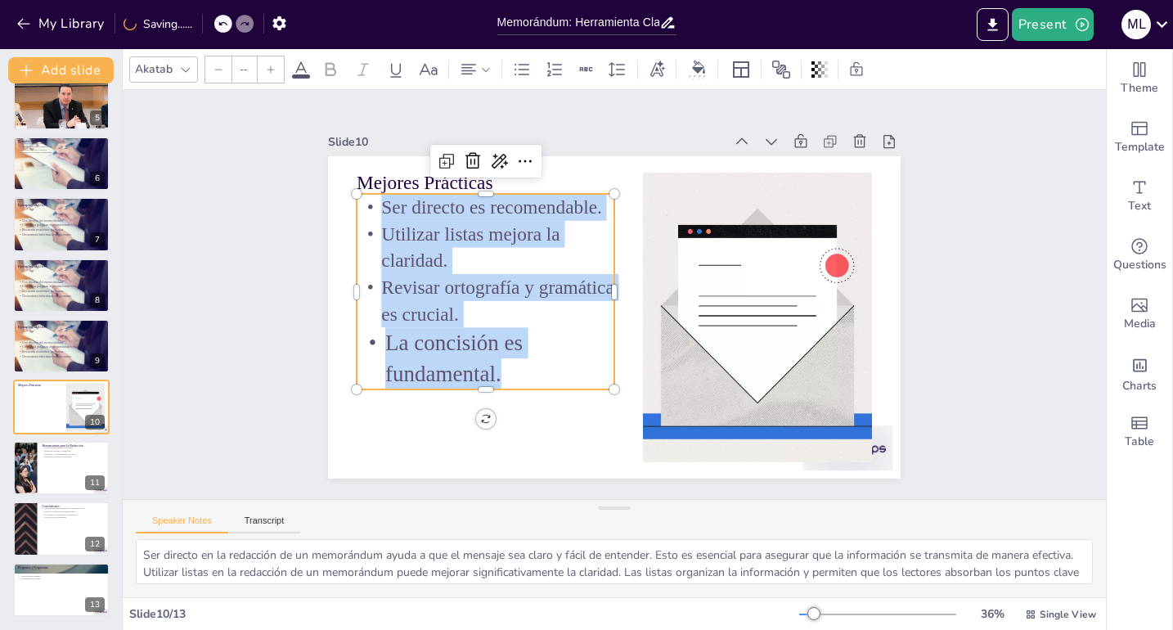
click at [269, 72] on icon at bounding box center [271, 70] width 10 height 10
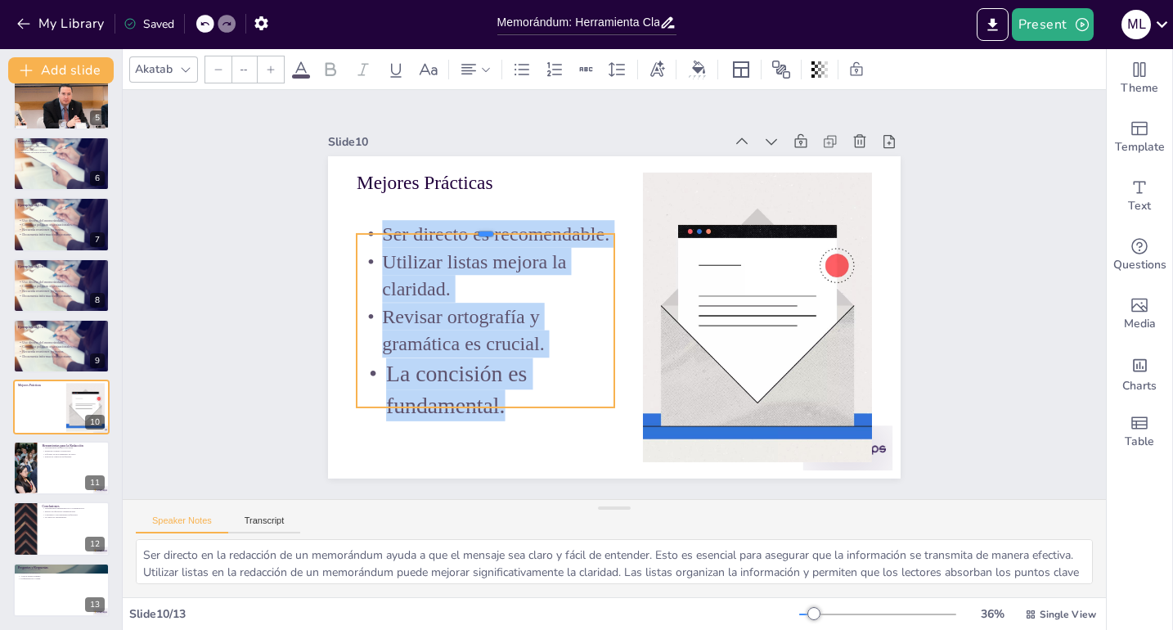
drag, startPoint x: 535, startPoint y: 187, endPoint x: 518, endPoint y: 227, distance: 43.6
click at [518, 227] on div at bounding box center [502, 202] width 254 height 66
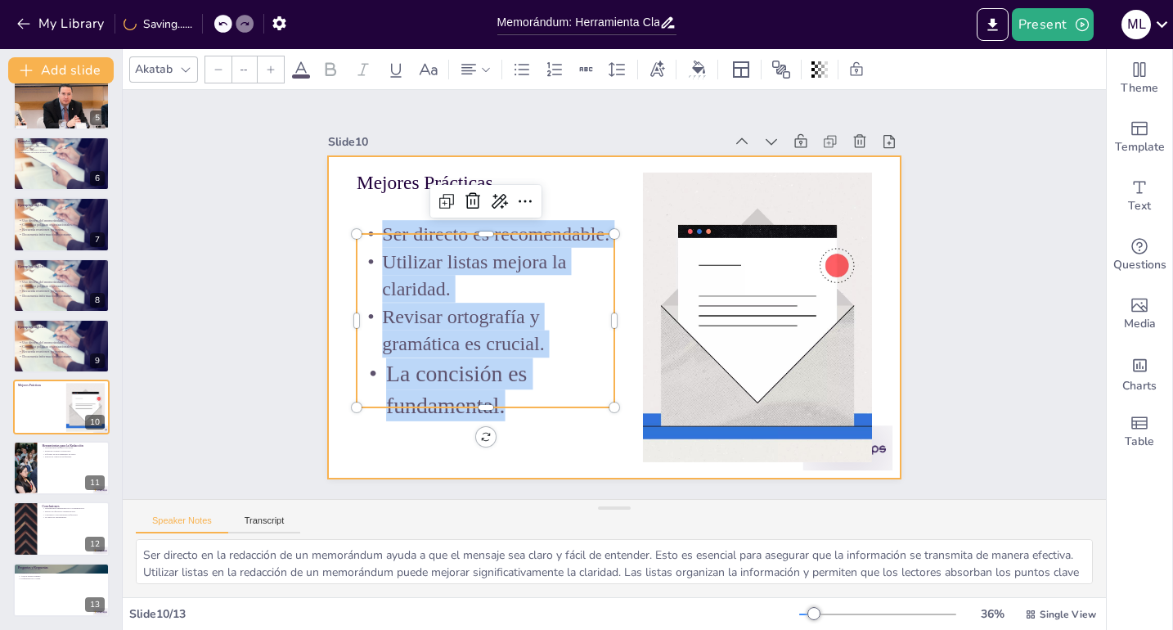
click at [614, 182] on div at bounding box center [609, 317] width 627 height 434
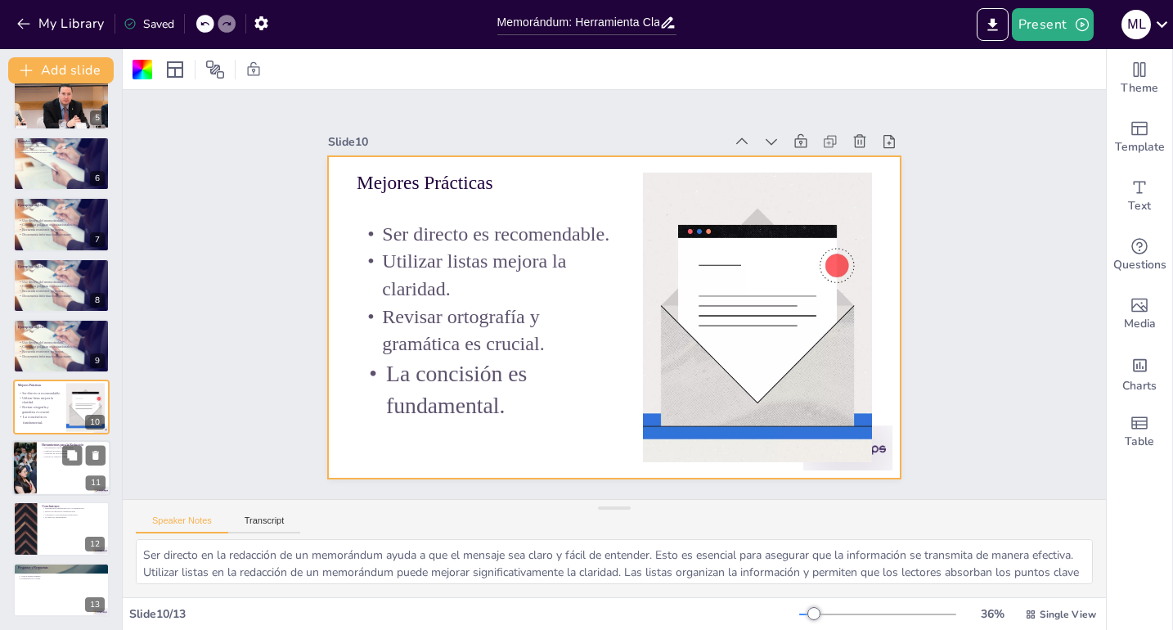
click at [65, 480] on div at bounding box center [61, 468] width 98 height 56
type textarea "Las herramientas digitales son esenciales para facilitar la redacción de memorá…"
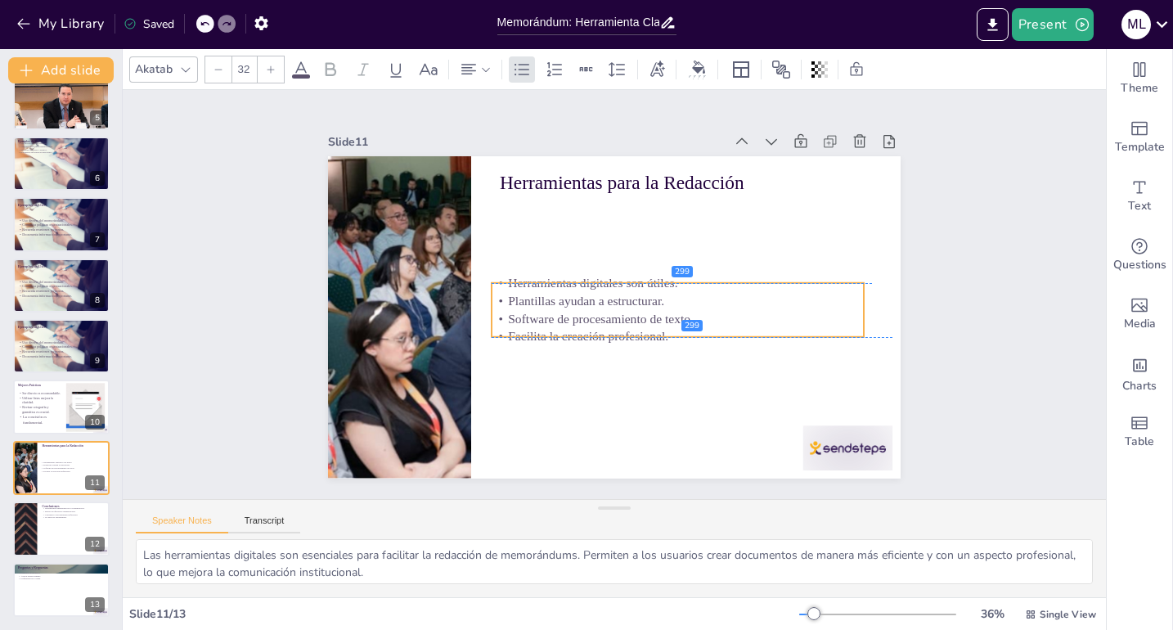
drag, startPoint x: 506, startPoint y: 200, endPoint x: 498, endPoint y: 285, distance: 85.5
click at [498, 285] on div "Herramientas digitales son útiles. Plantillas ayudan a estructurar. Software de…" at bounding box center [672, 322] width 379 height 147
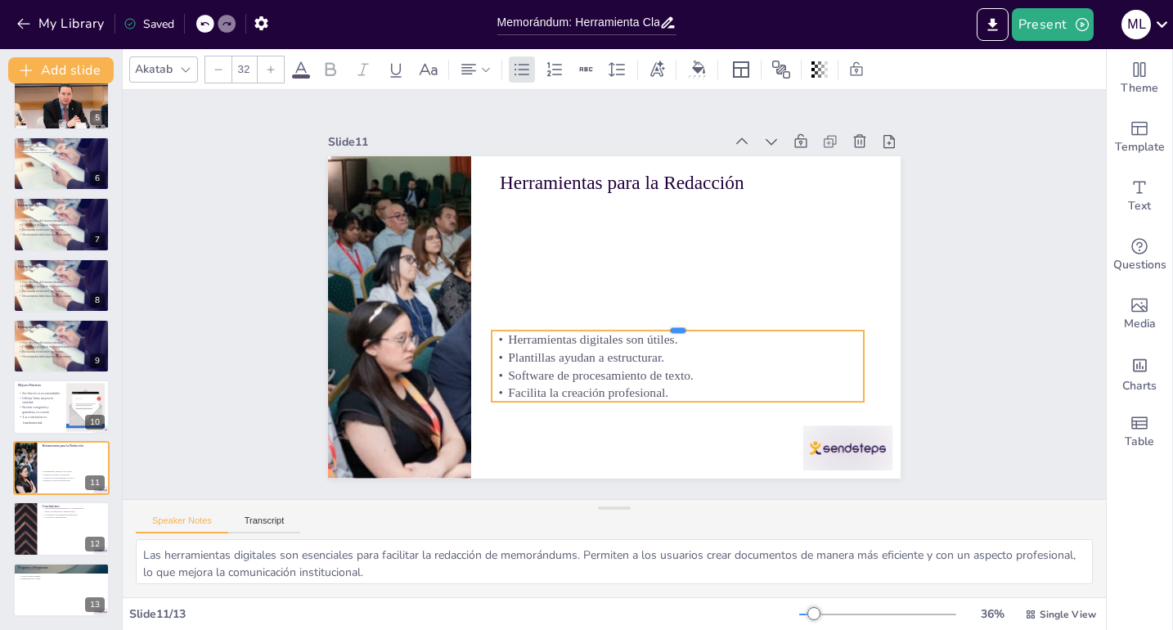
drag, startPoint x: 499, startPoint y: 276, endPoint x: 648, endPoint y: 354, distance: 168.3
click at [694, 354] on div "Herramientas para la Redacción Herramientas digitales son útiles. Plantillas ay…" at bounding box center [607, 315] width 644 height 483
click at [501, 332] on p "Herramientas digitales son útiles." at bounding box center [667, 351] width 368 height 95
click at [501, 332] on p "Herramientas digitales son útiles." at bounding box center [673, 345] width 372 height 56
click at [272, 66] on icon at bounding box center [271, 70] width 10 height 10
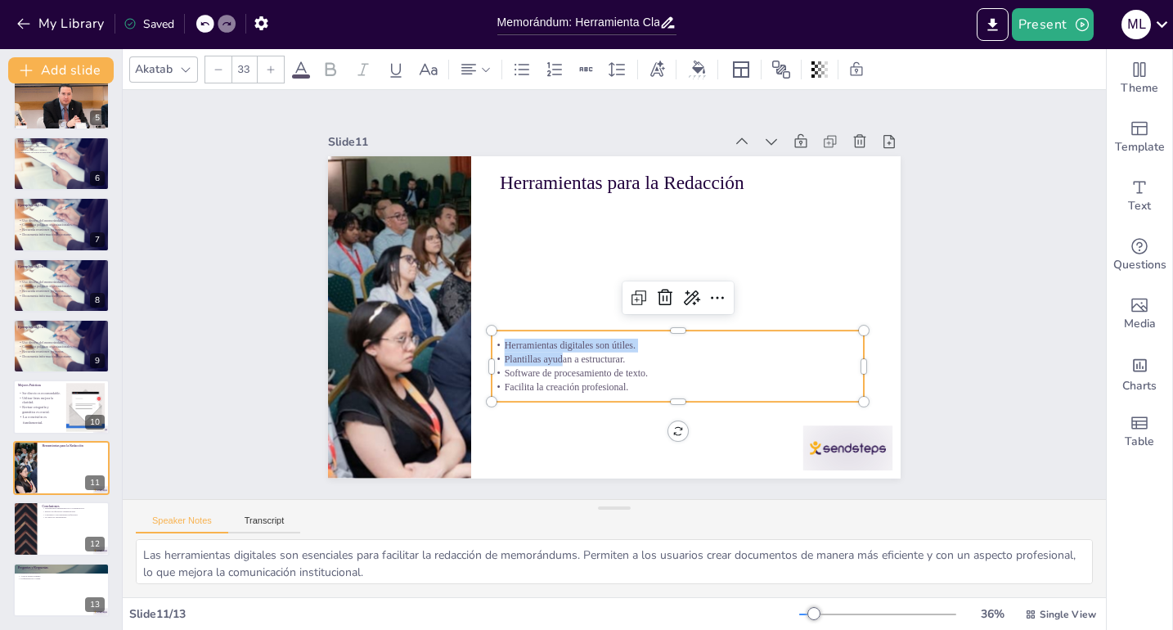
drag, startPoint x: 493, startPoint y: 339, endPoint x: 582, endPoint y: 164, distance: 196.8
click at [672, 393] on div "Herramientas digitales son útiles. Plantillas ayudan a estructurar. Software de…" at bounding box center [661, 377] width 379 height 147
click at [270, 74] on icon at bounding box center [271, 70] width 10 height 10
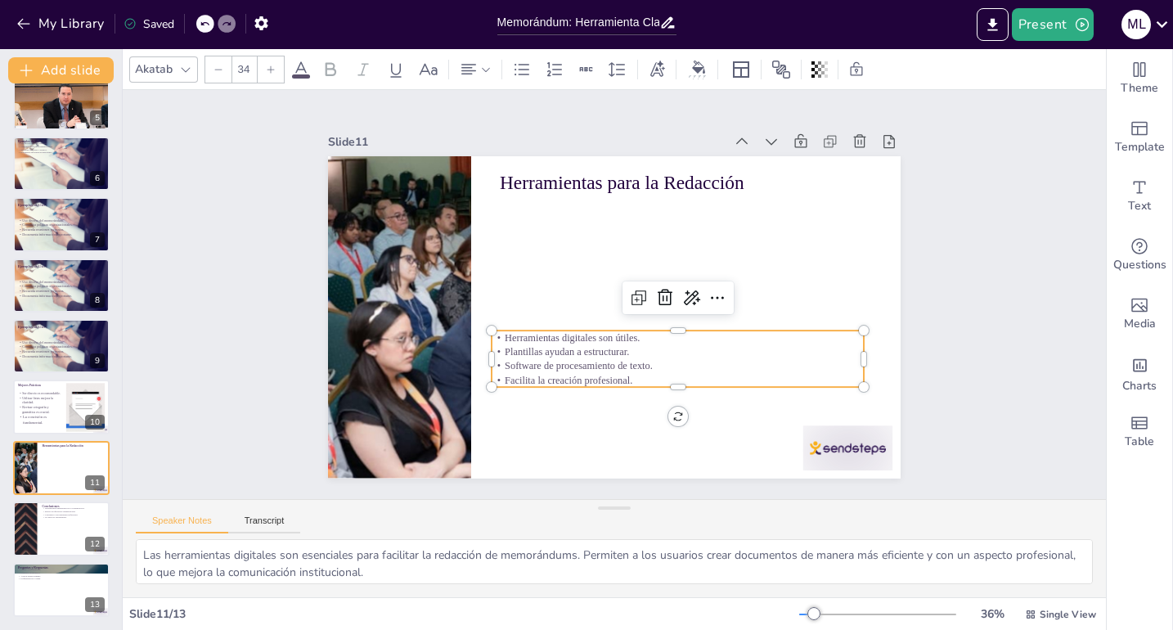
click at [270, 74] on icon at bounding box center [271, 70] width 10 height 10
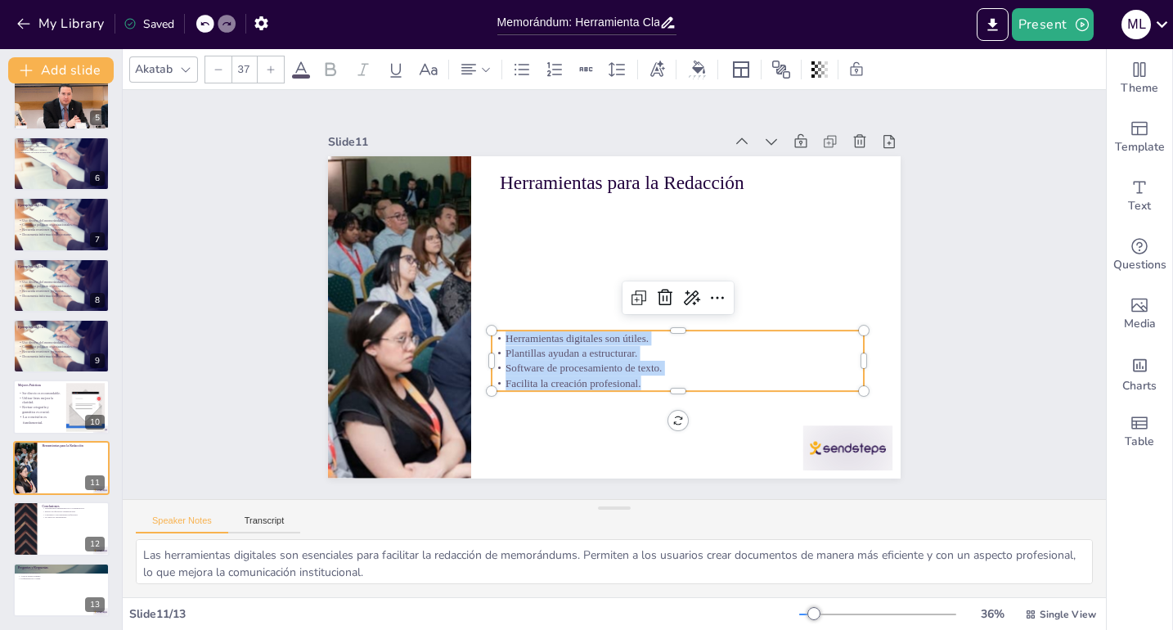
click at [270, 74] on icon at bounding box center [271, 70] width 10 height 10
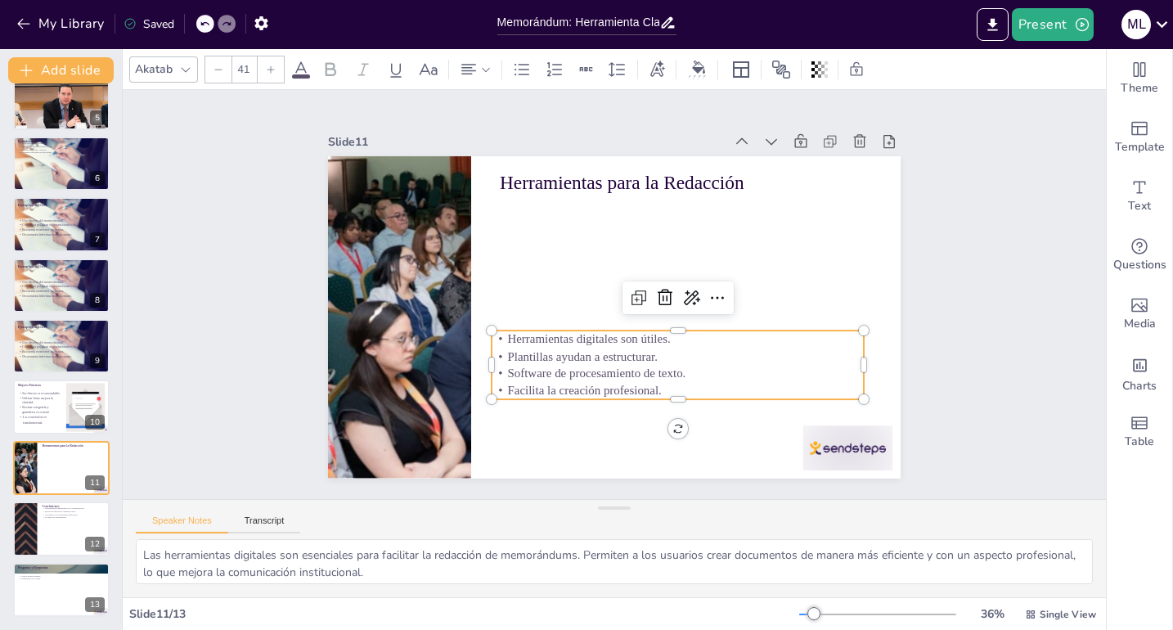
click at [270, 74] on icon at bounding box center [271, 70] width 10 height 10
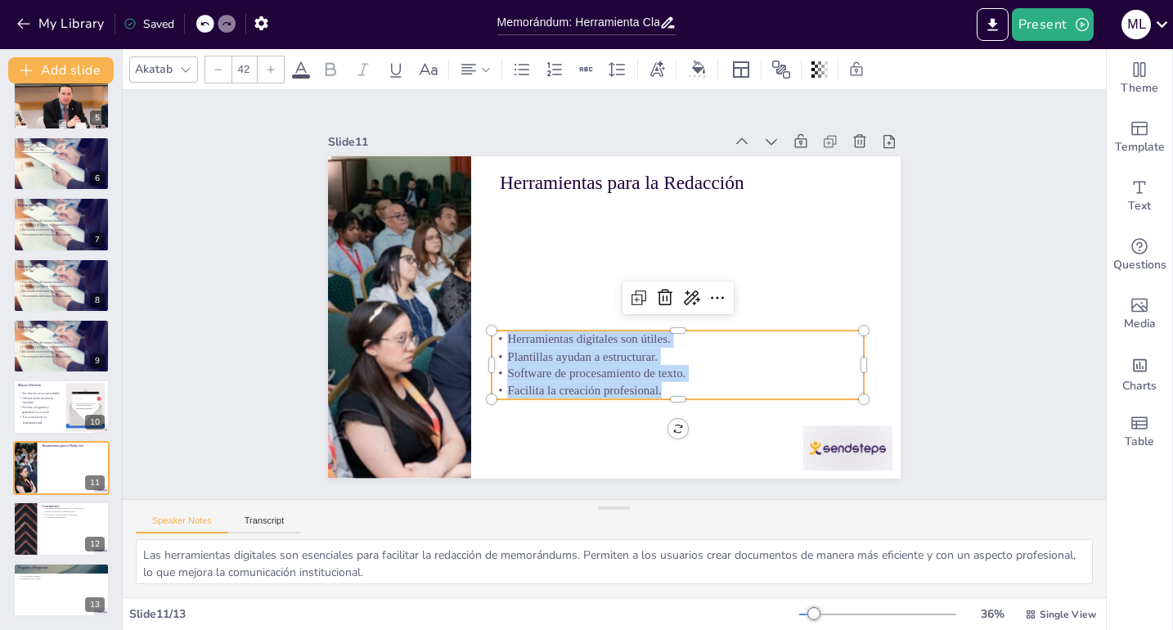
click at [270, 74] on icon at bounding box center [271, 70] width 10 height 10
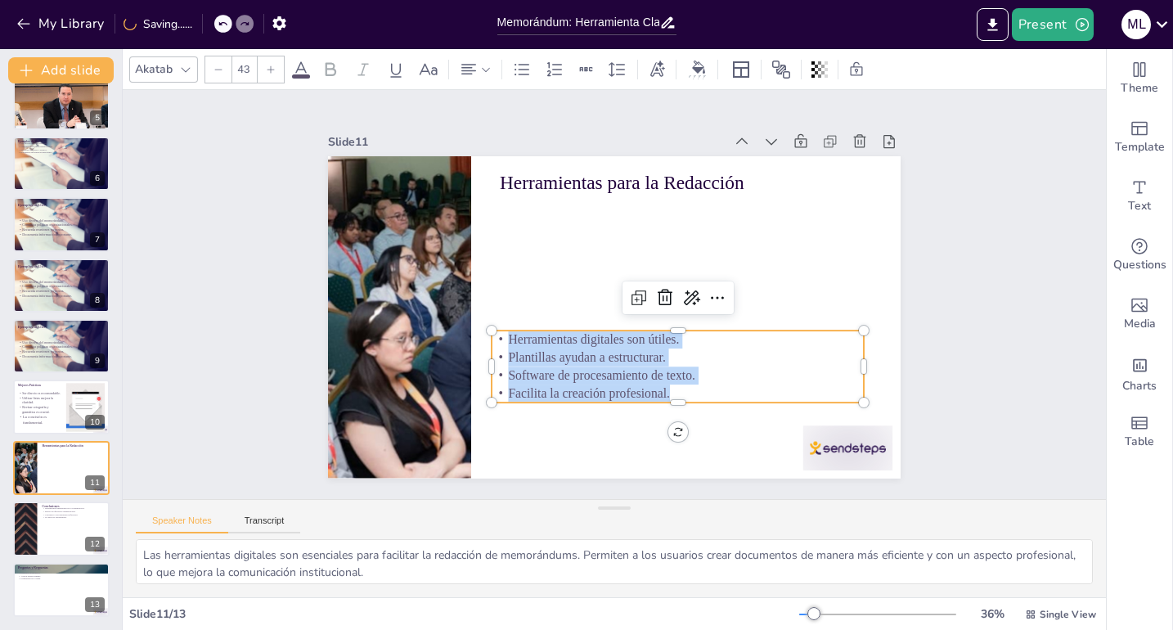
click at [270, 74] on icon at bounding box center [271, 70] width 10 height 10
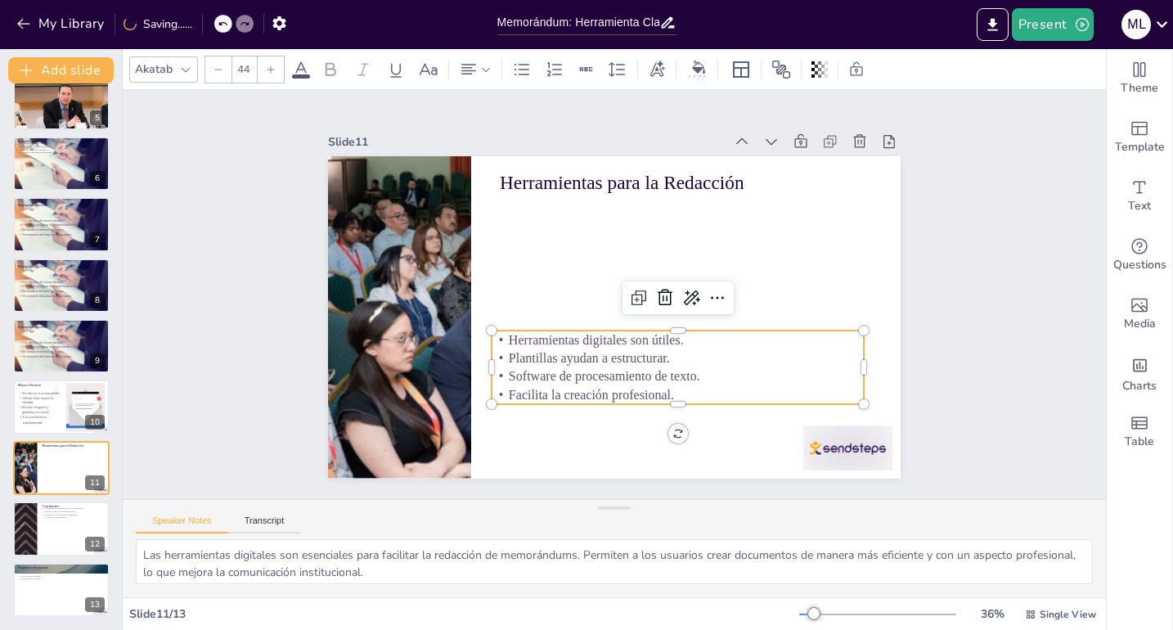
click at [270, 74] on icon at bounding box center [271, 70] width 10 height 10
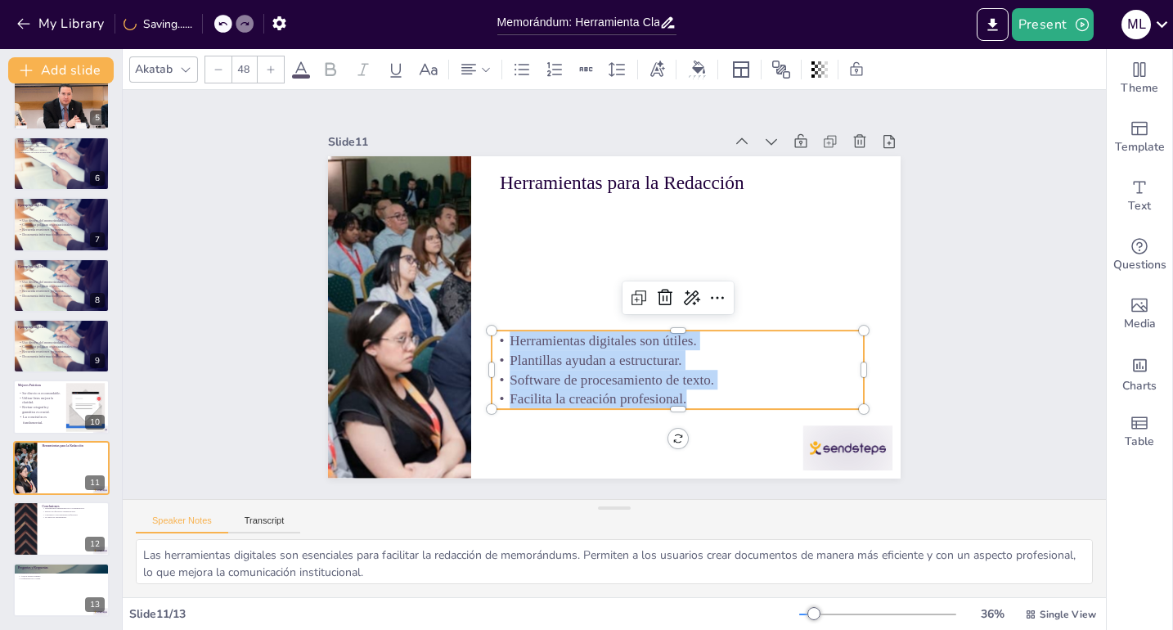
click at [270, 74] on icon at bounding box center [271, 70] width 10 height 10
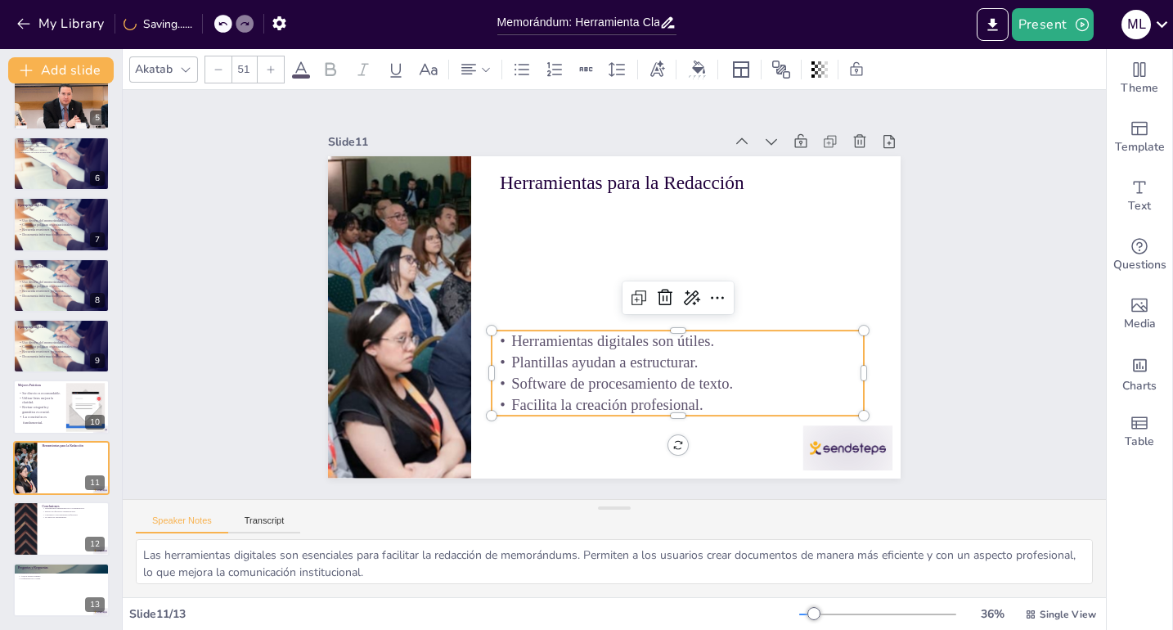
click at [270, 74] on icon at bounding box center [271, 70] width 10 height 10
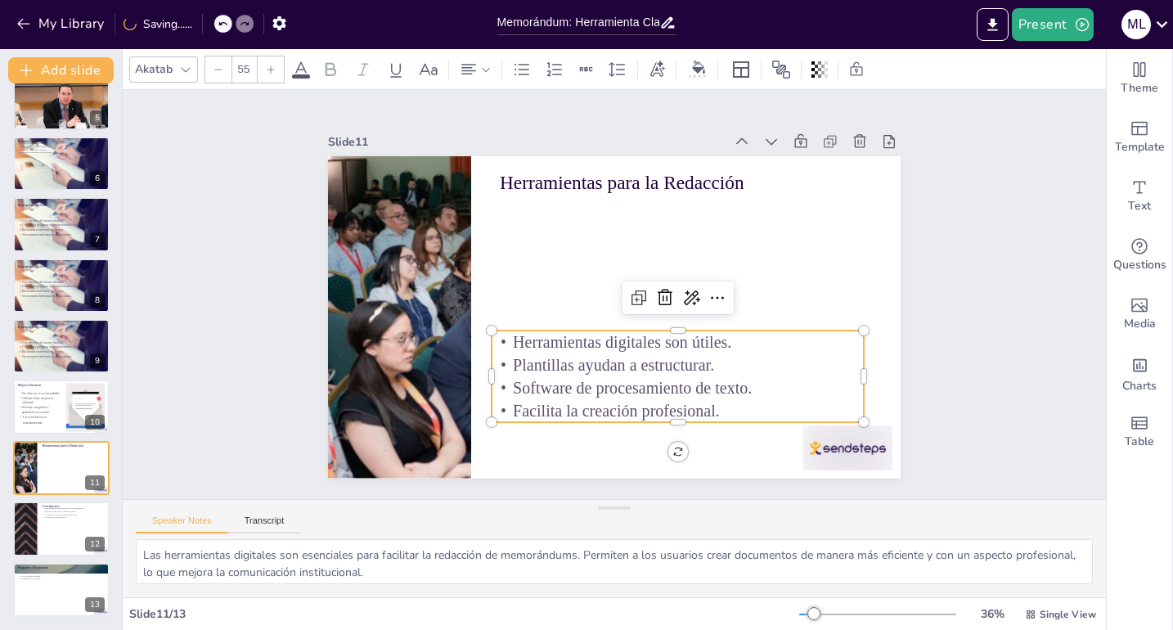
click at [270, 74] on icon at bounding box center [271, 70] width 10 height 10
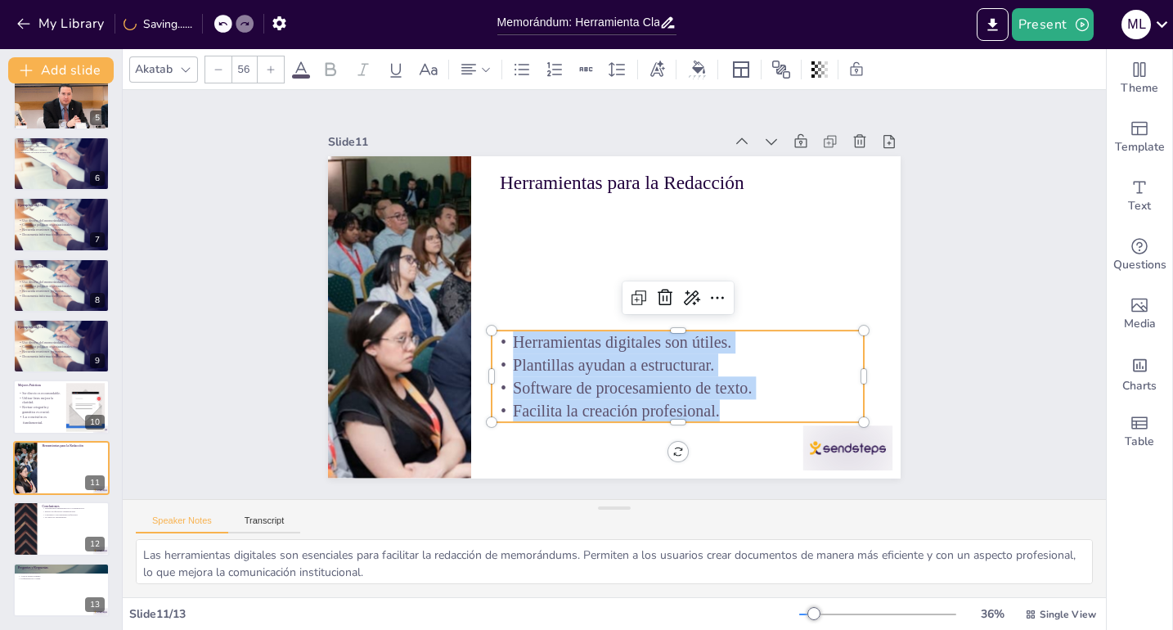
click at [270, 74] on icon at bounding box center [271, 70] width 10 height 10
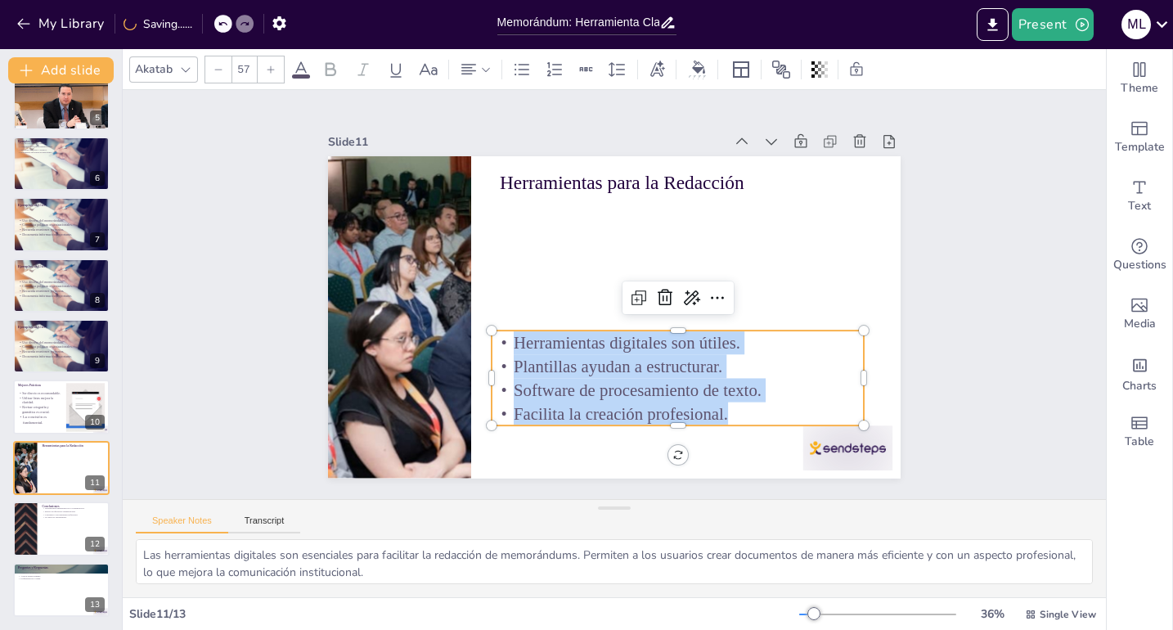
click at [270, 74] on icon at bounding box center [271, 70] width 10 height 10
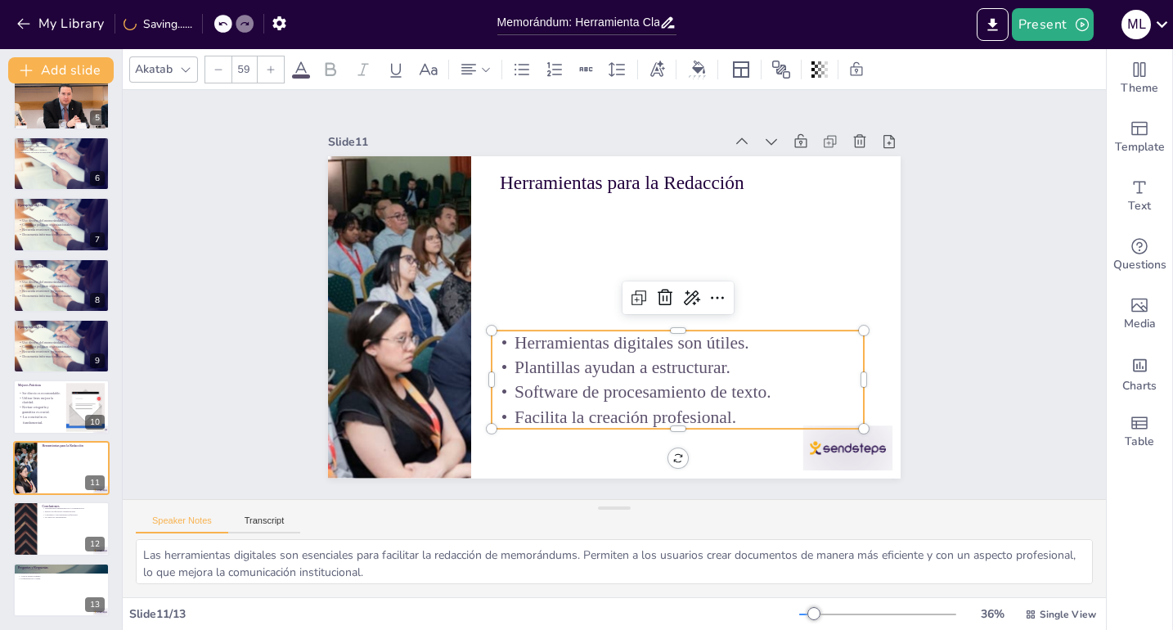
click at [270, 74] on icon at bounding box center [271, 70] width 10 height 10
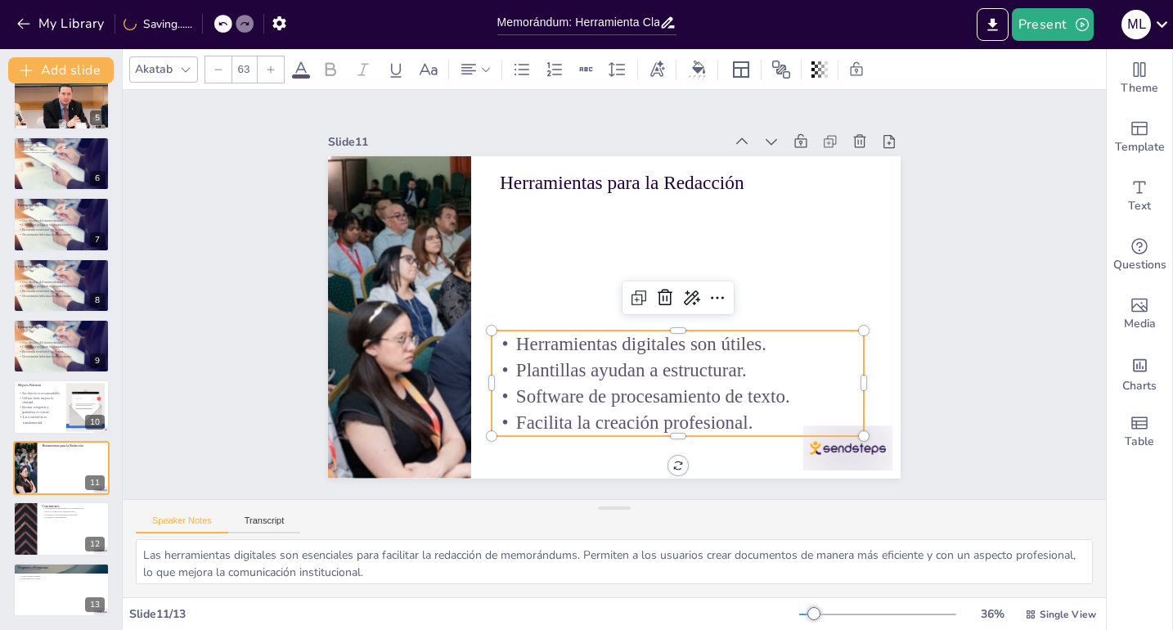
click at [270, 74] on icon at bounding box center [271, 70] width 10 height 10
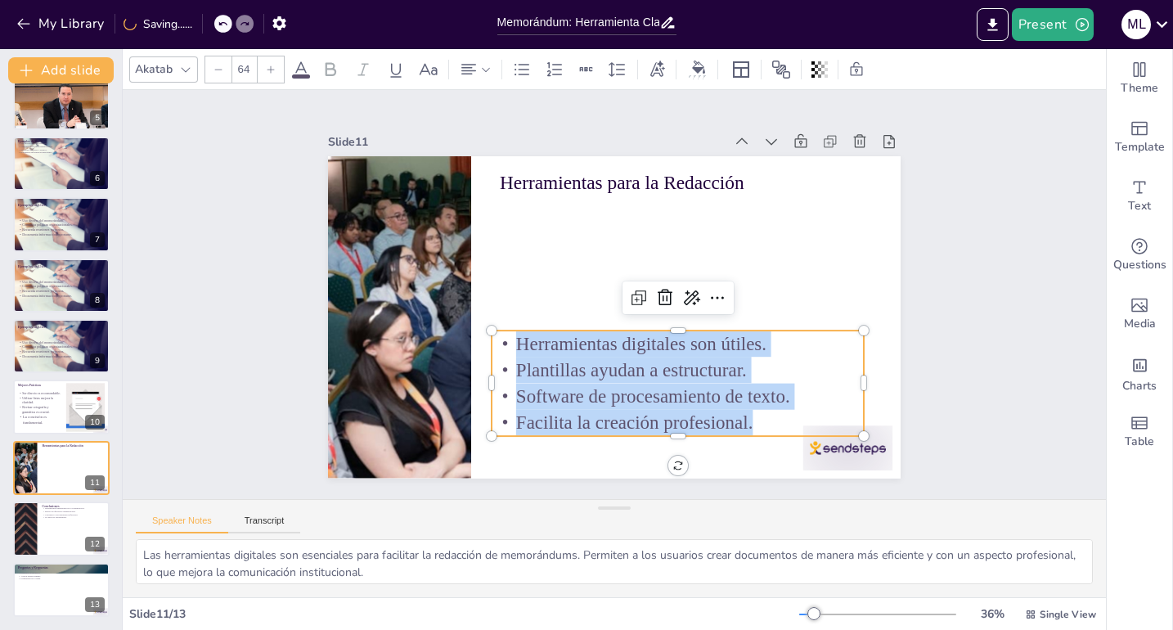
click at [270, 74] on icon at bounding box center [271, 70] width 10 height 10
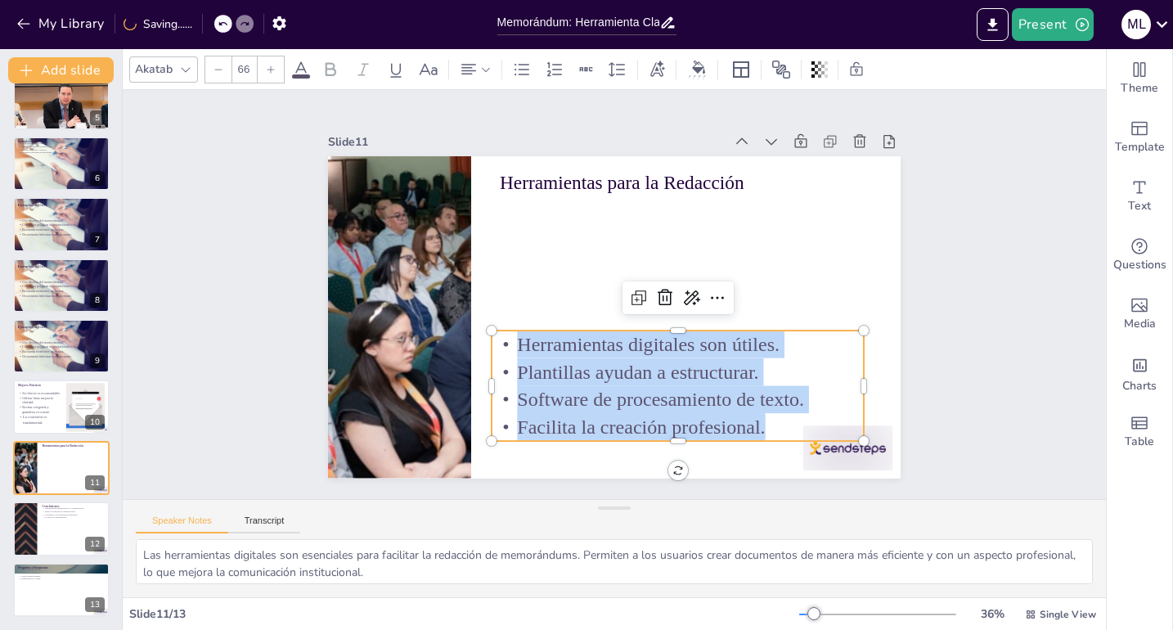
click at [270, 74] on icon at bounding box center [271, 70] width 10 height 10
type input "67"
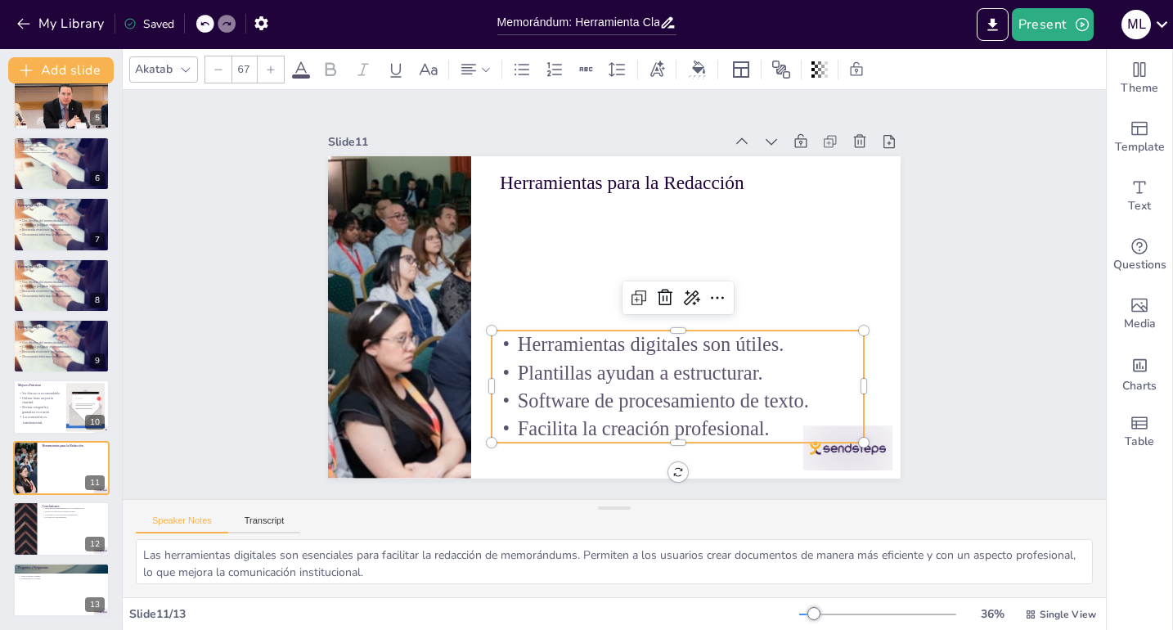
click at [789, 335] on p "Herramientas digitales son útiles." at bounding box center [666, 356] width 370 height 105
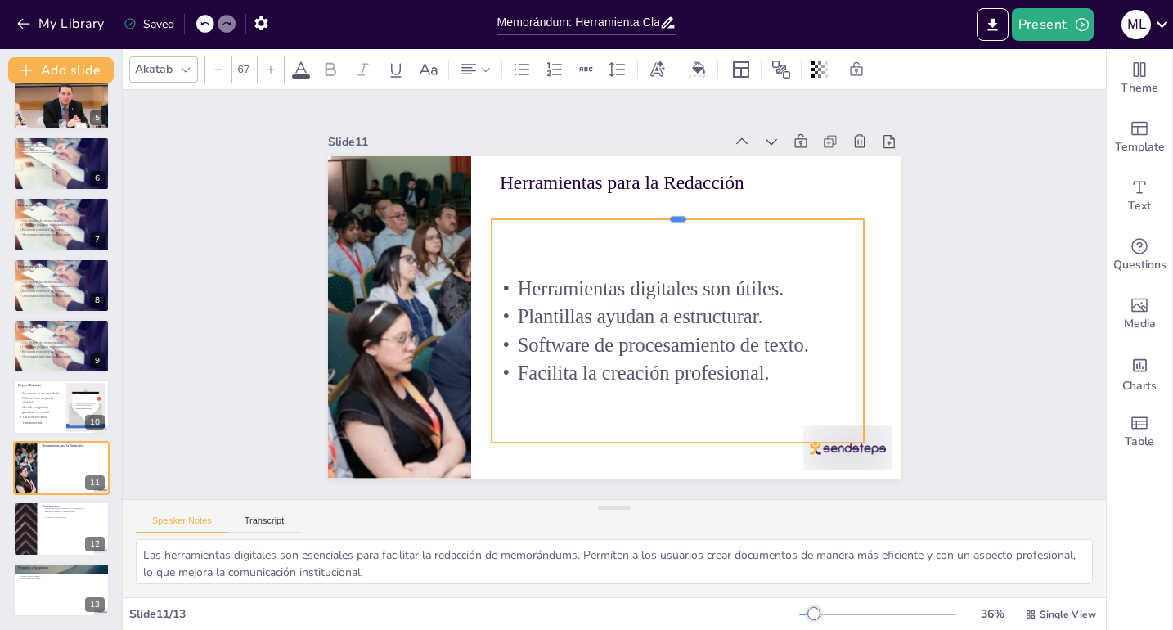
drag, startPoint x: 672, startPoint y: 324, endPoint x: 692, endPoint y: 210, distance: 115.5
click at [683, 213] on div at bounding box center [693, 227] width 366 height 90
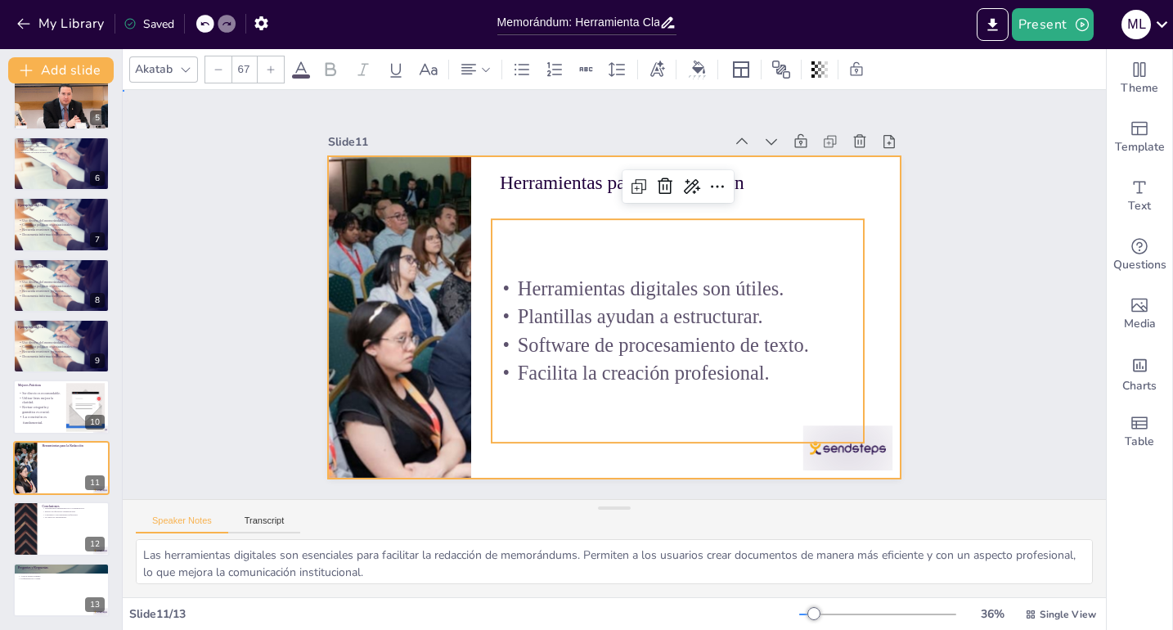
click at [877, 407] on div at bounding box center [605, 315] width 654 height 527
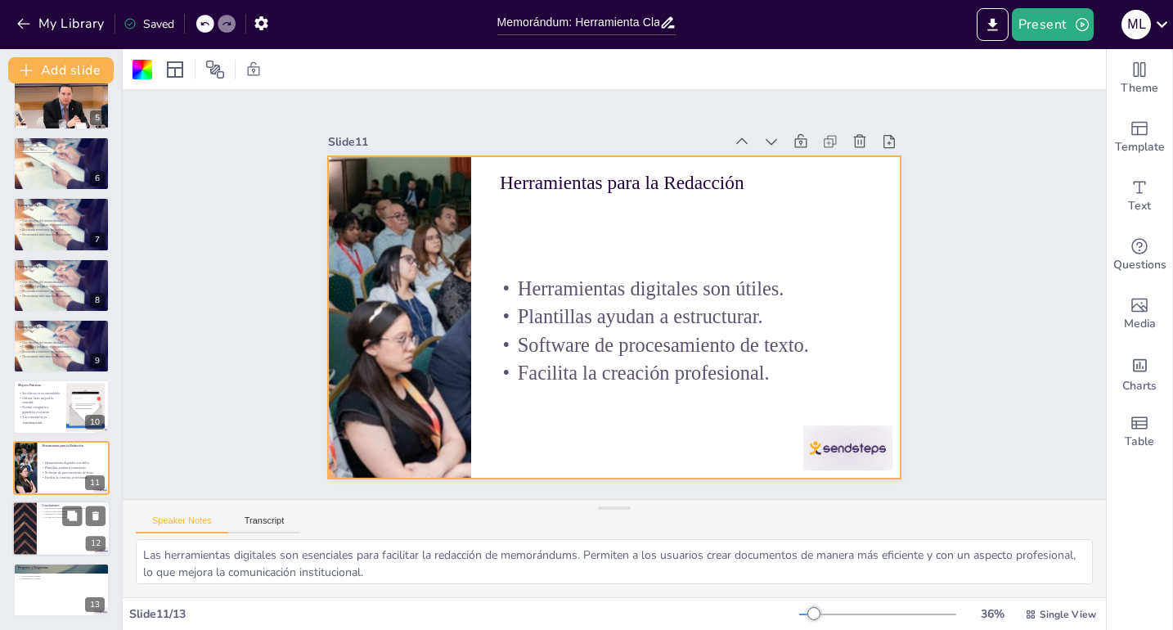
click at [72, 530] on div at bounding box center [61, 529] width 98 height 56
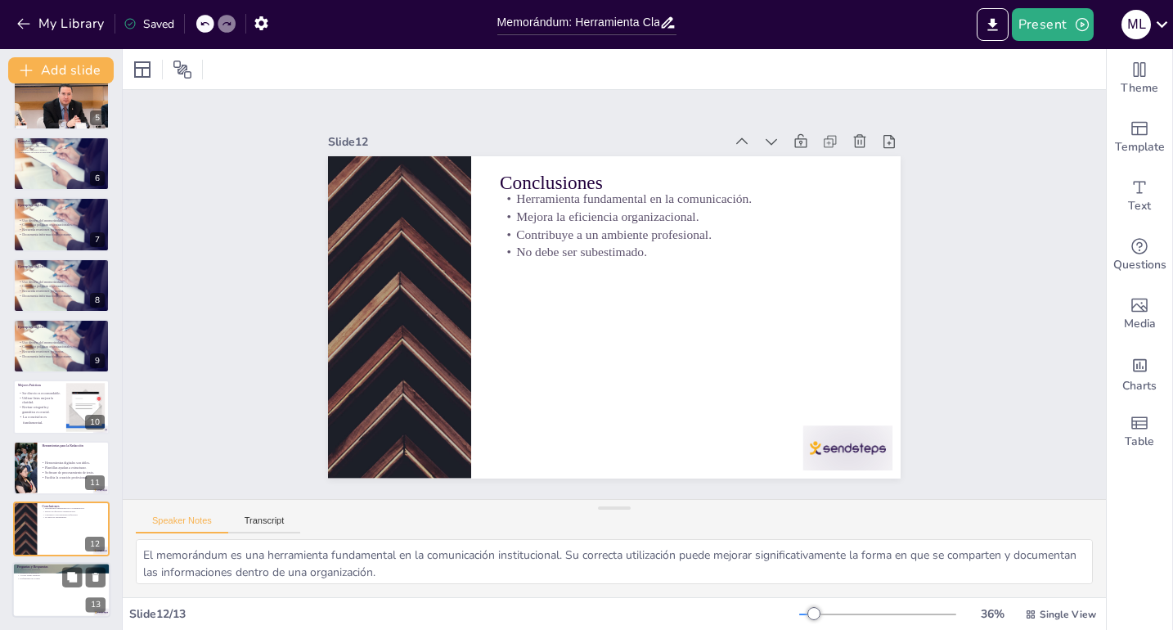
click at [52, 587] on div at bounding box center [61, 590] width 98 height 56
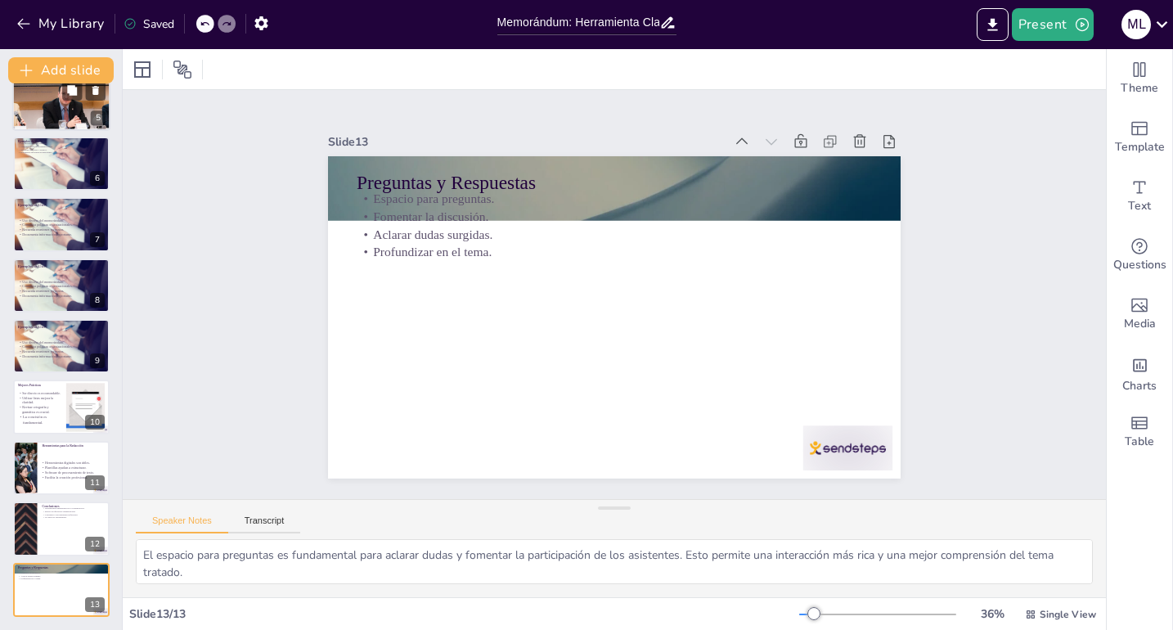
click at [92, 110] on div "5" at bounding box center [98, 117] width 15 height 15
type textarea "La claridad es un principio fundamental en la redacción de memorándums. Un docu…"
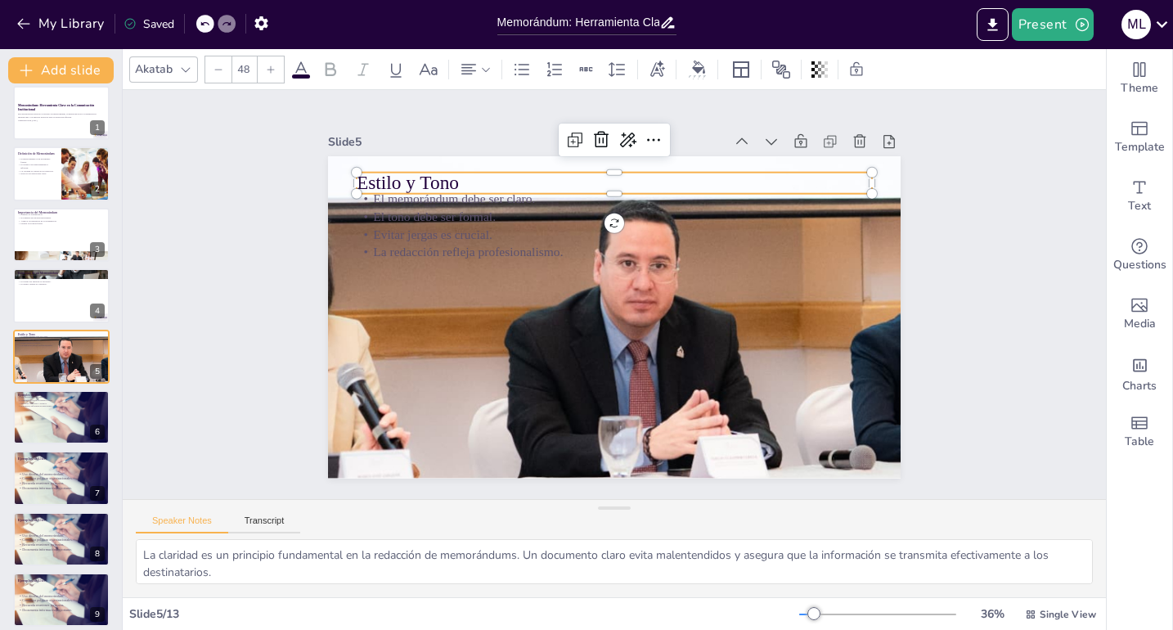
click at [517, 178] on p "Estilo y Tono" at bounding box center [648, 189] width 498 height 185
click at [520, 223] on p "Evitar jergas es crucial." at bounding box center [639, 240] width 478 height 226
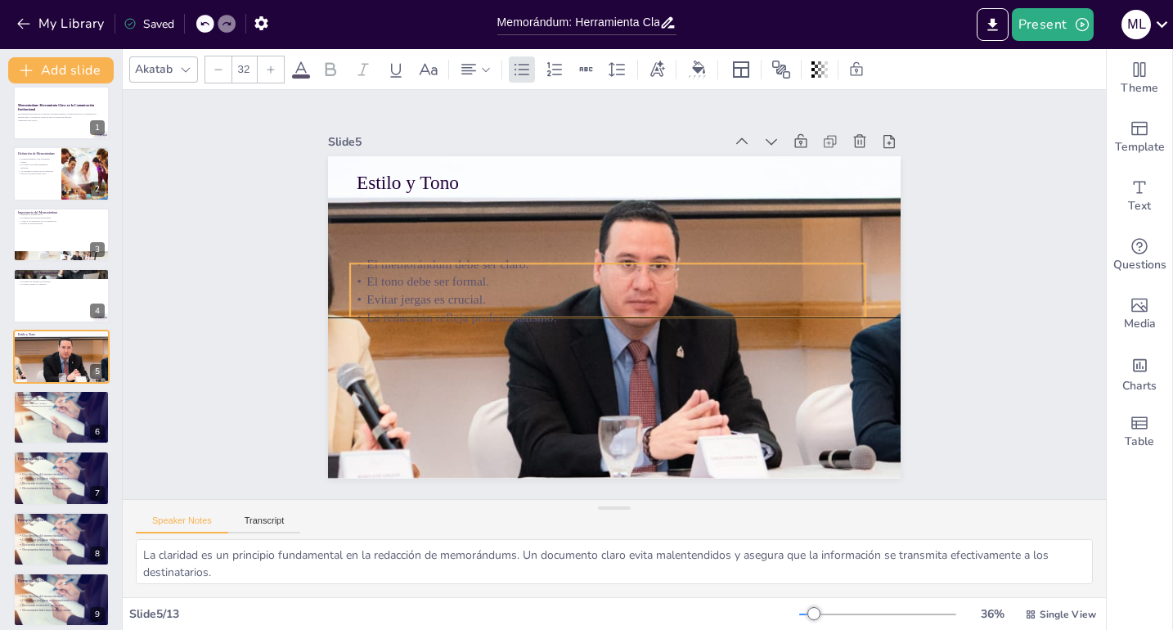
drag, startPoint x: 502, startPoint y: 244, endPoint x: 498, endPoint y: 301, distance: 57.4
click at [495, 308] on p "La redacción refleja profesionalismo." at bounding box center [603, 315] width 508 height 124
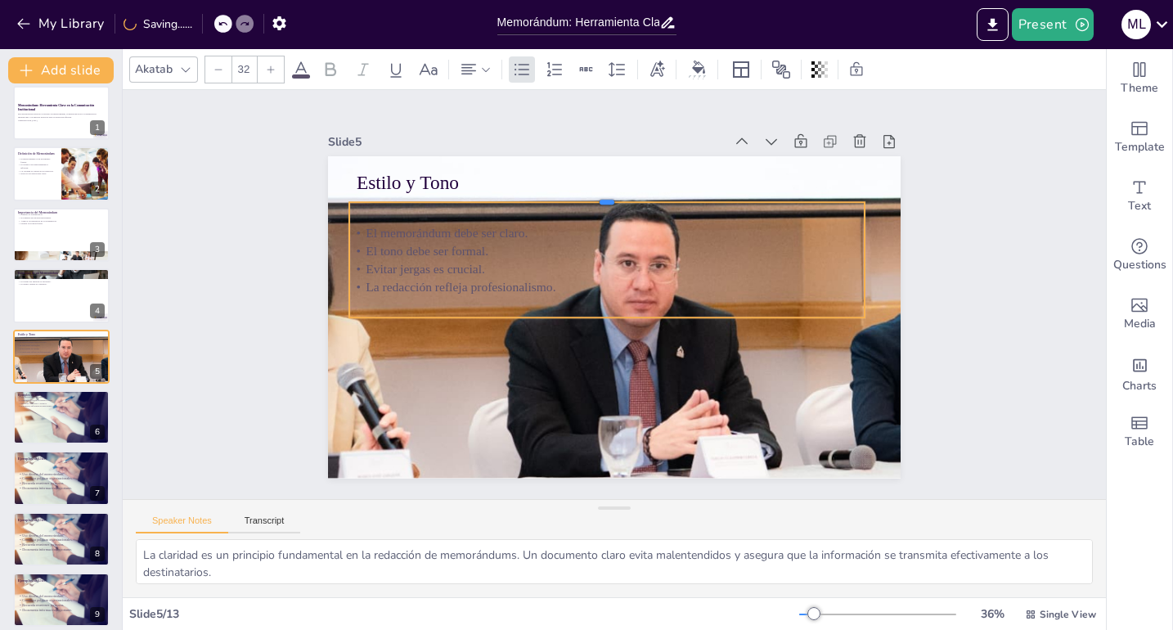
drag, startPoint x: 588, startPoint y: 257, endPoint x: 586, endPoint y: 198, distance: 59.0
click at [595, 196] on div at bounding box center [627, 196] width 507 height 119
click at [356, 221] on p "El memorándum debe ser claro." at bounding box center [613, 232] width 515 height 71
click at [366, 228] on p "El memorándum debe ser claro." at bounding box center [620, 233] width 508 height 124
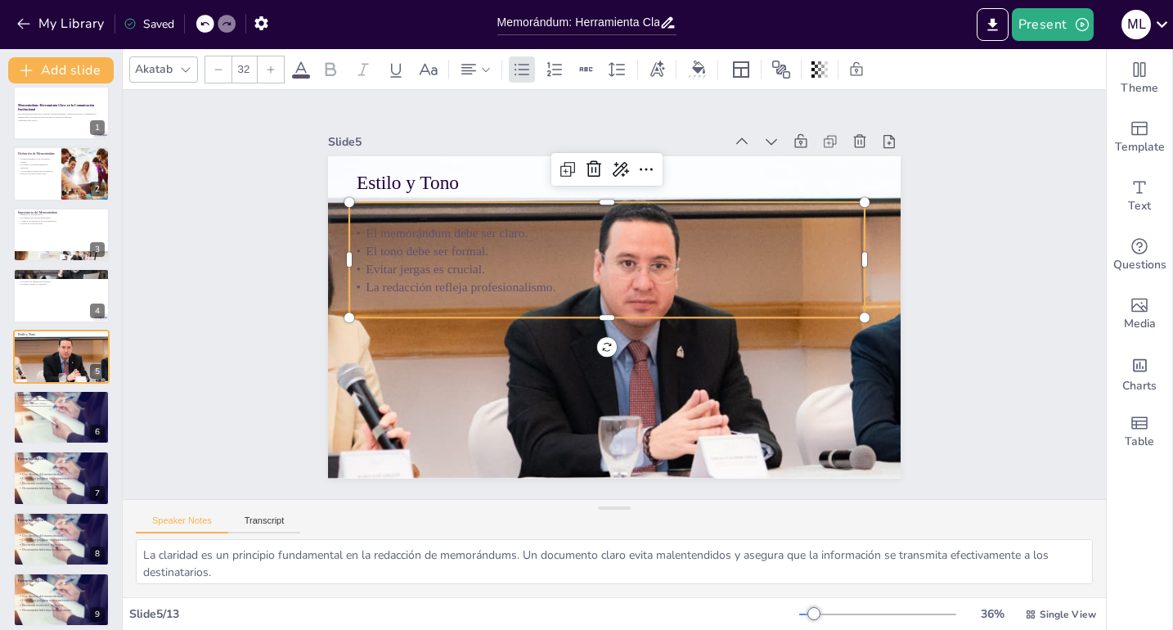
click at [393, 228] on p "El memorándum debe ser claro." at bounding box center [632, 236] width 478 height 226
click at [272, 69] on icon at bounding box center [271, 70] width 10 height 10
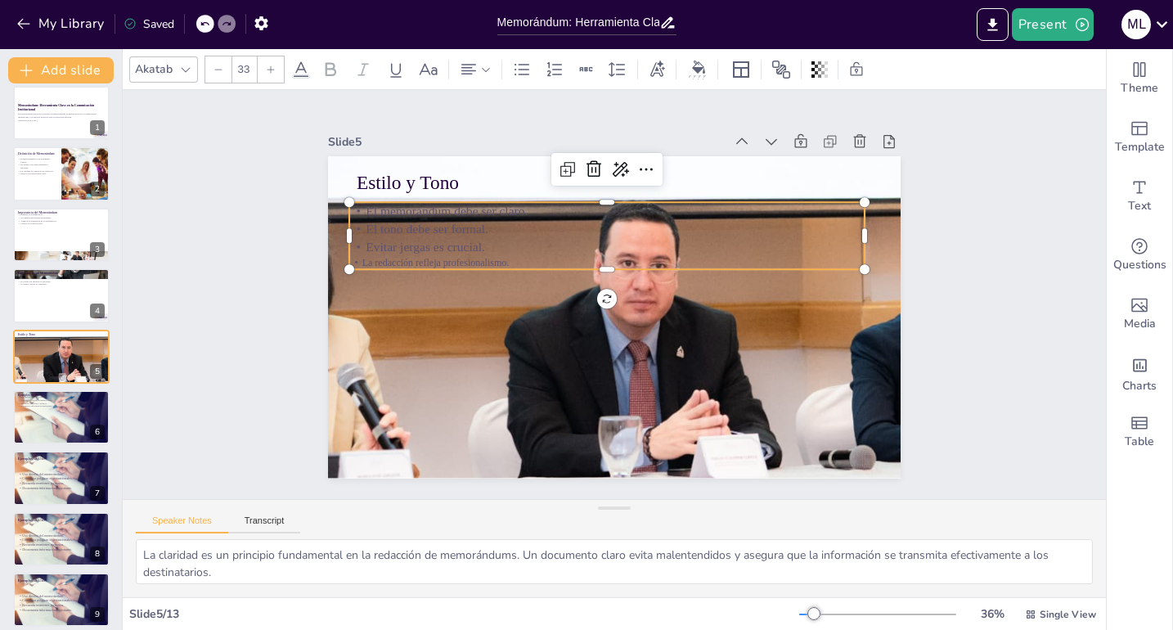
click at [272, 69] on icon at bounding box center [271, 70] width 10 height 10
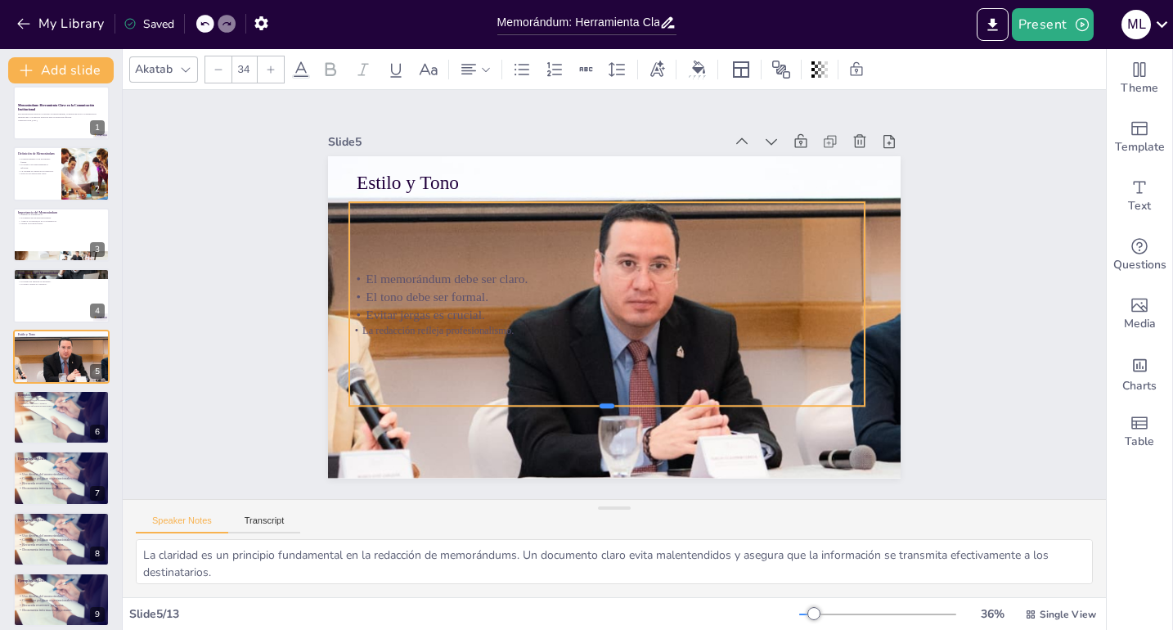
drag, startPoint x: 594, startPoint y: 268, endPoint x: 595, endPoint y: 409, distance: 141.5
click at [595, 409] on div at bounding box center [582, 408] width 507 height 120
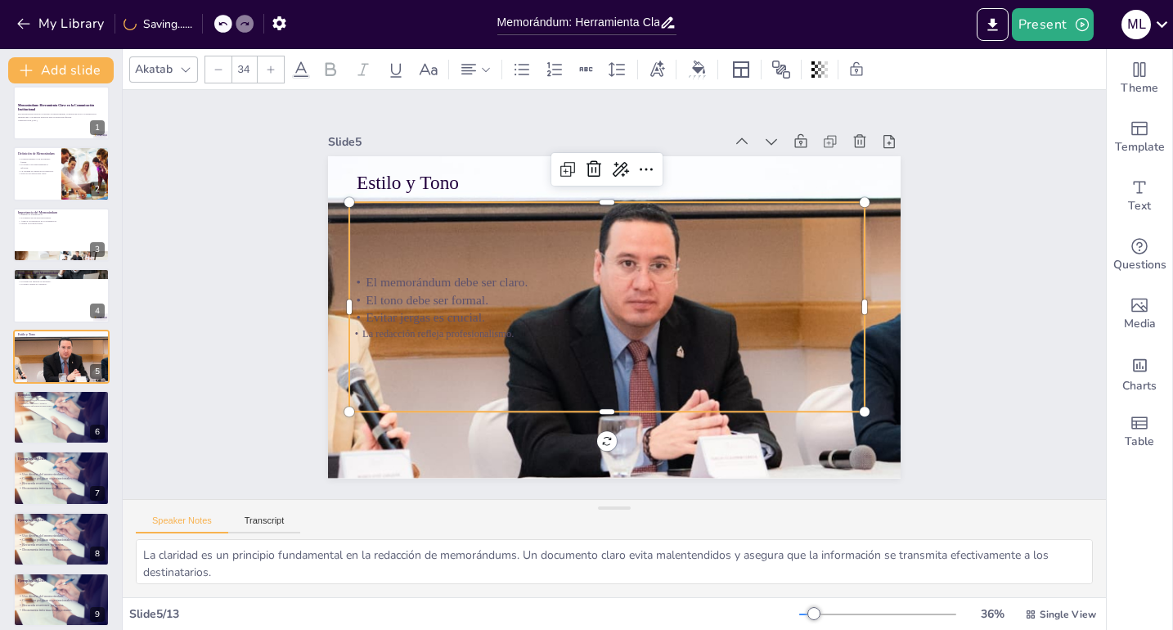
click at [353, 266] on div "El memorándum debe ser claro. El tono debe ser formal. Evitar jergas es crucial…" at bounding box center [603, 304] width 555 height 358
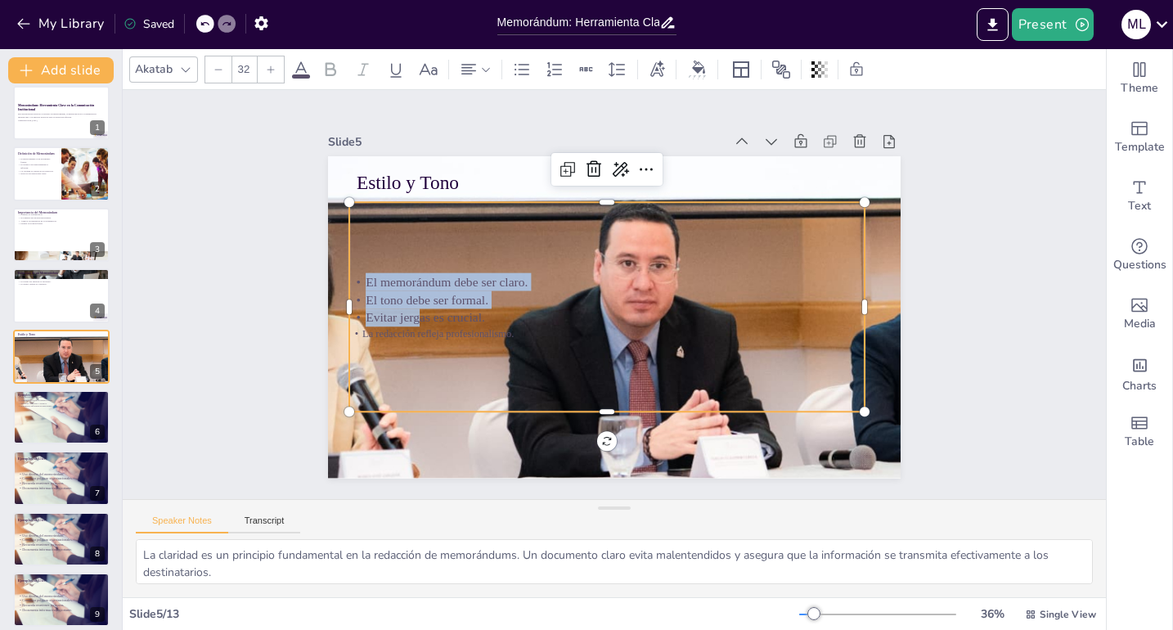
type input "--"
drag, startPoint x: 369, startPoint y: 281, endPoint x: 239, endPoint y: 61, distance: 255.6
click at [636, 390] on div "El memorándum debe ser claro. El tono debe ser formal. Evitar jergas es crucial…" at bounding box center [603, 306] width 547 height 312
click at [267, 71] on icon at bounding box center [271, 70] width 10 height 10
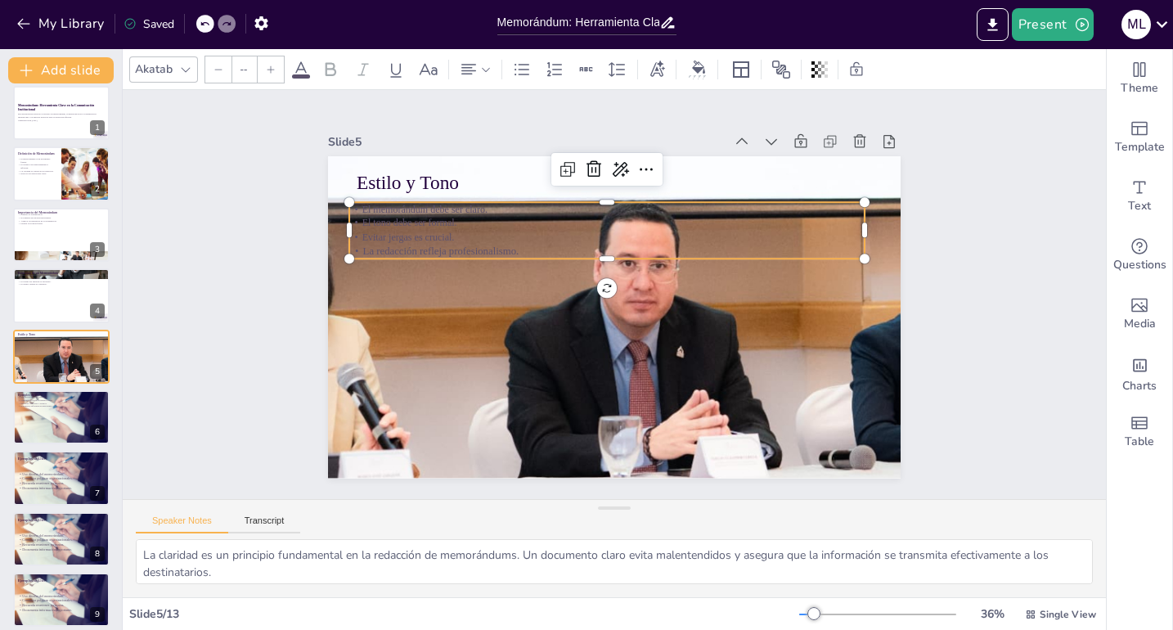
click at [267, 71] on icon at bounding box center [271, 70] width 10 height 10
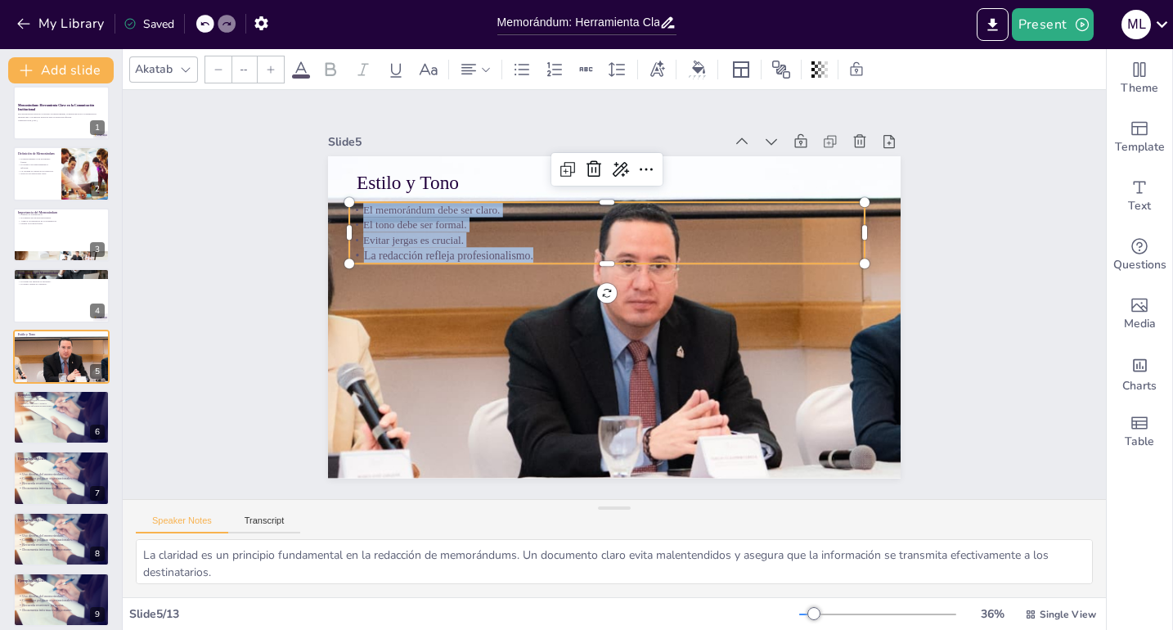
click at [268, 70] on icon at bounding box center [271, 70] width 10 height 10
click at [269, 70] on icon at bounding box center [271, 70] width 10 height 10
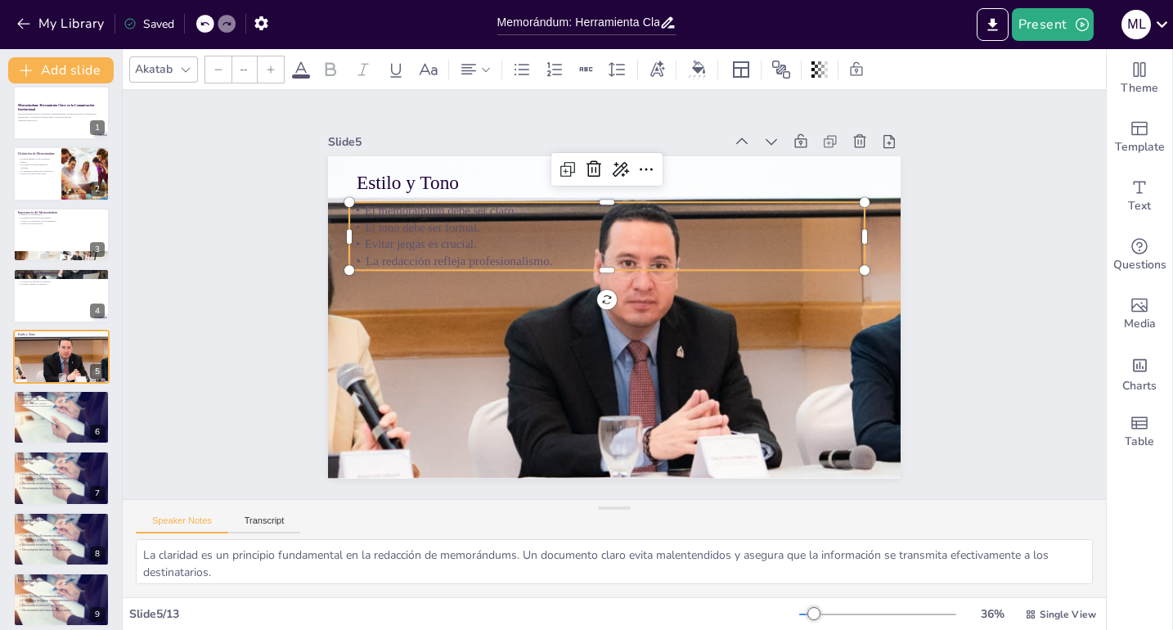
click at [269, 70] on icon at bounding box center [271, 70] width 10 height 10
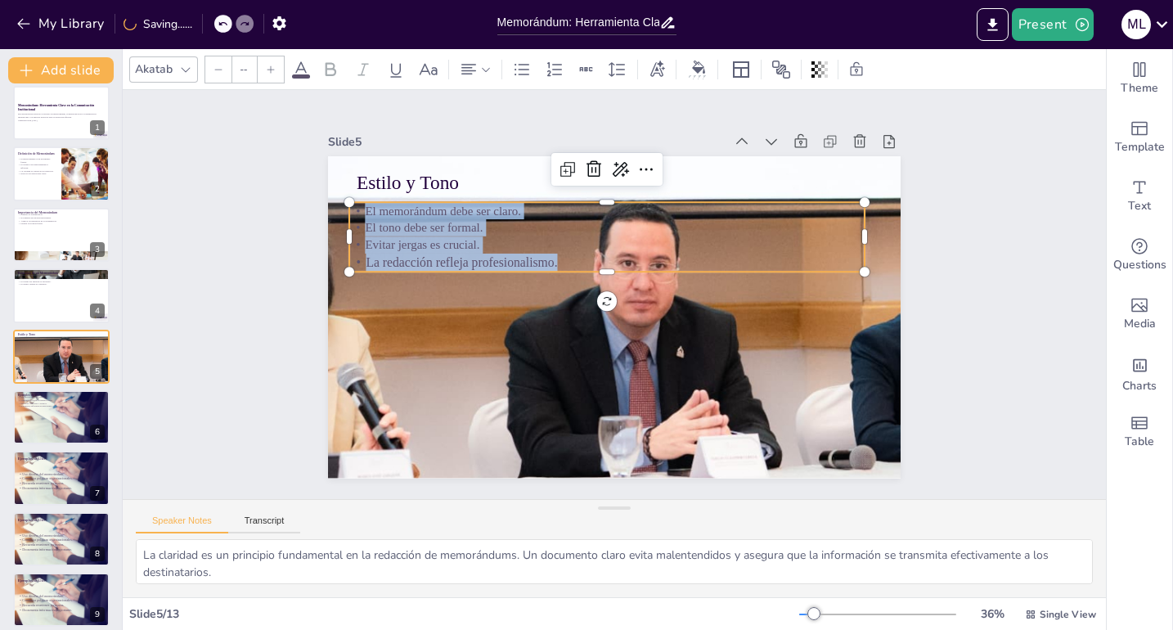
click at [269, 70] on icon at bounding box center [271, 70] width 10 height 10
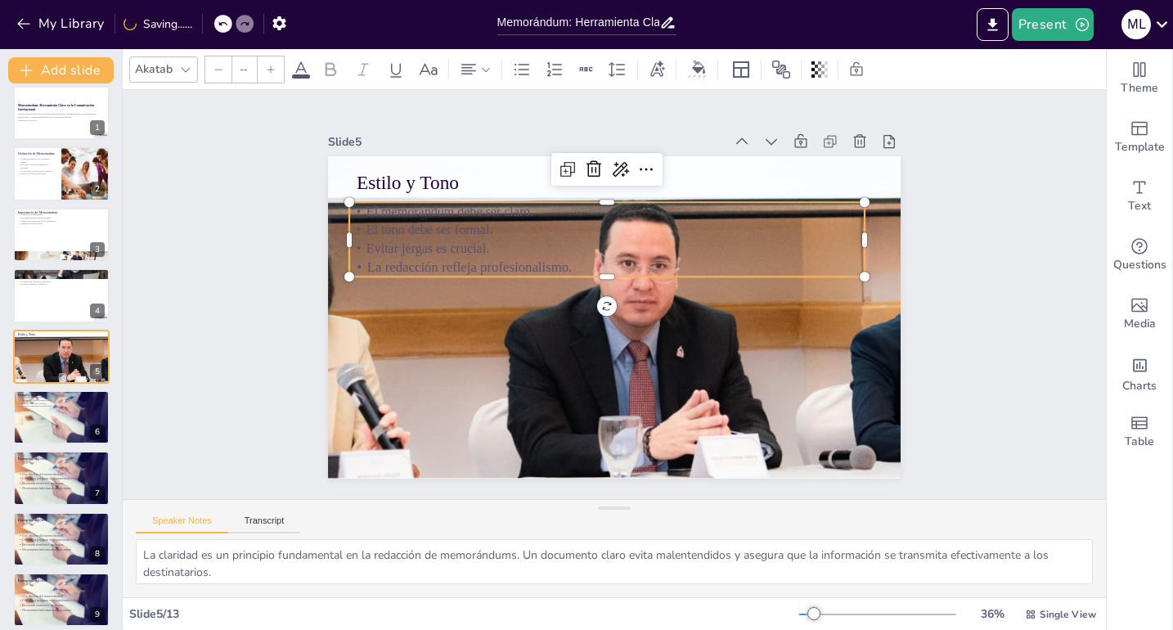
click at [269, 70] on icon at bounding box center [271, 70] width 10 height 10
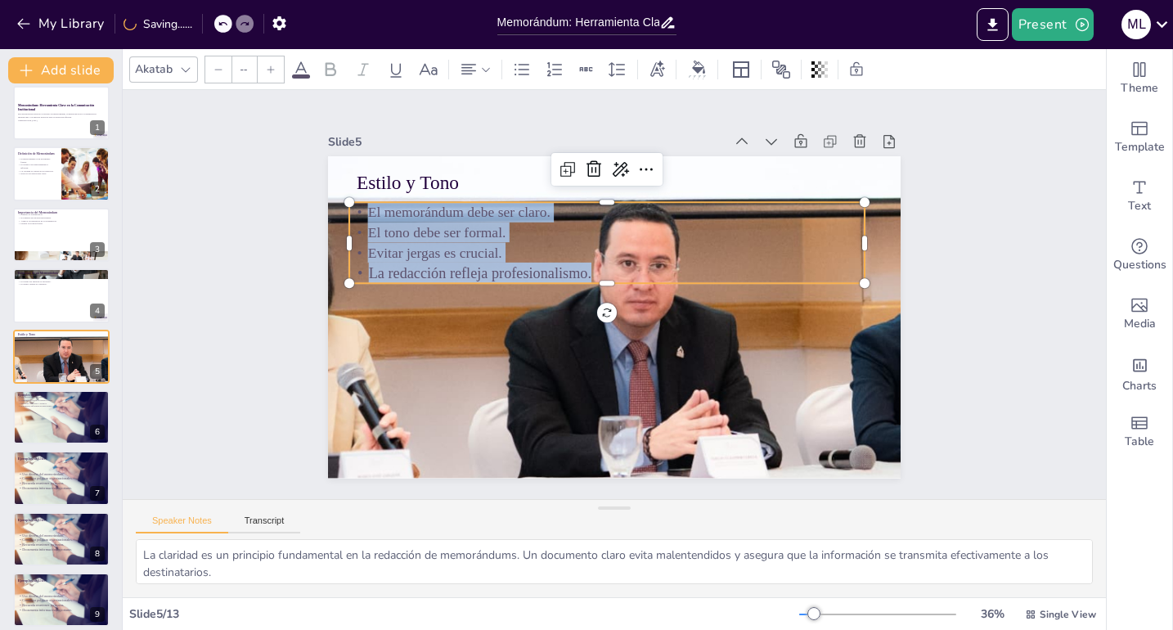
click at [269, 70] on icon at bounding box center [271, 70] width 10 height 10
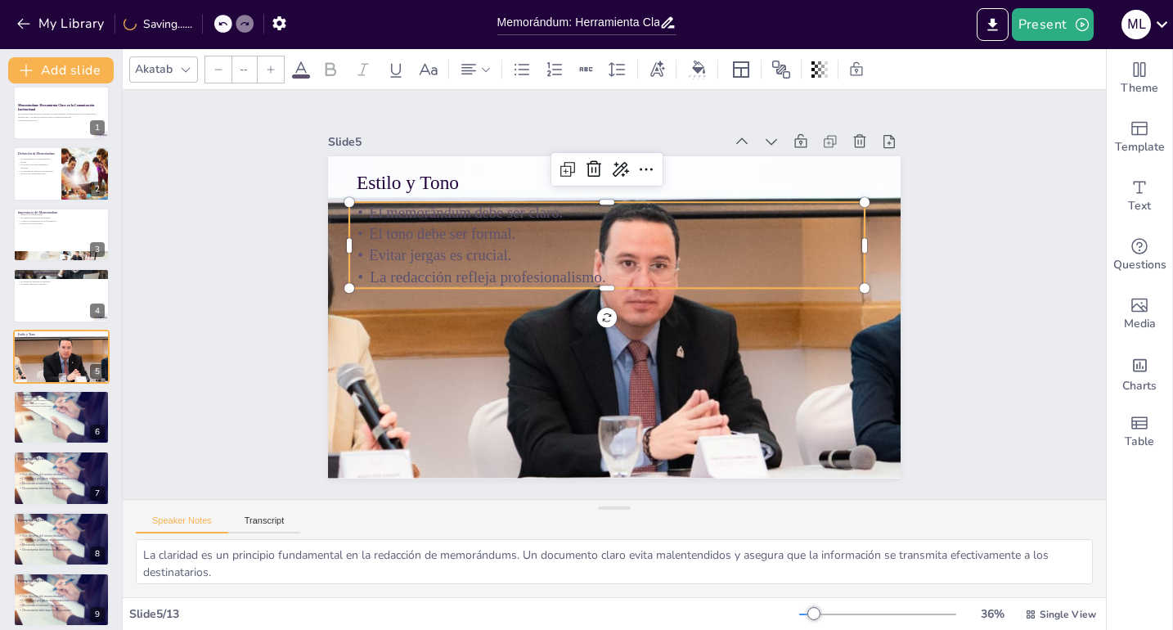
click at [269, 70] on icon at bounding box center [271, 70] width 10 height 10
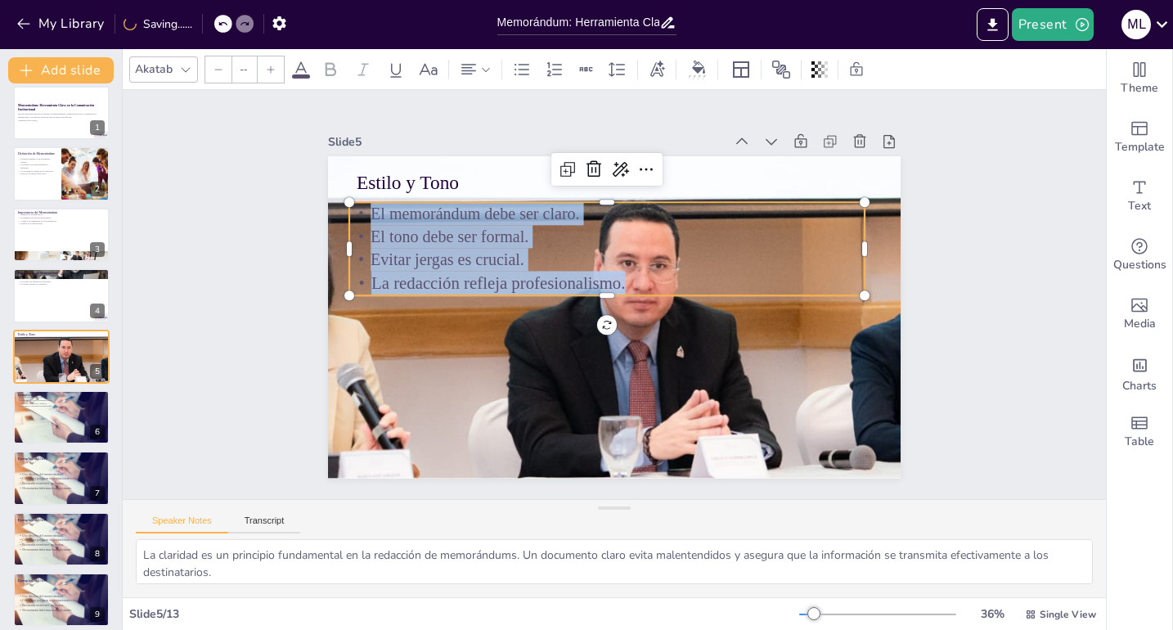
click at [269, 70] on icon at bounding box center [271, 70] width 10 height 10
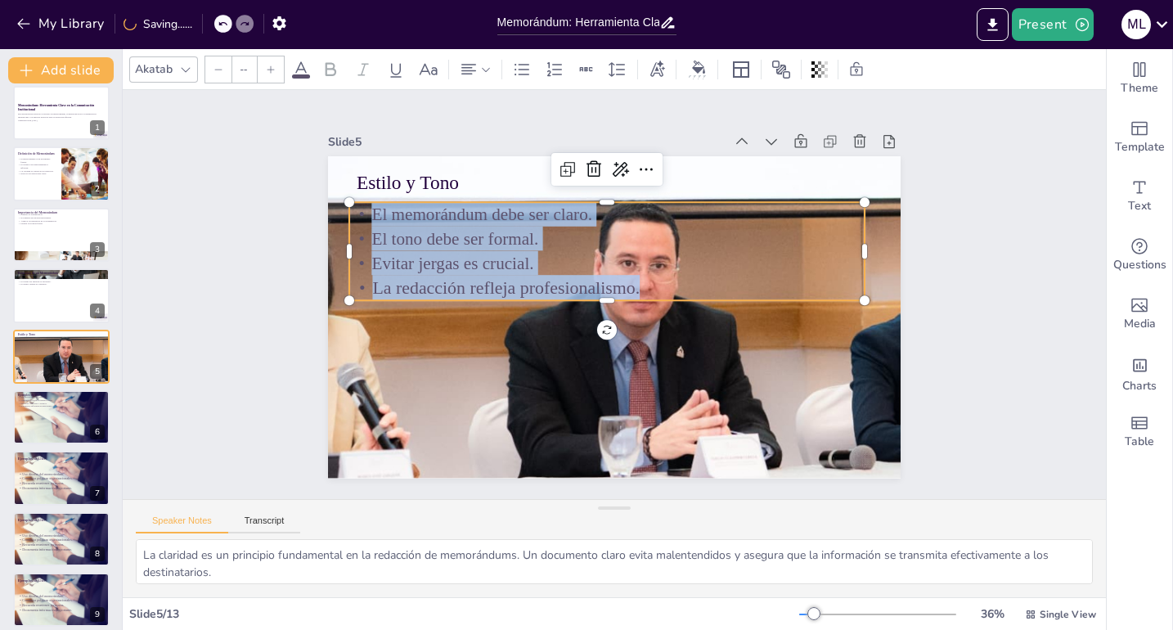
click at [269, 70] on icon at bounding box center [271, 70] width 10 height 10
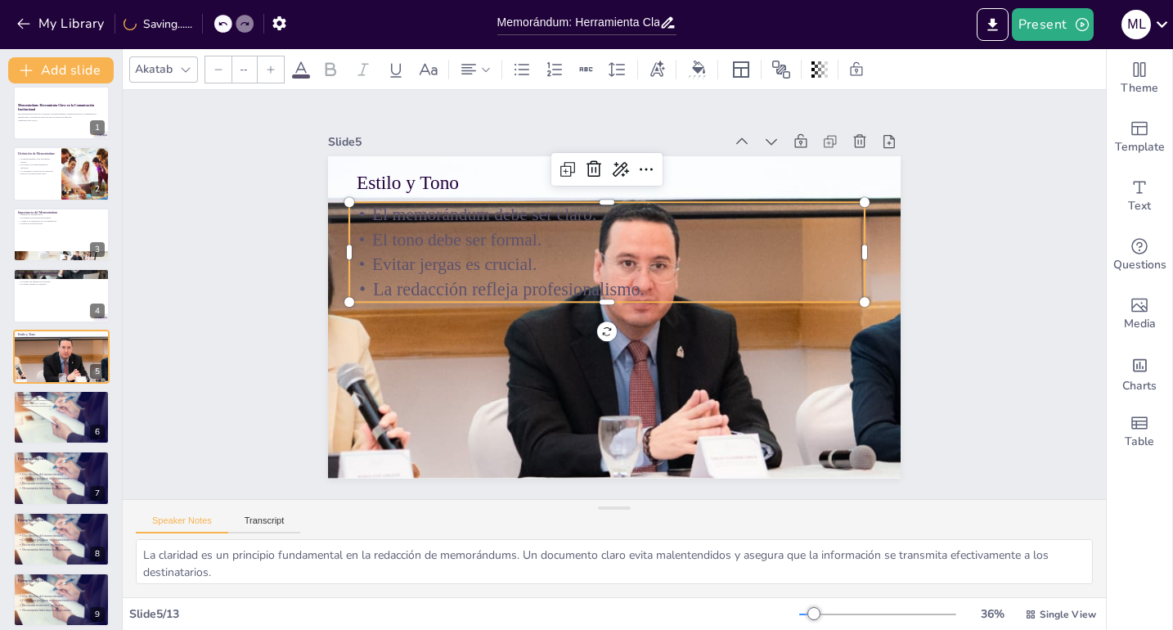
click at [269, 70] on icon at bounding box center [271, 70] width 10 height 10
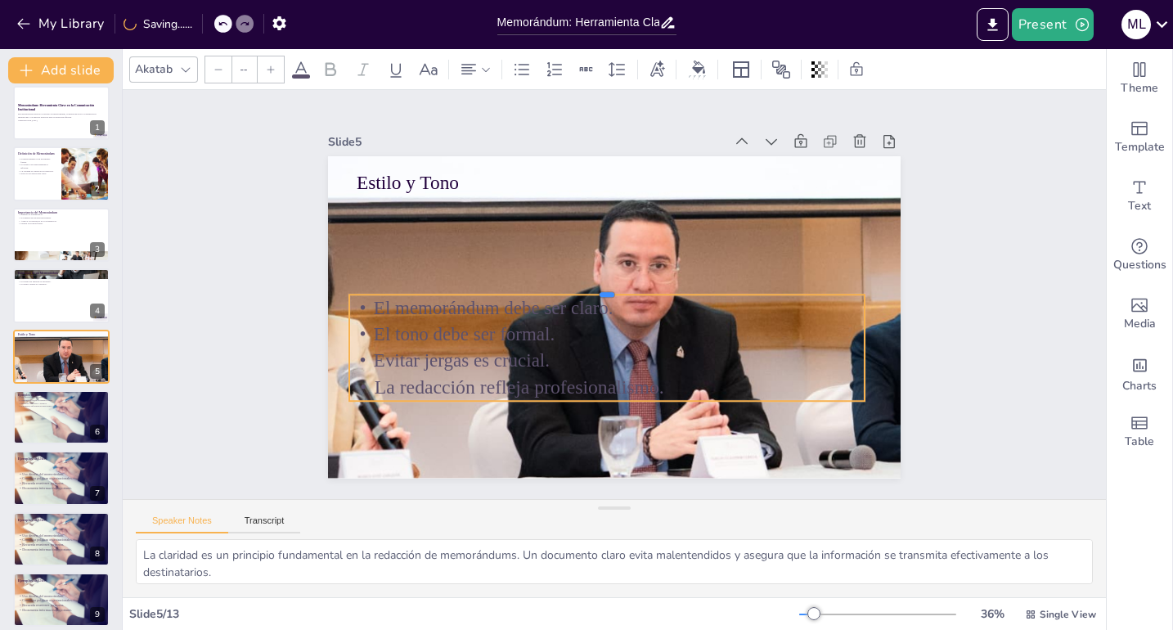
drag, startPoint x: 648, startPoint y: 196, endPoint x: 639, endPoint y: 276, distance: 80.7
click at [650, 288] on div at bounding box center [608, 287] width 507 height 120
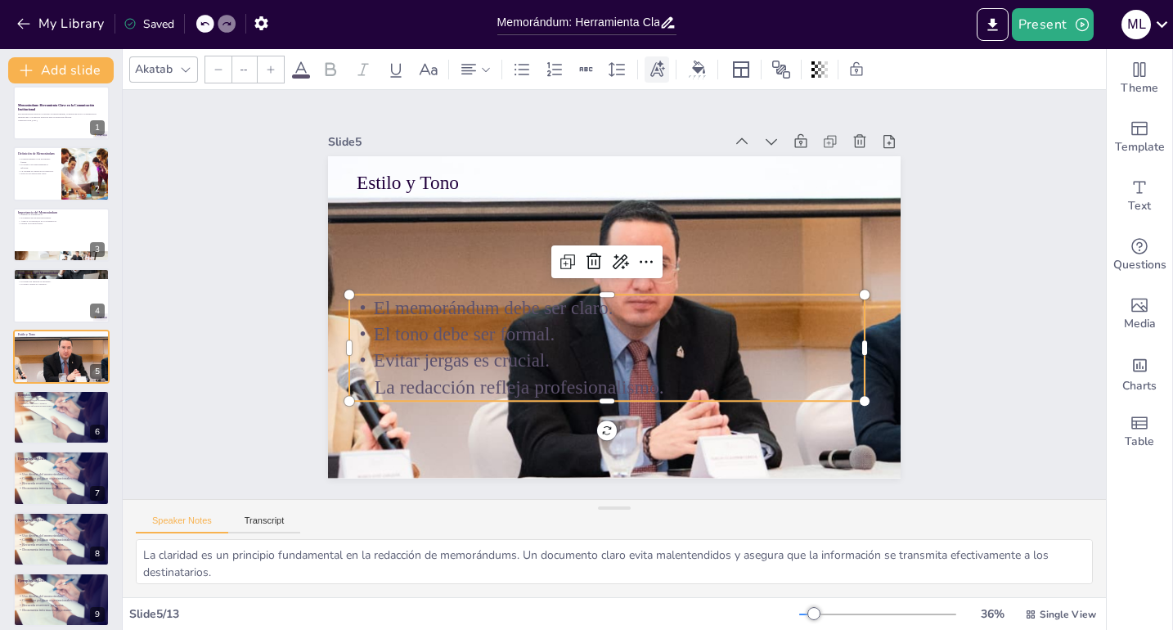
click at [657, 73] on icon at bounding box center [657, 68] width 15 height 16
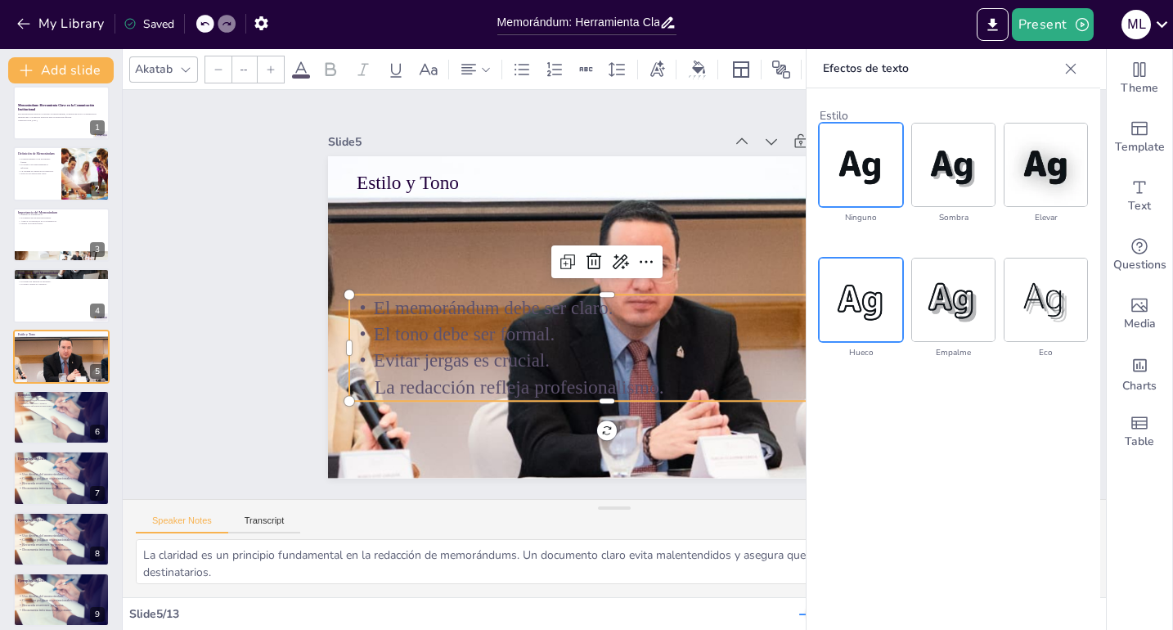
click at [865, 295] on img at bounding box center [861, 300] width 83 height 83
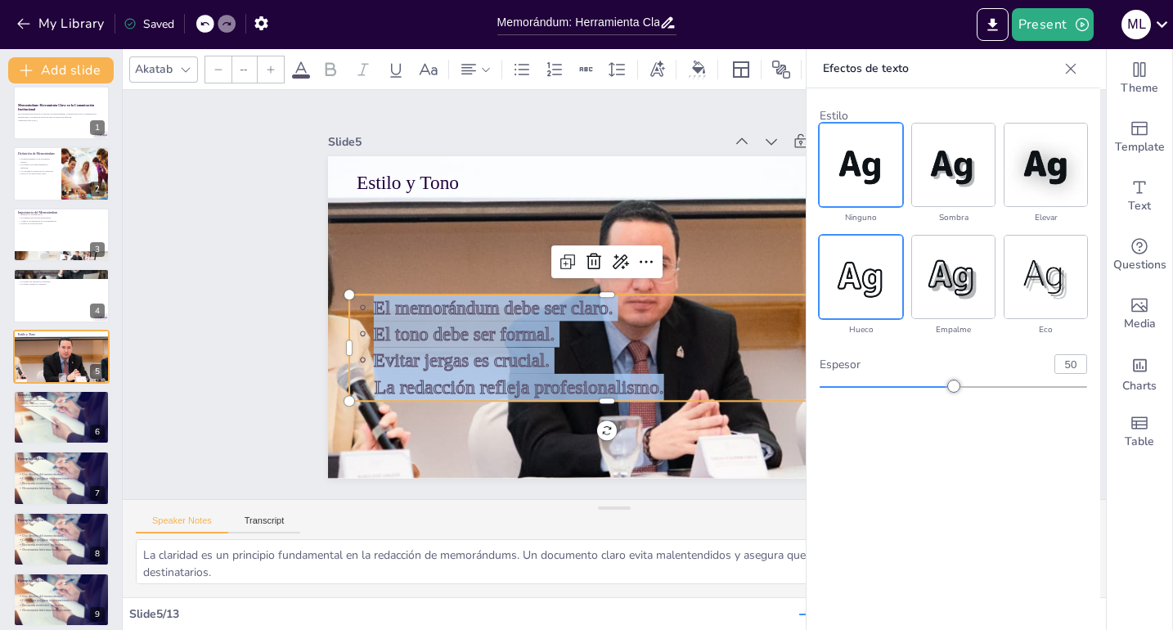
click at [866, 183] on img at bounding box center [861, 165] width 83 height 83
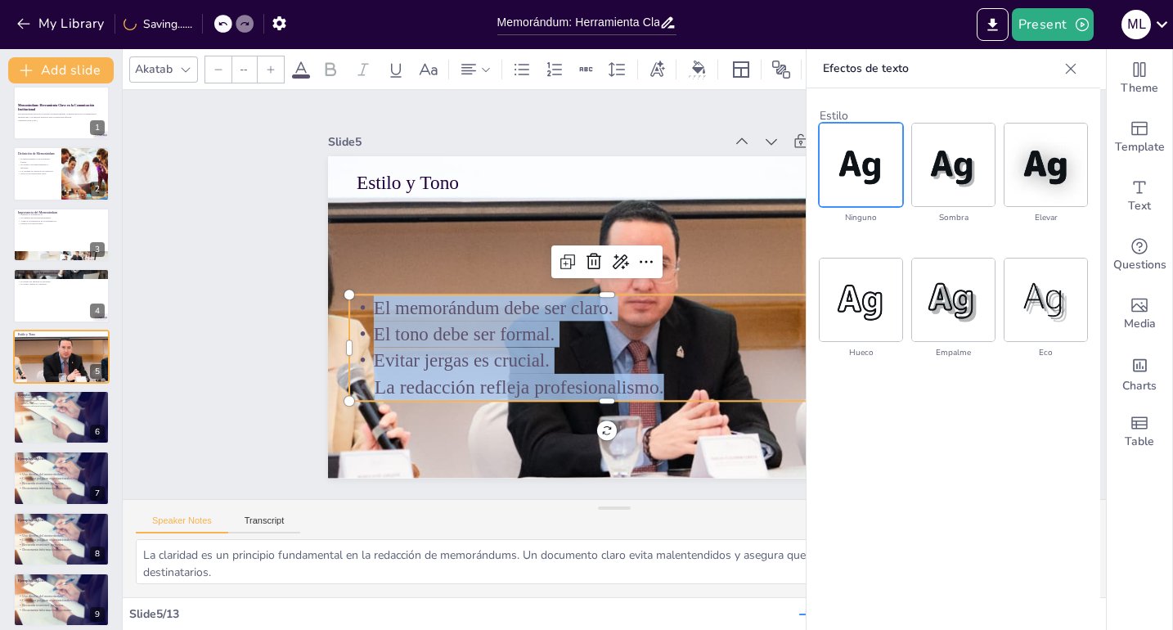
click at [262, 198] on div "Slide 1 Memorándum: Herramienta Clave en la Comunicación Institucional Esta pre…" at bounding box center [614, 294] width 1047 height 605
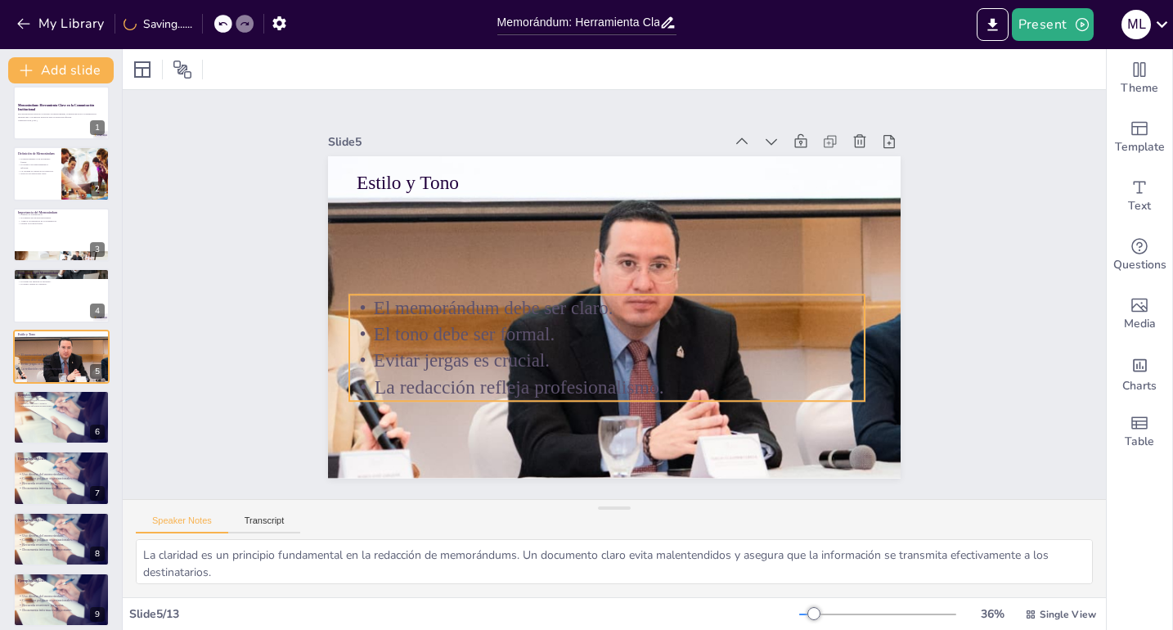
click at [371, 303] on p "El memorándum debe ser claro." at bounding box center [601, 302] width 460 height 281
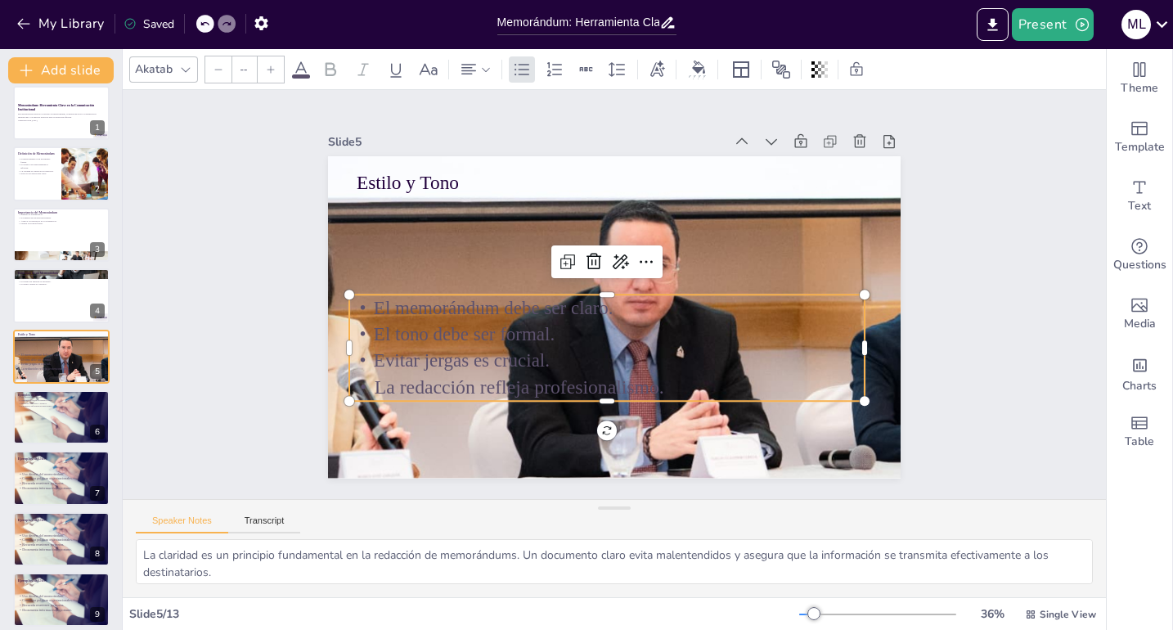
click at [362, 301] on p "El memorándum debe ser claro." at bounding box center [604, 306] width 510 height 133
click at [416, 282] on div at bounding box center [609, 286] width 494 height 172
click at [367, 302] on p "El memorándum debe ser claro." at bounding box center [603, 303] width 482 height 233
click at [367, 304] on p "El memorándum debe ser claro." at bounding box center [604, 306] width 510 height 133
click at [434, 360] on p "Evitar jergas es crucial." at bounding box center [587, 355] width 498 height 184
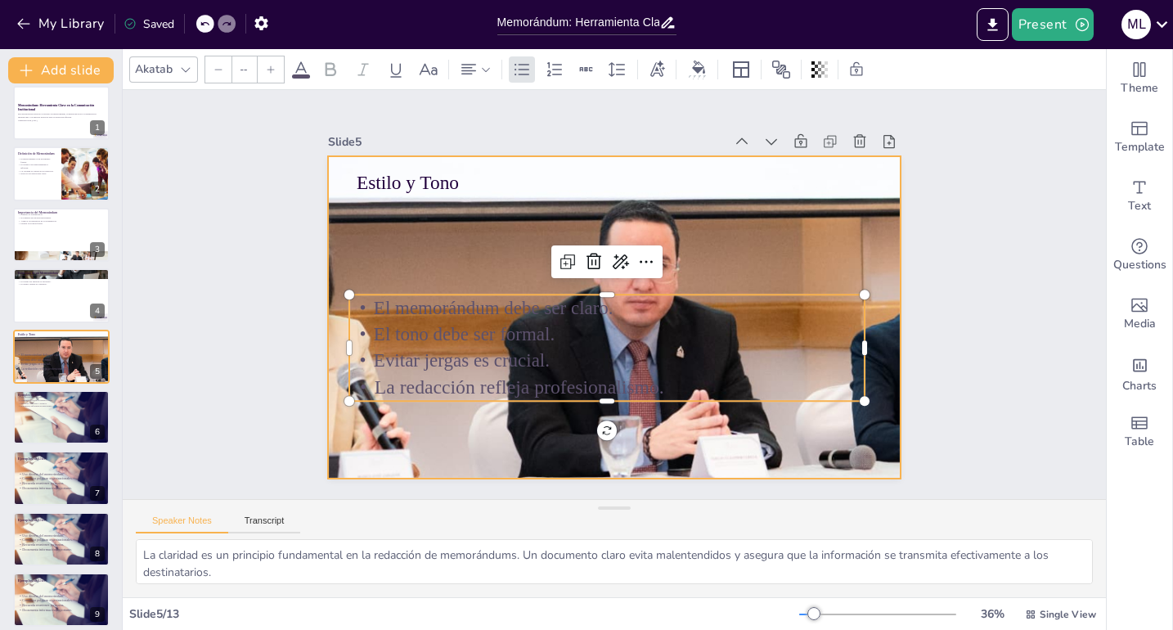
drag, startPoint x: 434, startPoint y: 413, endPoint x: 421, endPoint y: 400, distance: 18.5
click at [434, 413] on div at bounding box center [610, 316] width 1122 height 539
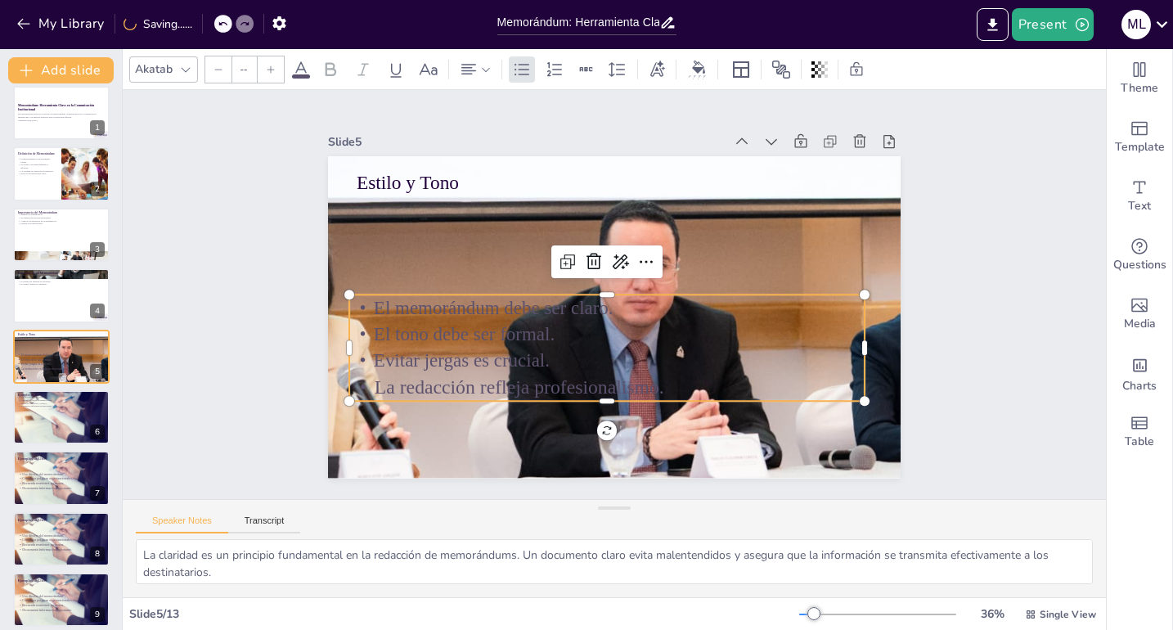
click at [362, 304] on p "El memorándum debe ser claro." at bounding box center [605, 308] width 515 height 80
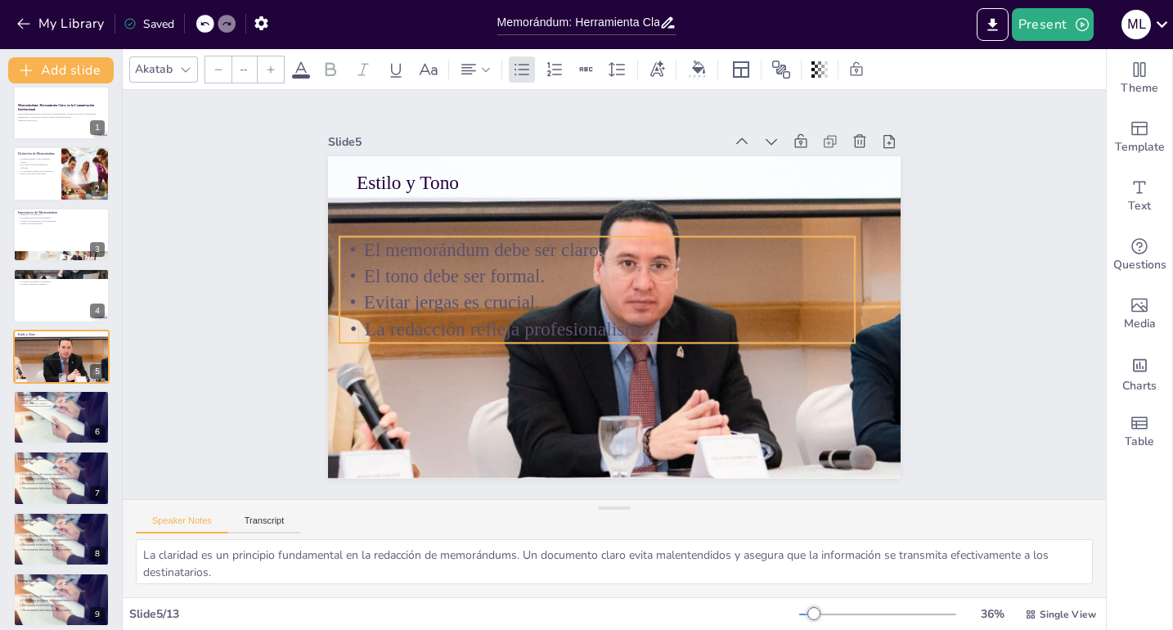
drag, startPoint x: 365, startPoint y: 305, endPoint x: 355, endPoint y: 247, distance: 58.9
click at [376, 247] on p "El memorándum debe ser claro." at bounding box center [617, 247] width 482 height 234
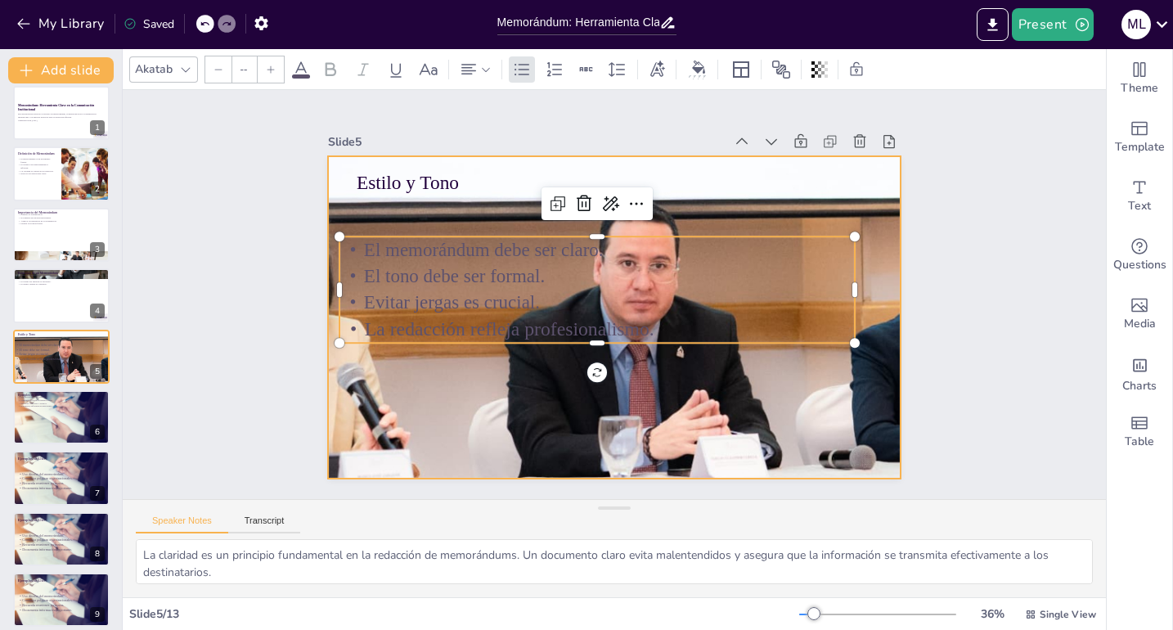
click at [714, 158] on div at bounding box center [607, 317] width 1125 height 640
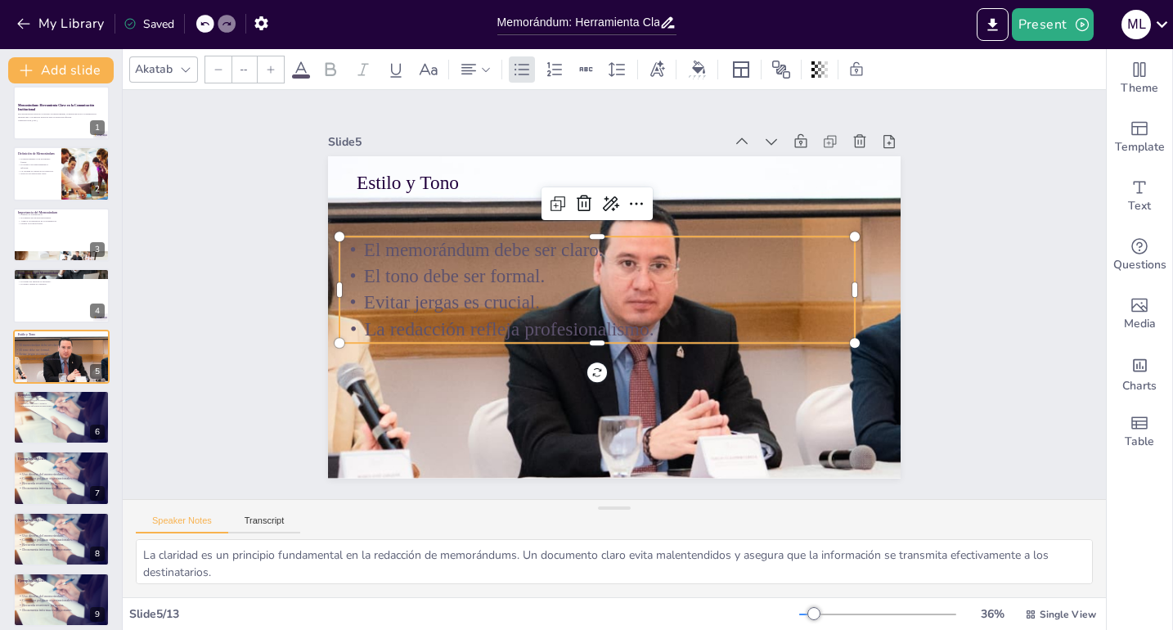
click at [407, 254] on p "El memorándum debe ser claro." at bounding box center [601, 249] width 515 height 80
click at [362, 244] on p "El memorándum debe ser claro." at bounding box center [611, 247] width 498 height 184
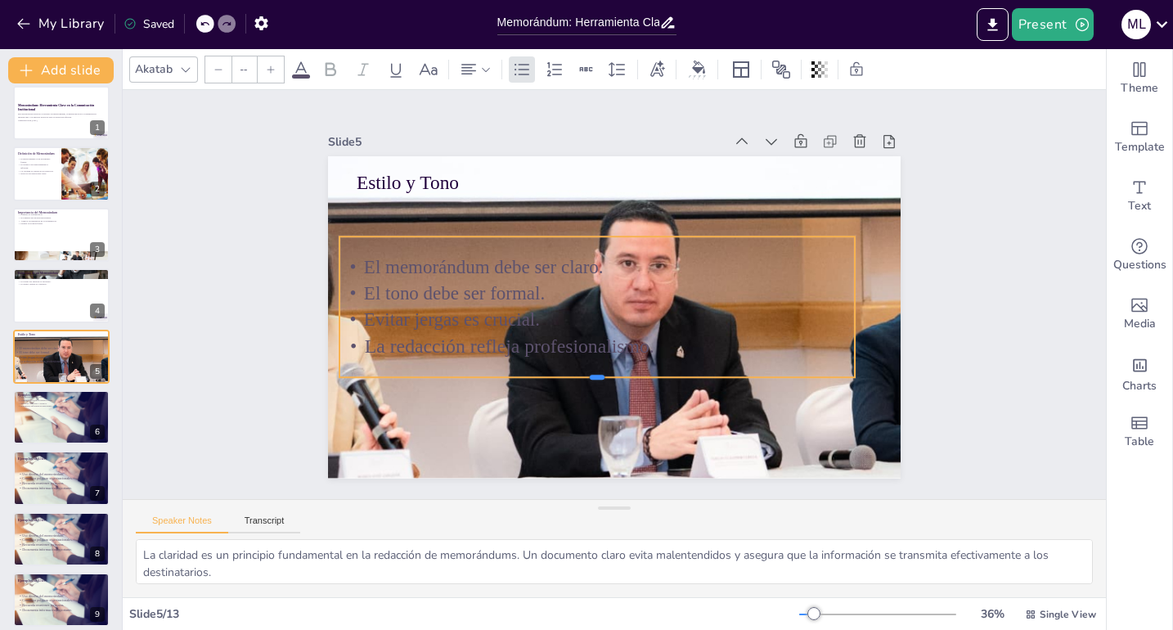
drag, startPoint x: 588, startPoint y: 339, endPoint x: 588, endPoint y: 374, distance: 34.4
click at [588, 374] on div at bounding box center [579, 378] width 507 height 120
click at [353, 261] on p "El memorándum debe ser claro." at bounding box center [603, 264] width 510 height 133
click at [355, 261] on p "El memorándum debe ser claro." at bounding box center [603, 264] width 510 height 133
click at [383, 261] on p "El memorándum debe ser claro." at bounding box center [613, 265] width 460 height 281
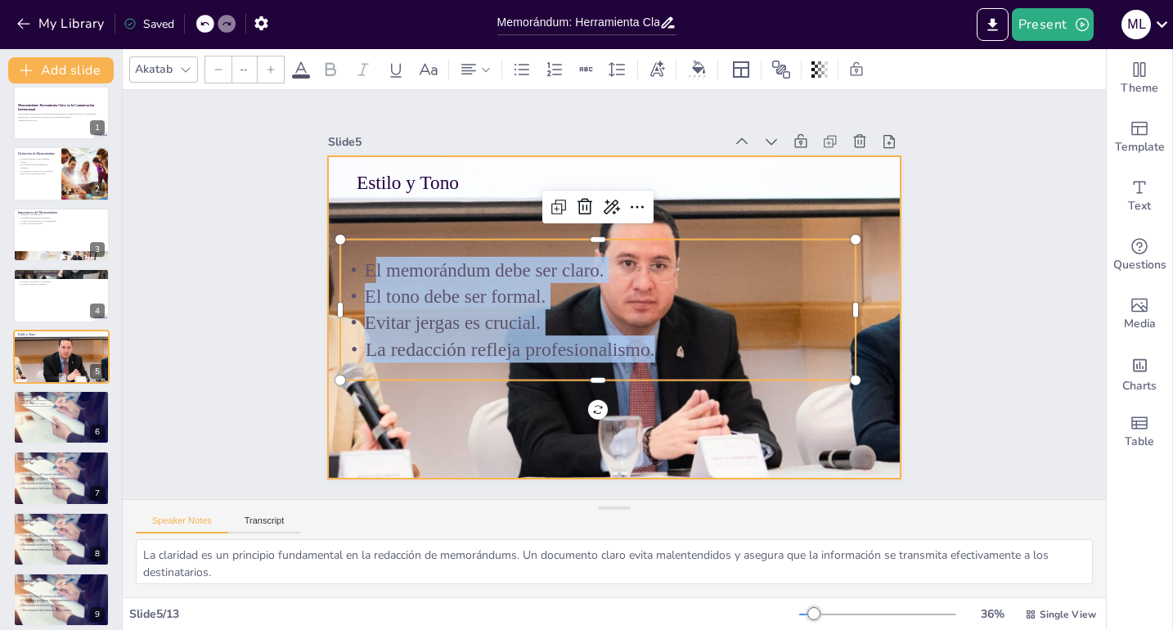
drag, startPoint x: 359, startPoint y: 263, endPoint x: 473, endPoint y: 300, distance: 119.5
click at [667, 375] on div "Estilo y Tono El memorándum debe ser claro. El tono debe ser formal. Evitar jer…" at bounding box center [607, 315] width 644 height 483
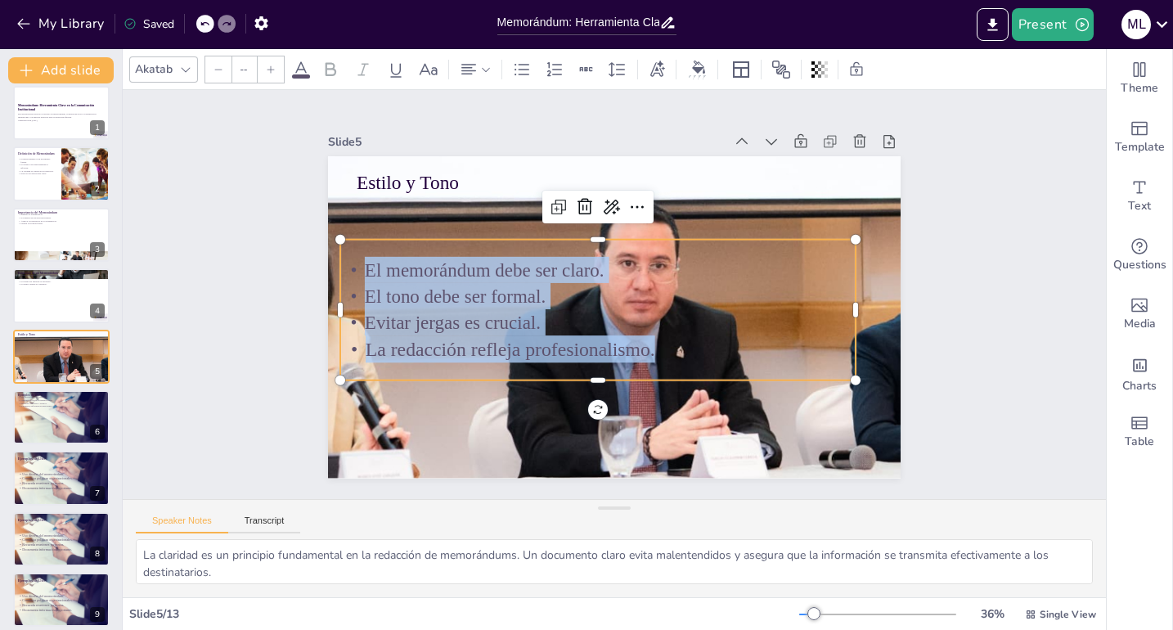
drag, startPoint x: 355, startPoint y: 263, endPoint x: 695, endPoint y: 349, distance: 351.2
click at [696, 353] on div "El memorándum debe ser claro. El tono debe ser formal. Evitar jergas es crucial…" at bounding box center [594, 304] width 523 height 260
click at [612, 205] on icon at bounding box center [621, 207] width 18 height 16
click at [643, 202] on icon at bounding box center [654, 213] width 23 height 23
click at [663, 74] on icon at bounding box center [657, 70] width 18 height 18
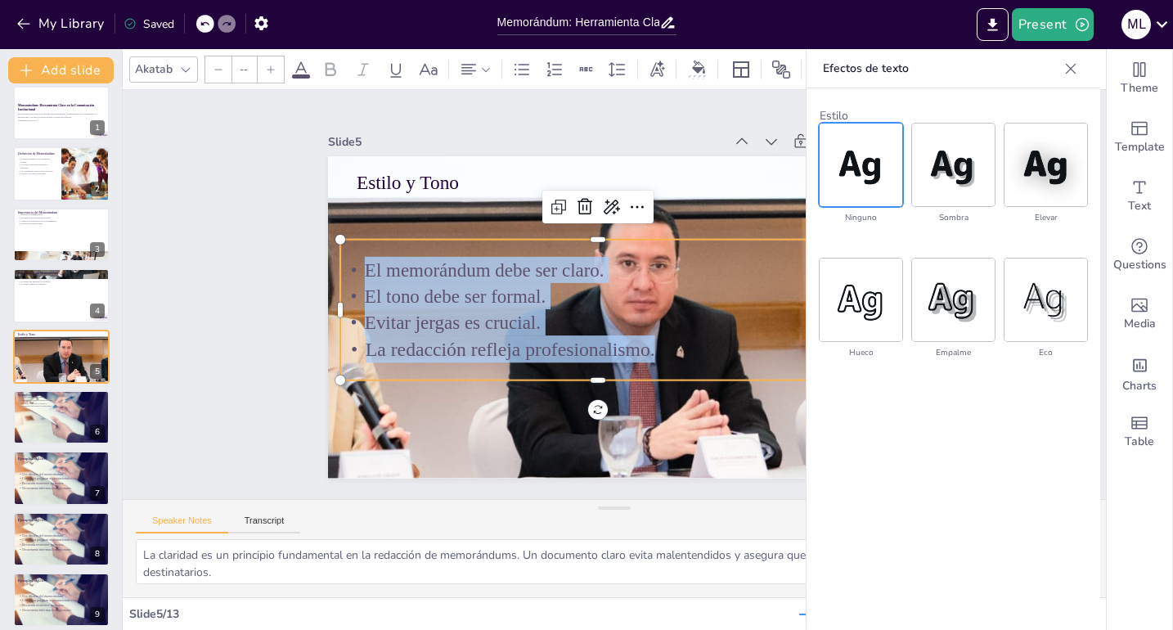
click at [302, 70] on icon at bounding box center [301, 69] width 15 height 16
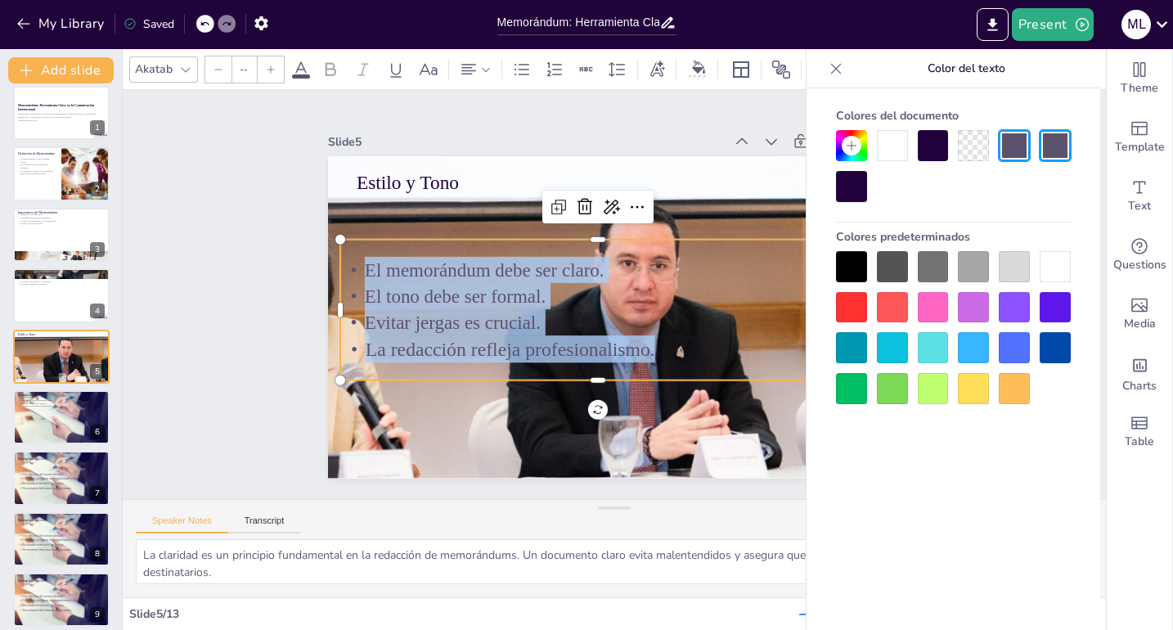
click at [856, 189] on div at bounding box center [851, 186] width 31 height 31
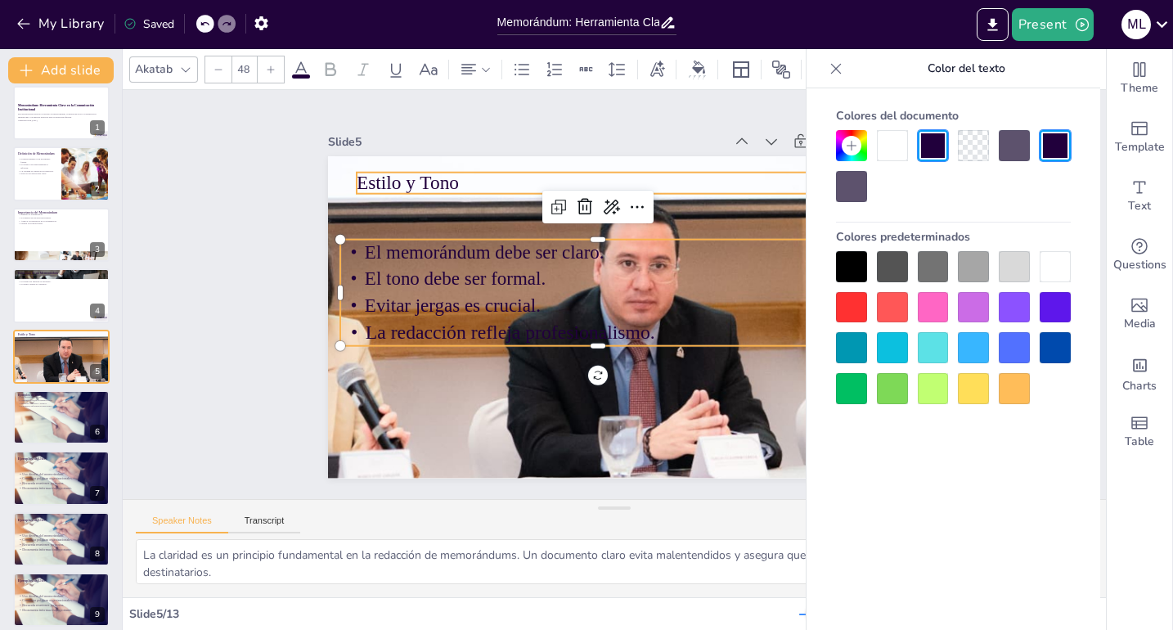
click at [713, 175] on p "Estilo y Tono" at bounding box center [638, 185] width 510 height 133
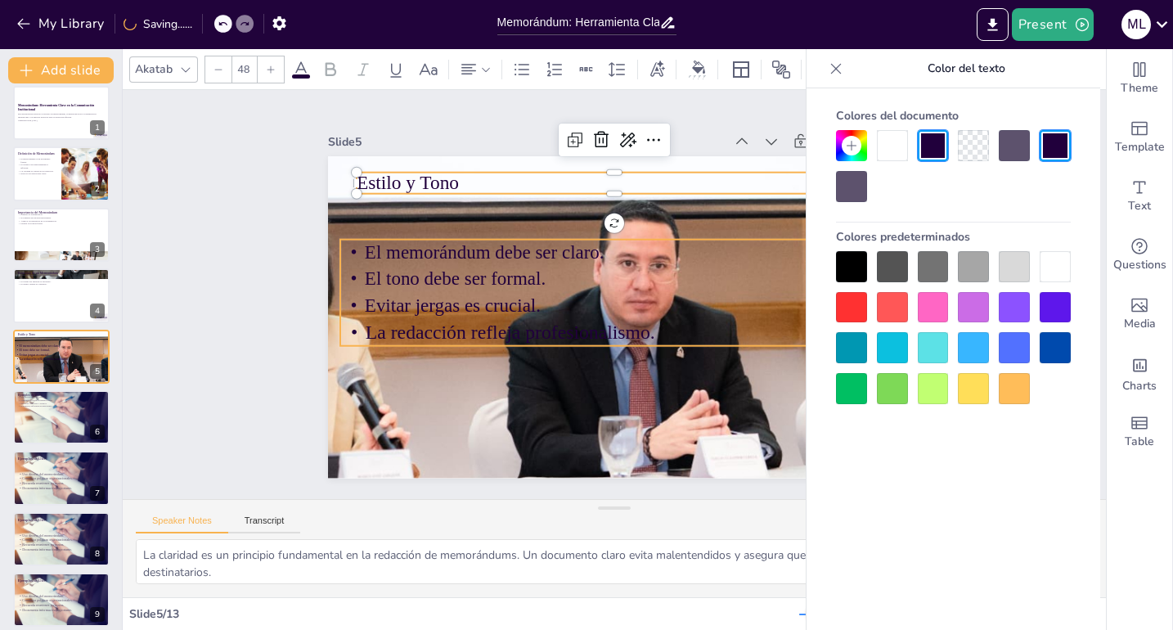
type input "--"
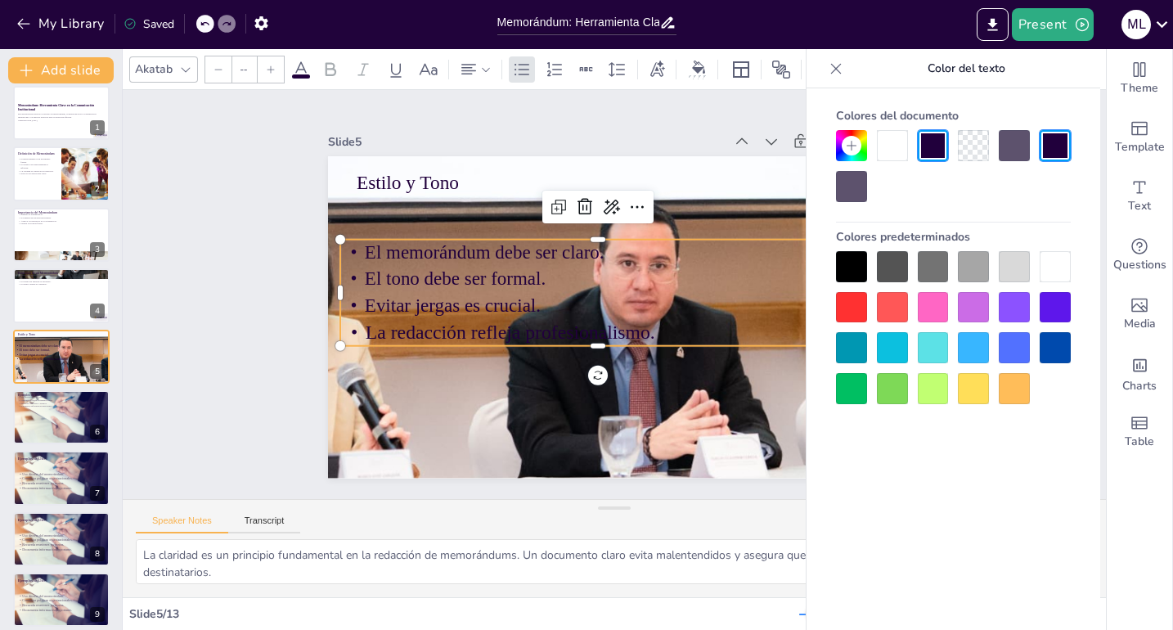
click at [528, 234] on p "El memorándum debe ser claro." at bounding box center [601, 251] width 515 height 80
click at [586, 338] on p "La redacción refleja profesionalismo." at bounding box center [587, 324] width 498 height 185
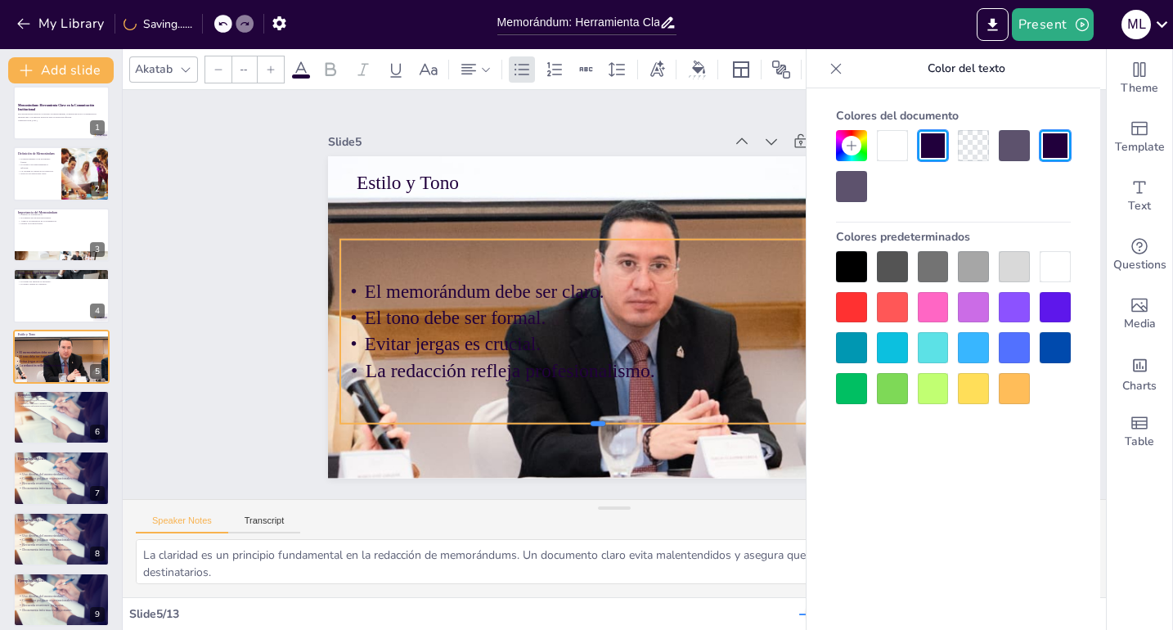
drag, startPoint x: 587, startPoint y: 342, endPoint x: 578, endPoint y: 384, distance: 42.5
click at [587, 416] on div at bounding box center [570, 423] width 507 height 120
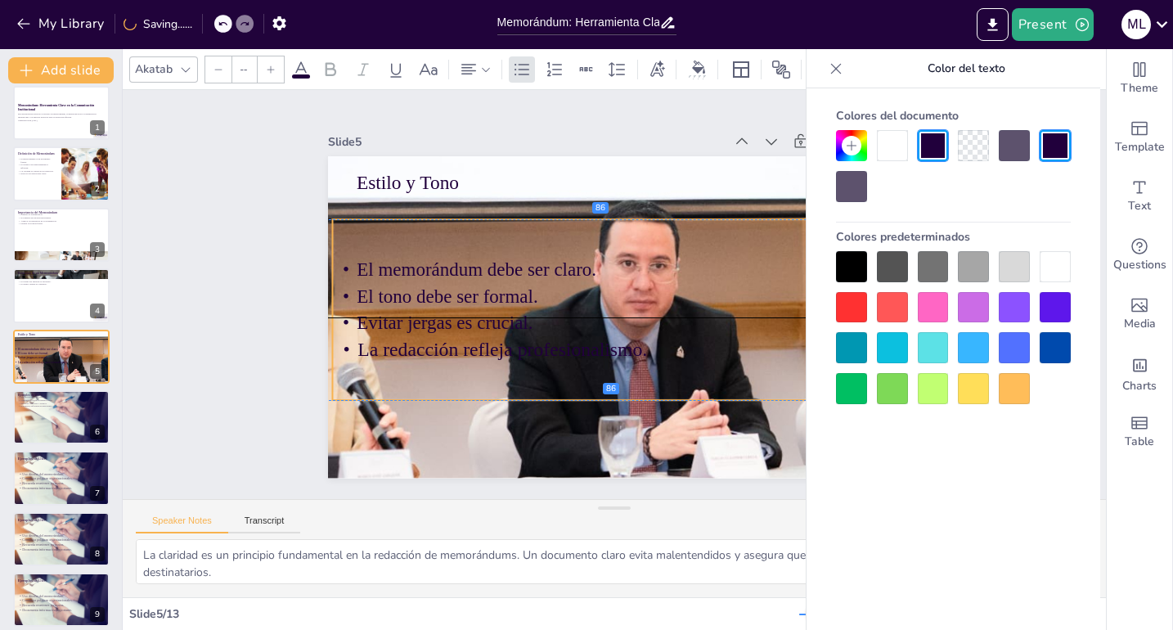
drag, startPoint x: 546, startPoint y: 236, endPoint x: 535, endPoint y: 218, distance: 21.3
click at [535, 218] on div "El memorándum debe ser claro. El tono debe ser formal. Evitar jergas es crucial…" at bounding box center [588, 305] width 542 height 284
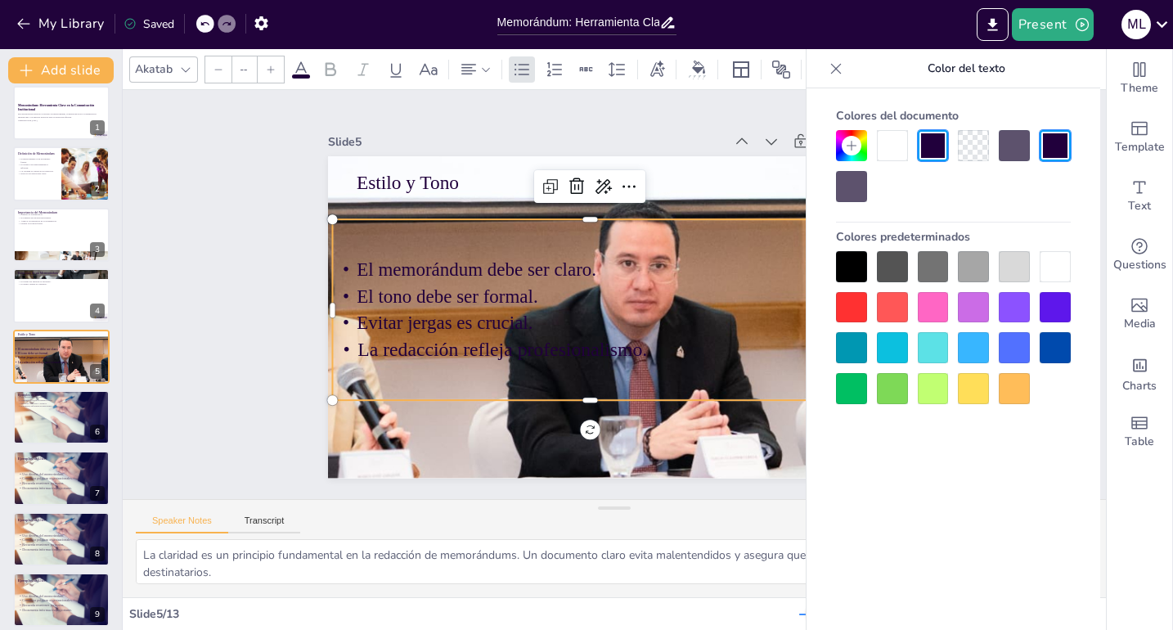
click at [385, 264] on span "El memorándum debe ser claro." at bounding box center [498, 216] width 227 height 116
click at [366, 268] on span "El memorándum debe ser claro." at bounding box center [485, 242] width 239 height 70
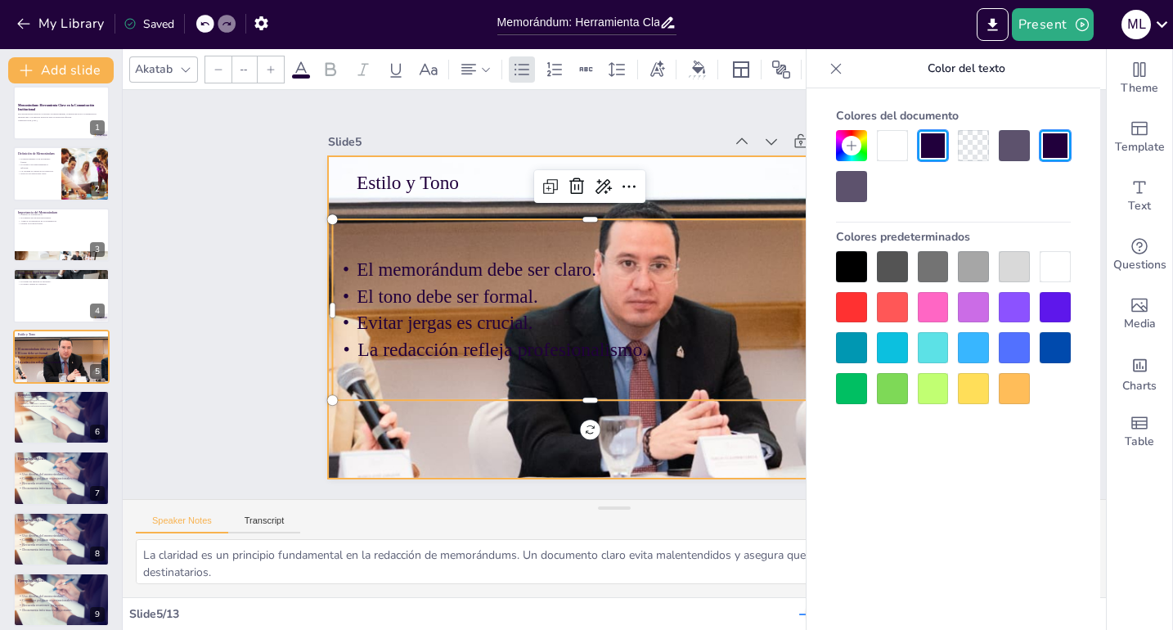
click at [484, 432] on div at bounding box center [610, 316] width 1122 height 539
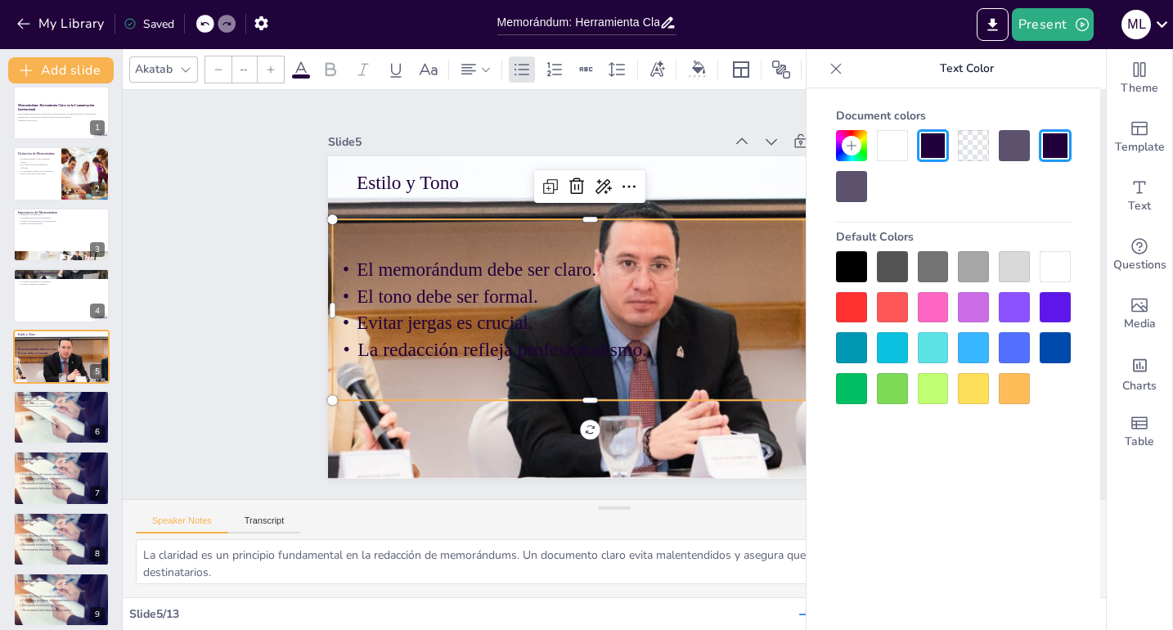
click at [371, 268] on span "El memorándum debe ser claro." at bounding box center [485, 242] width 239 height 70
click at [574, 262] on span "El memorándum debe ser claro." at bounding box center [609, 154] width 70 height 239
click at [360, 265] on span "El memorándum debe ser claro." at bounding box center [480, 256] width 241 height 46
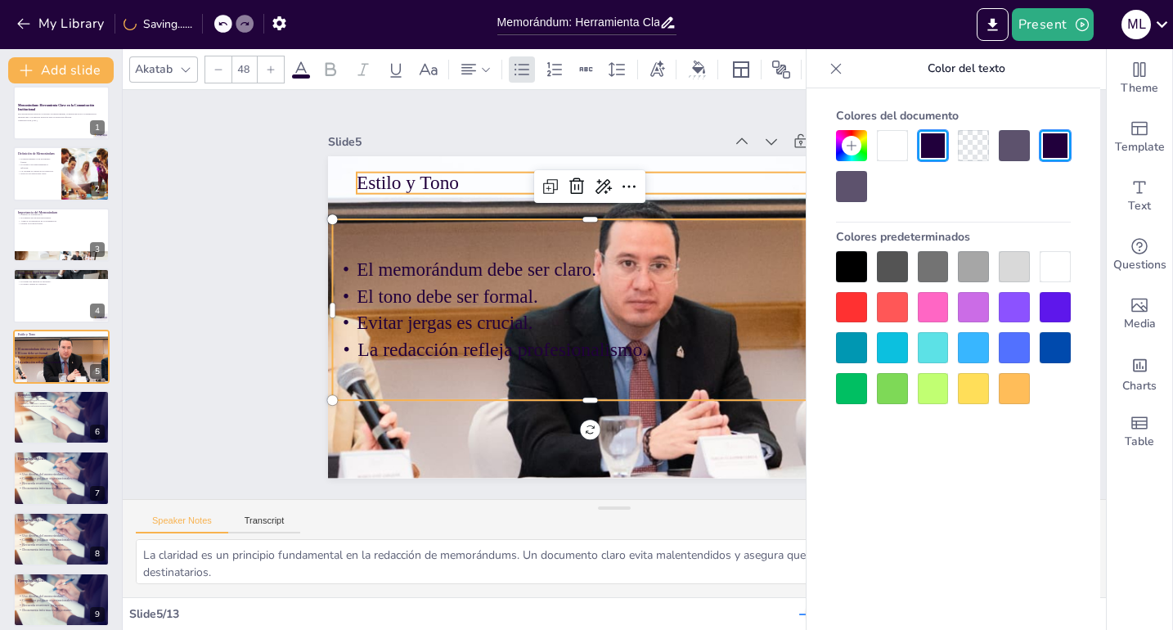
click at [713, 182] on p "Estilo y Tono" at bounding box center [625, 183] width 515 height 81
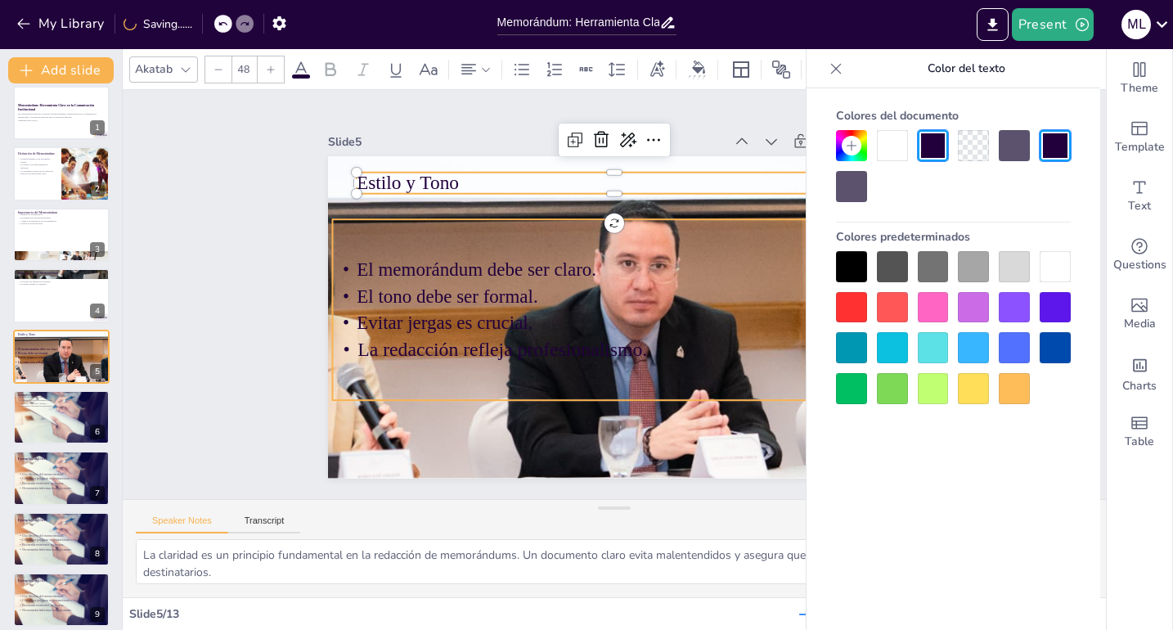
type input "--"
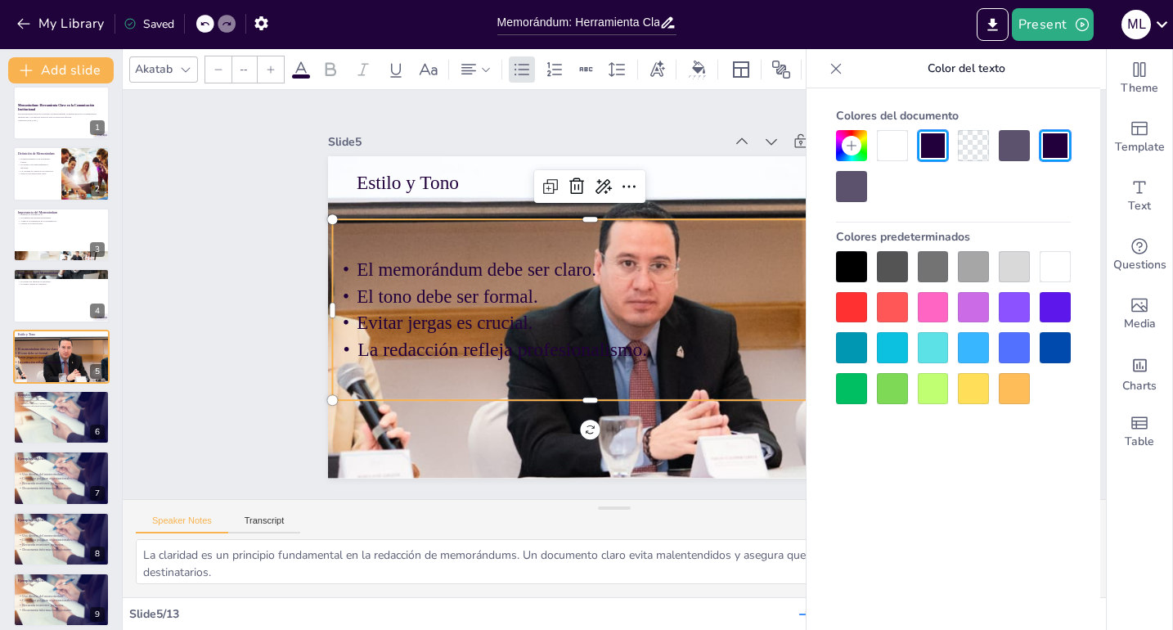
click at [366, 266] on span "El memorándum debe ser claro." at bounding box center [485, 242] width 239 height 70
click at [366, 273] on span "El memorándum debe ser claro." at bounding box center [485, 242] width 239 height 70
click at [784, 477] on div "Slide 1 Memorándum: Herramienta Clave en la Comunicación Institucional Esta pre…" at bounding box center [614, 295] width 1021 height 510
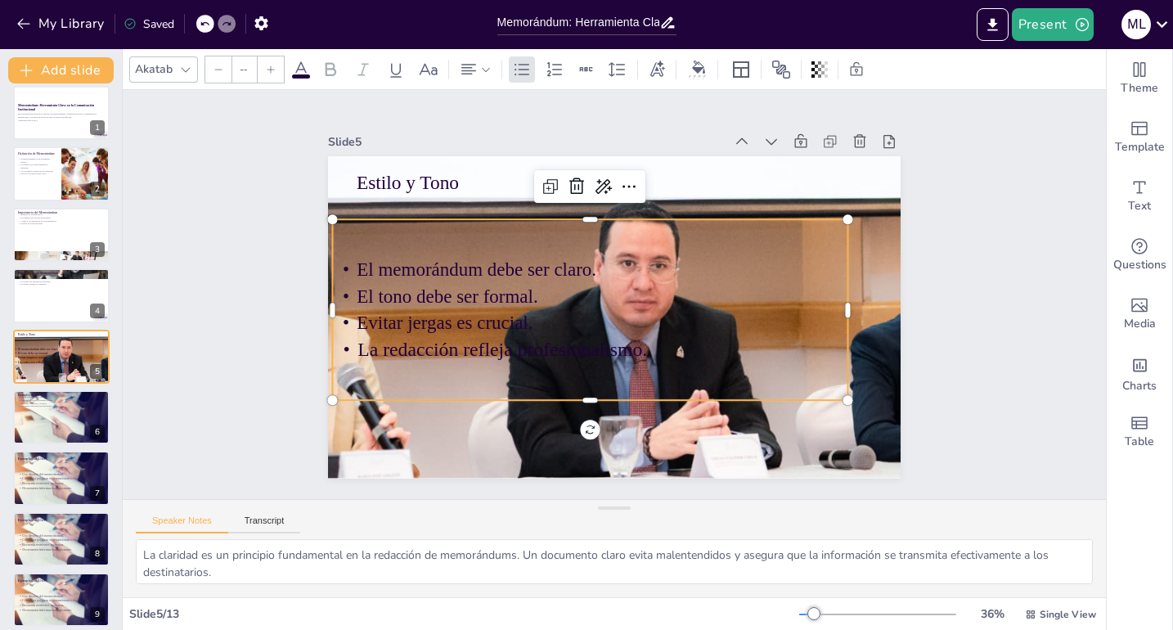
click at [374, 268] on span "El memorándum debe ser claro." at bounding box center [491, 229] width 234 height 94
click at [366, 264] on span "El memorándum debe ser claro." at bounding box center [485, 242] width 239 height 70
click at [366, 265] on span "El memorándum debe ser claro." at bounding box center [485, 242] width 239 height 70
click at [360, 265] on span "El memorándum debe ser claro." at bounding box center [480, 255] width 241 height 46
click at [374, 265] on span "El memorándum debe ser claro." at bounding box center [491, 229] width 234 height 94
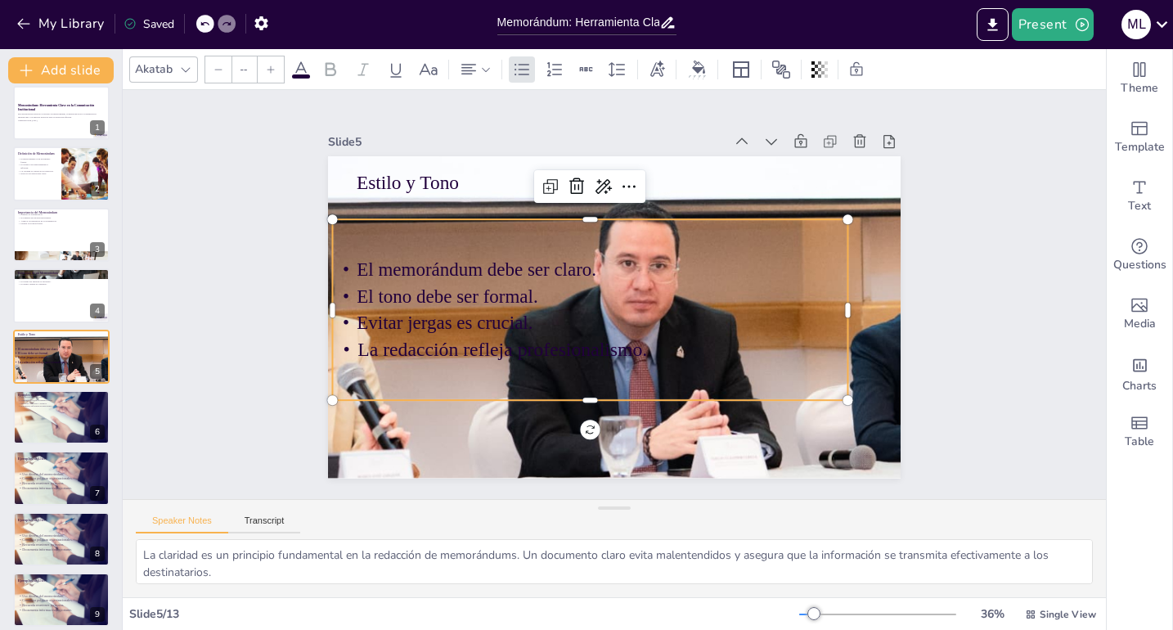
click at [673, 341] on p "La redacción refleja profesionalismo." at bounding box center [584, 346] width 515 height 81
click at [633, 348] on span "La redacción refleja profesionalismo." at bounding box center [494, 324] width 288 height 81
click at [374, 268] on span "El memorándum debe ser claro." at bounding box center [491, 229] width 234 height 94
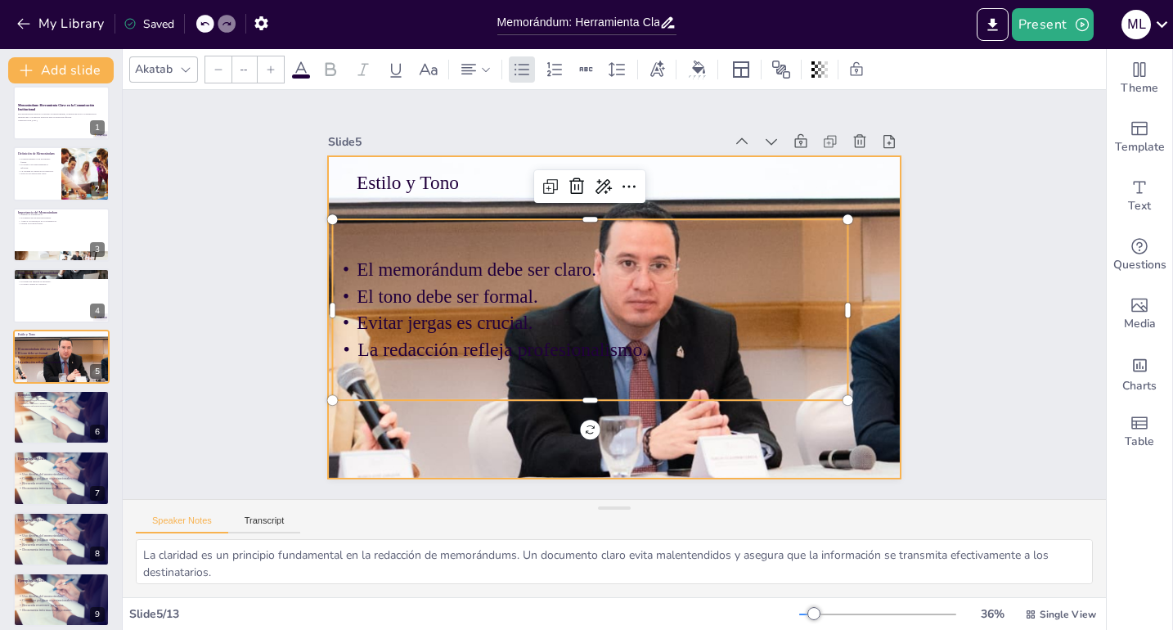
click at [874, 182] on div at bounding box center [610, 316] width 1122 height 539
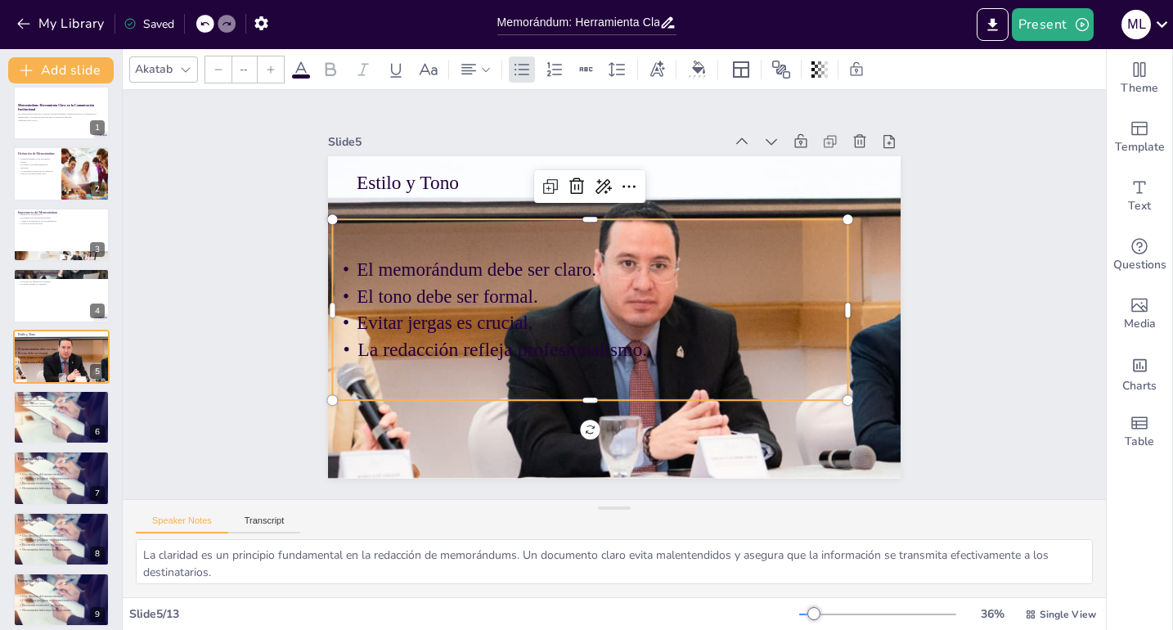
click at [366, 271] on span "El memorándum debe ser claro." at bounding box center [485, 242] width 239 height 70
click at [360, 264] on span "El memorándum debe ser claro." at bounding box center [480, 255] width 241 height 46
click at [366, 266] on span "El memorándum debe ser claro." at bounding box center [485, 242] width 239 height 70
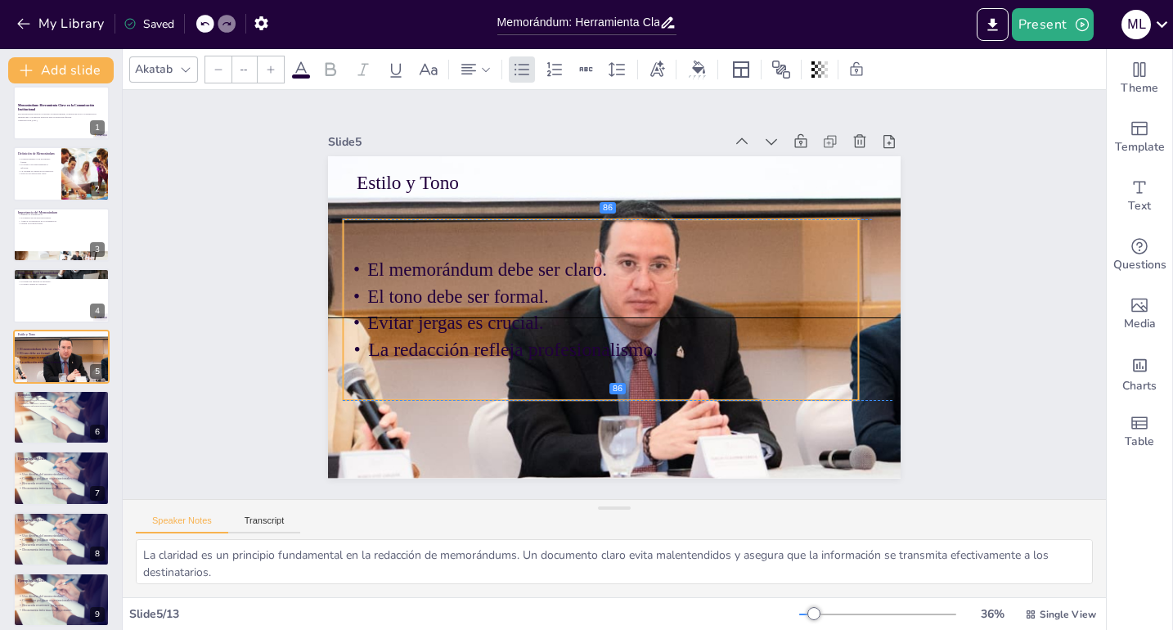
drag, startPoint x: 349, startPoint y: 266, endPoint x: 360, endPoint y: 268, distance: 10.9
click at [384, 268] on span "El memorándum debe ser claro." at bounding box center [501, 232] width 234 height 94
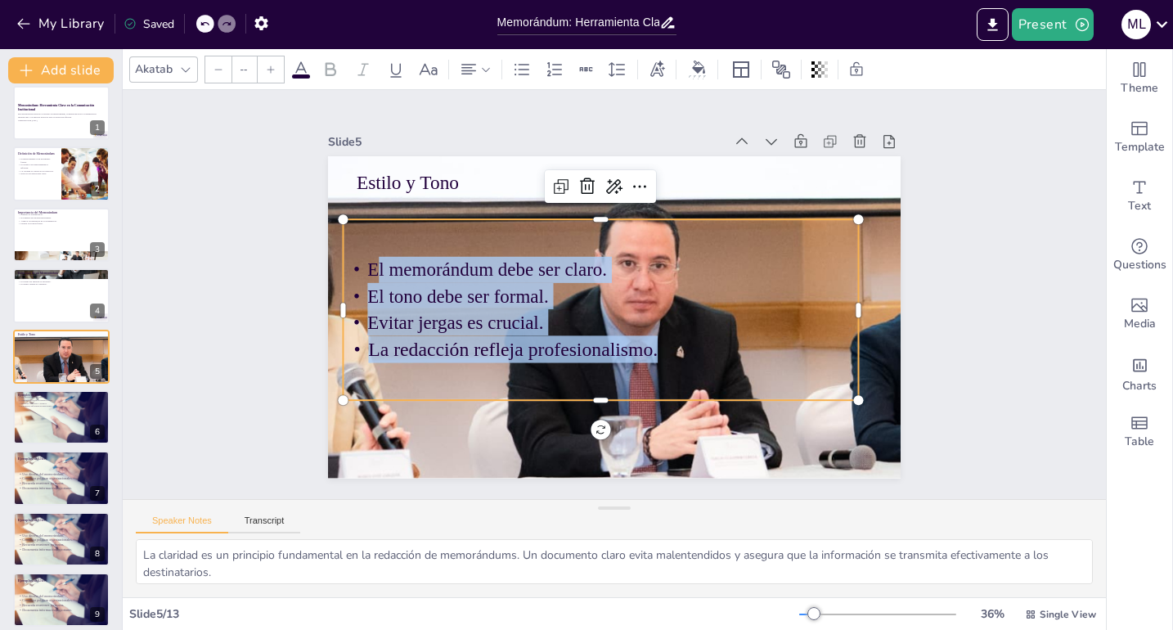
drag, startPoint x: 362, startPoint y: 269, endPoint x: 302, endPoint y: 257, distance: 61.0
click at [705, 367] on div "El memorándum debe ser claro. El tono debe ser formal. Evitar jergas es crucial…" at bounding box center [598, 307] width 542 height 284
drag, startPoint x: 354, startPoint y: 263, endPoint x: 466, endPoint y: 168, distance: 147.4
click at [673, 332] on div "El memorándum debe ser claro. El tono debe ser formal. Evitar jergas es crucial…" at bounding box center [598, 306] width 526 height 211
click at [298, 72] on icon at bounding box center [301, 70] width 20 height 20
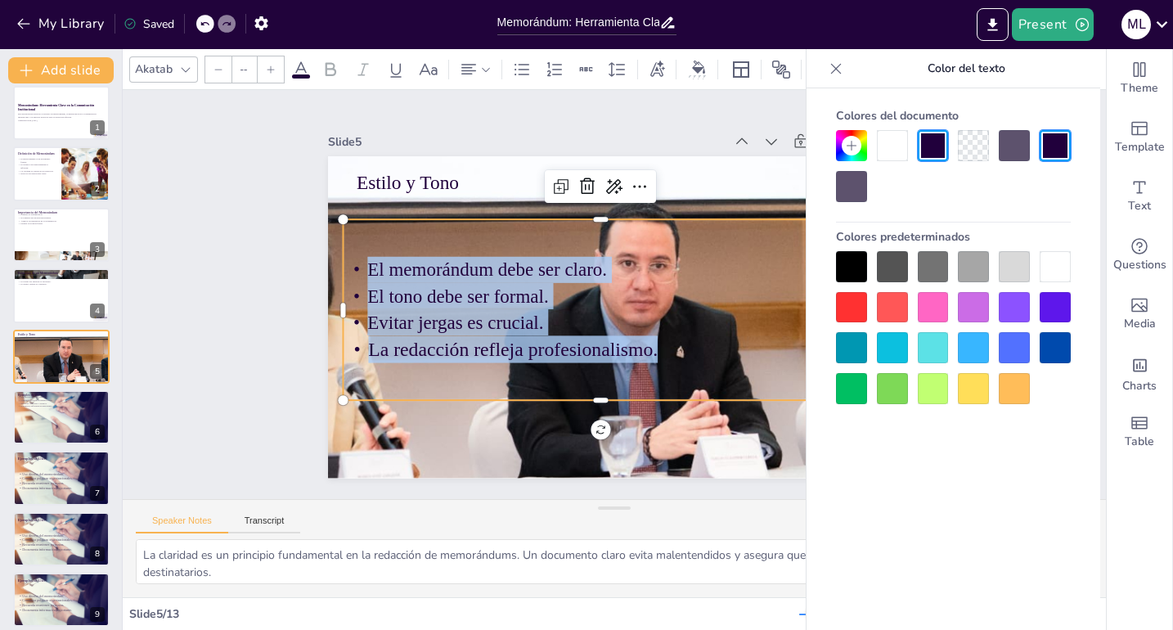
click at [883, 145] on div at bounding box center [892, 145] width 31 height 31
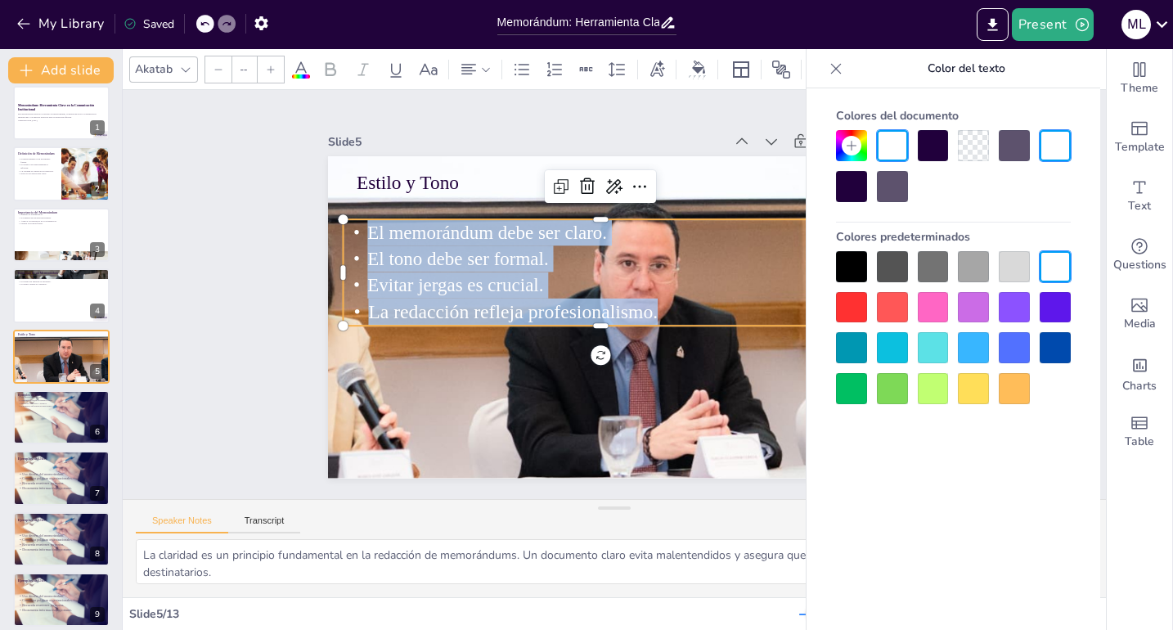
click at [349, 214] on p "El memorándum debe ser claro." at bounding box center [606, 231] width 515 height 80
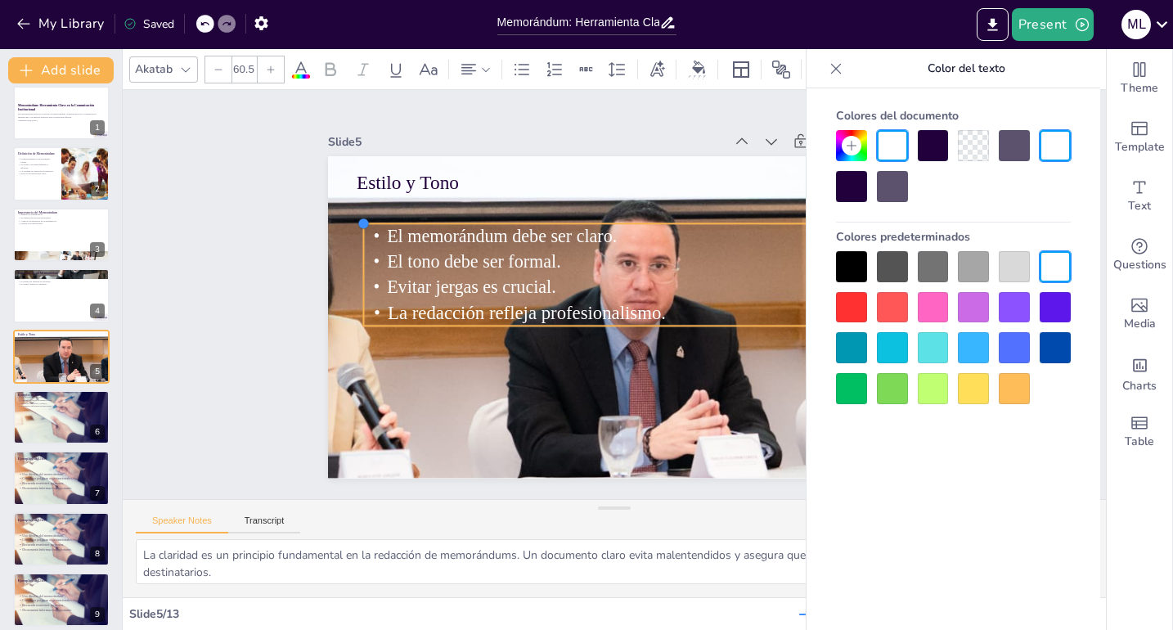
drag, startPoint x: 334, startPoint y: 214, endPoint x: 354, endPoint y: 260, distance: 50.2
click at [354, 260] on div "Estilo y Tono El memorándum debe ser claro. El tono debe ser formal. Evitar jer…" at bounding box center [607, 315] width 644 height 483
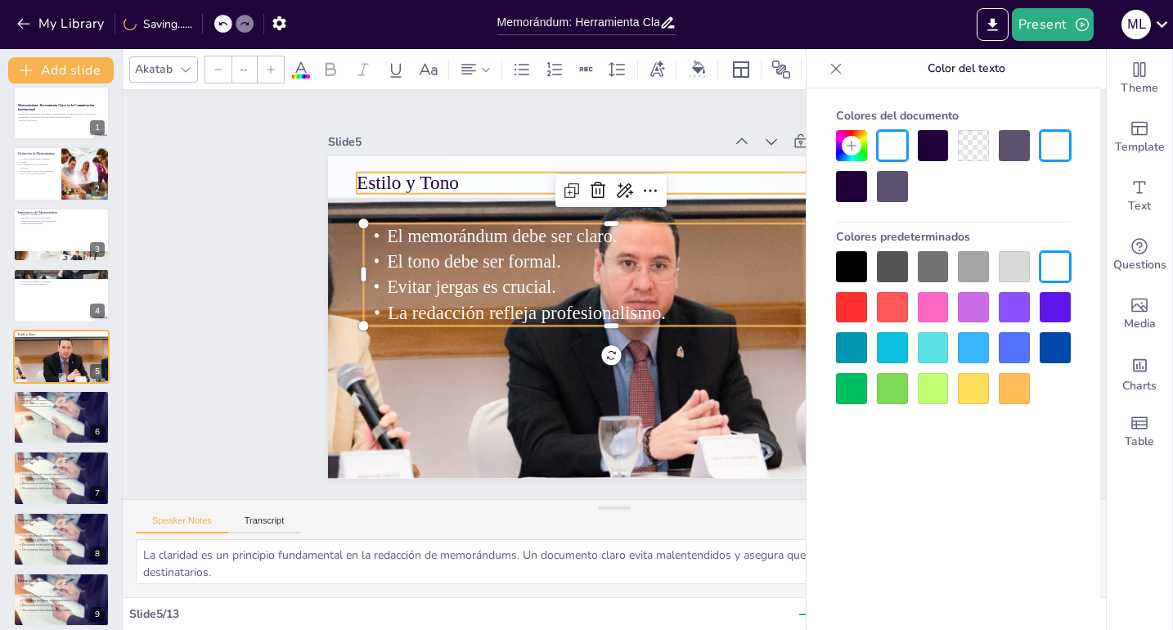
type input "48"
click at [714, 182] on p "Estilo y Tono" at bounding box center [614, 183] width 515 height 27
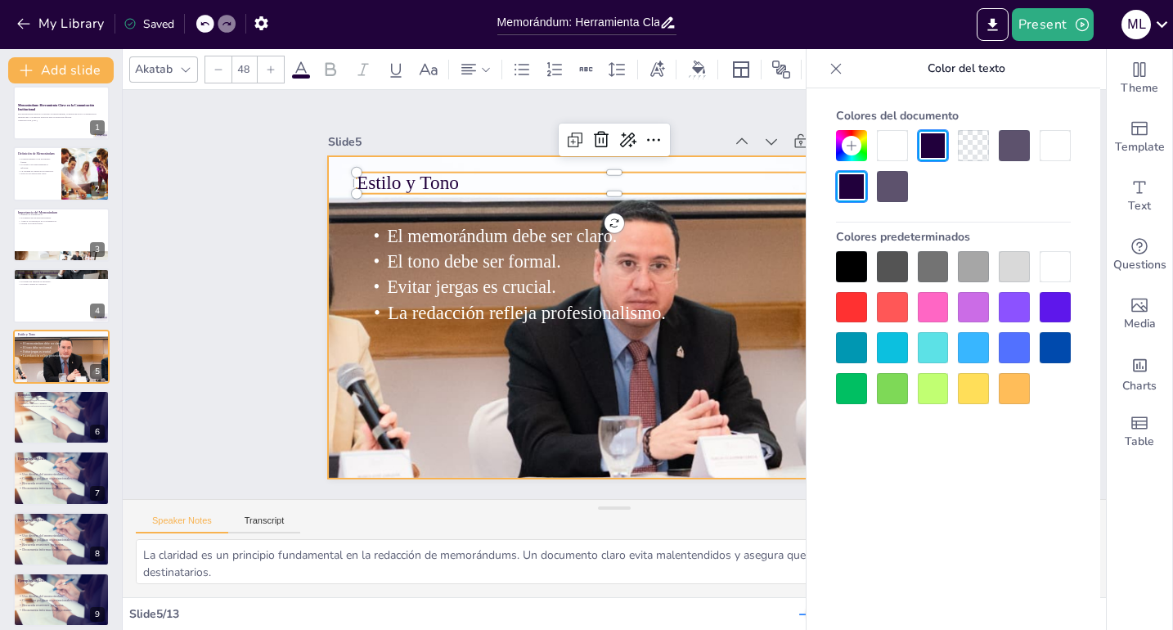
click at [519, 398] on div at bounding box center [612, 317] width 1106 height 433
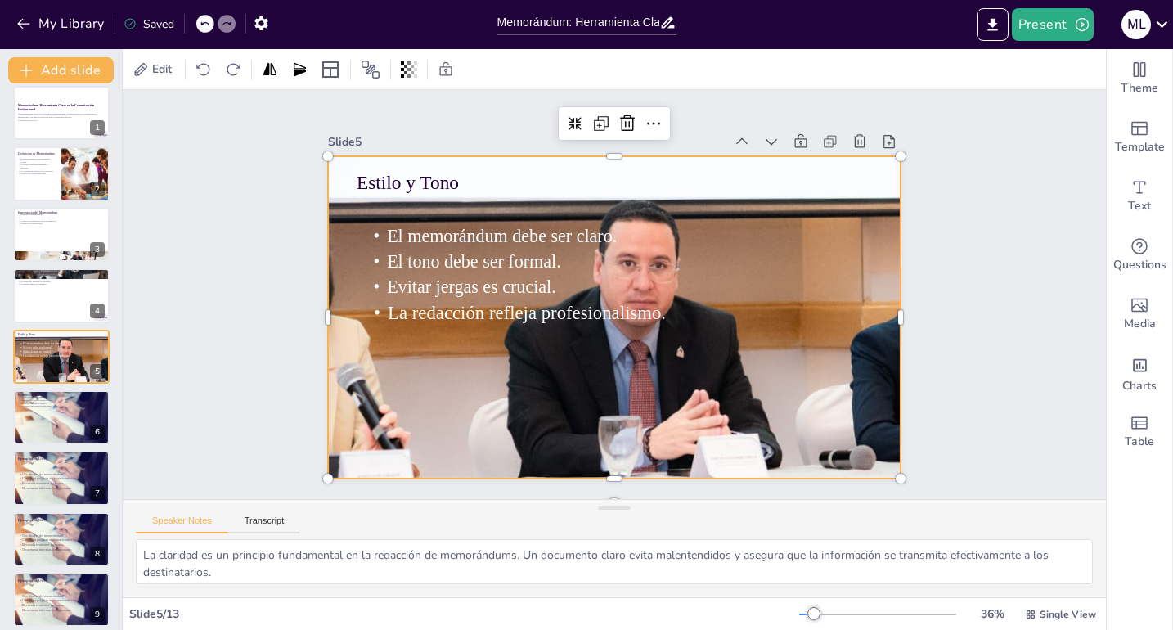
click at [672, 214] on div at bounding box center [612, 317] width 1106 height 433
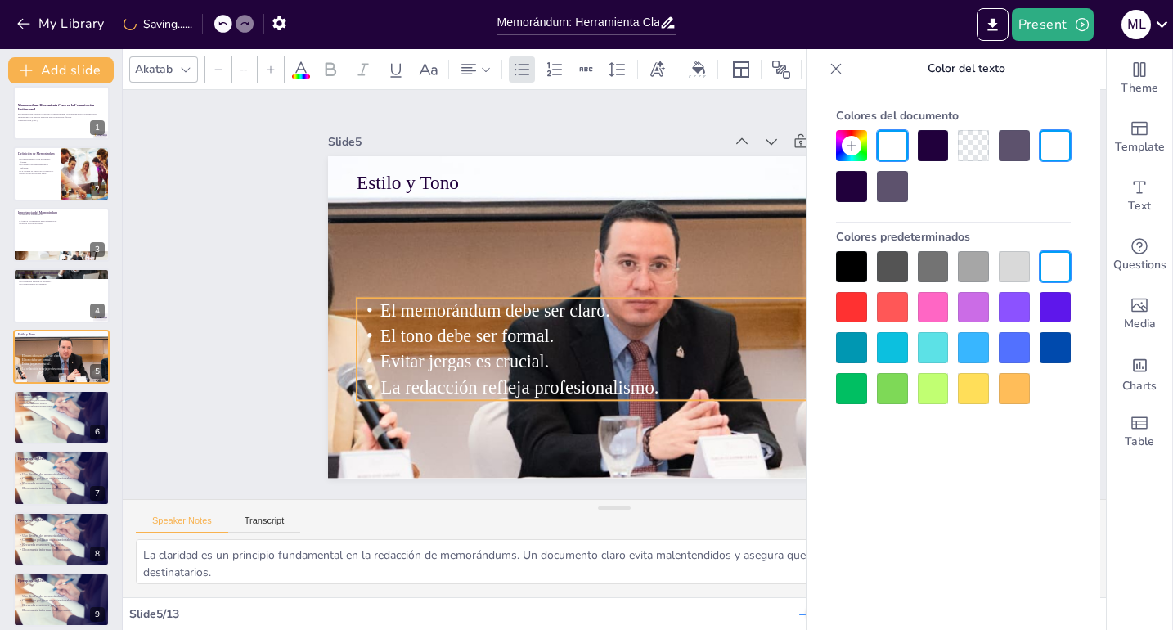
drag, startPoint x: 671, startPoint y: 220, endPoint x: 662, endPoint y: 292, distance: 72.5
click at [663, 294] on p "El memorándum debe ser claro." at bounding box center [601, 309] width 489 height 128
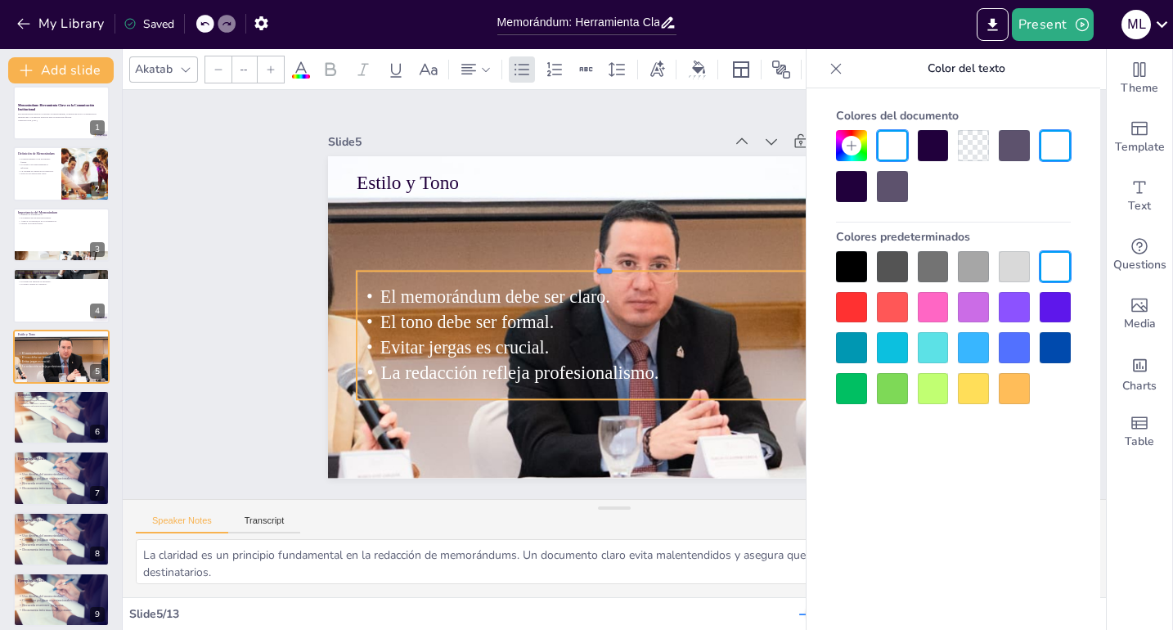
drag, startPoint x: 661, startPoint y: 290, endPoint x: 650, endPoint y: 263, distance: 28.3
click at [650, 263] on div at bounding box center [607, 264] width 493 height 65
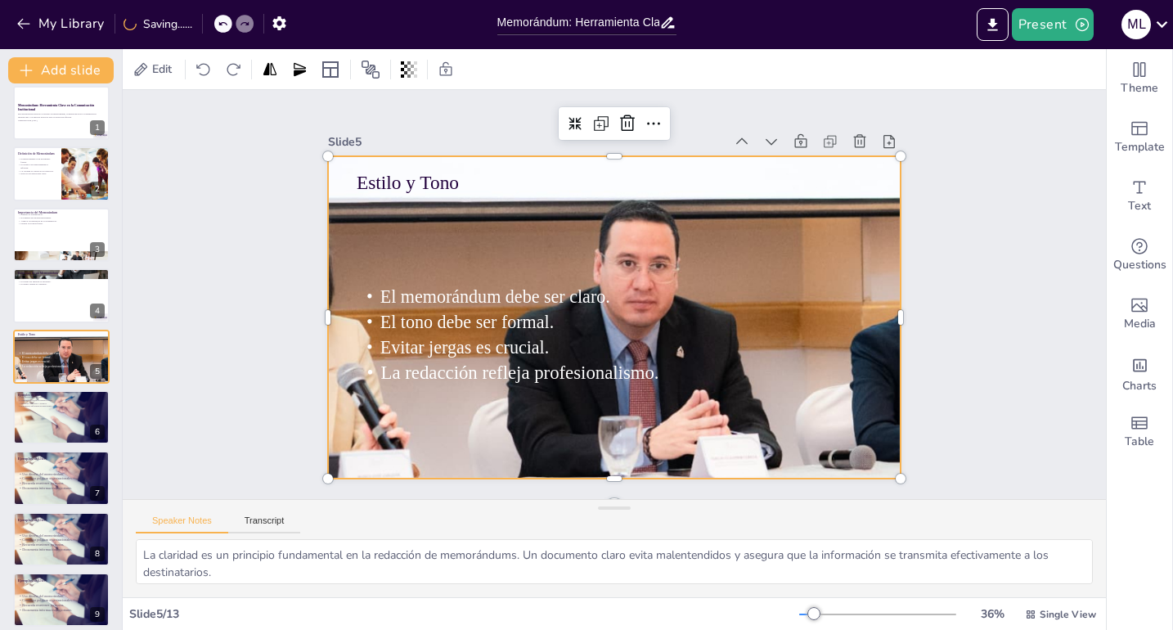
click at [686, 160] on div at bounding box center [612, 317] width 1106 height 433
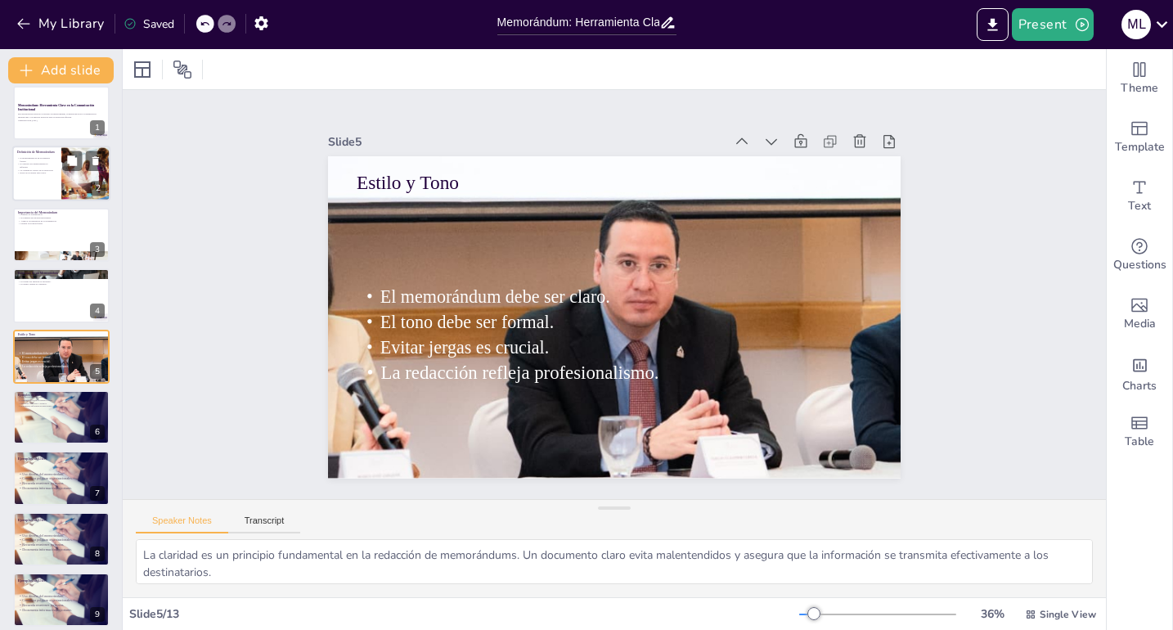
click at [60, 157] on div at bounding box center [61, 174] width 98 height 56
type textarea "Un memorándum es un documento formal que se utiliza para comunicar información …"
